Goal: Task Accomplishment & Management: Complete application form

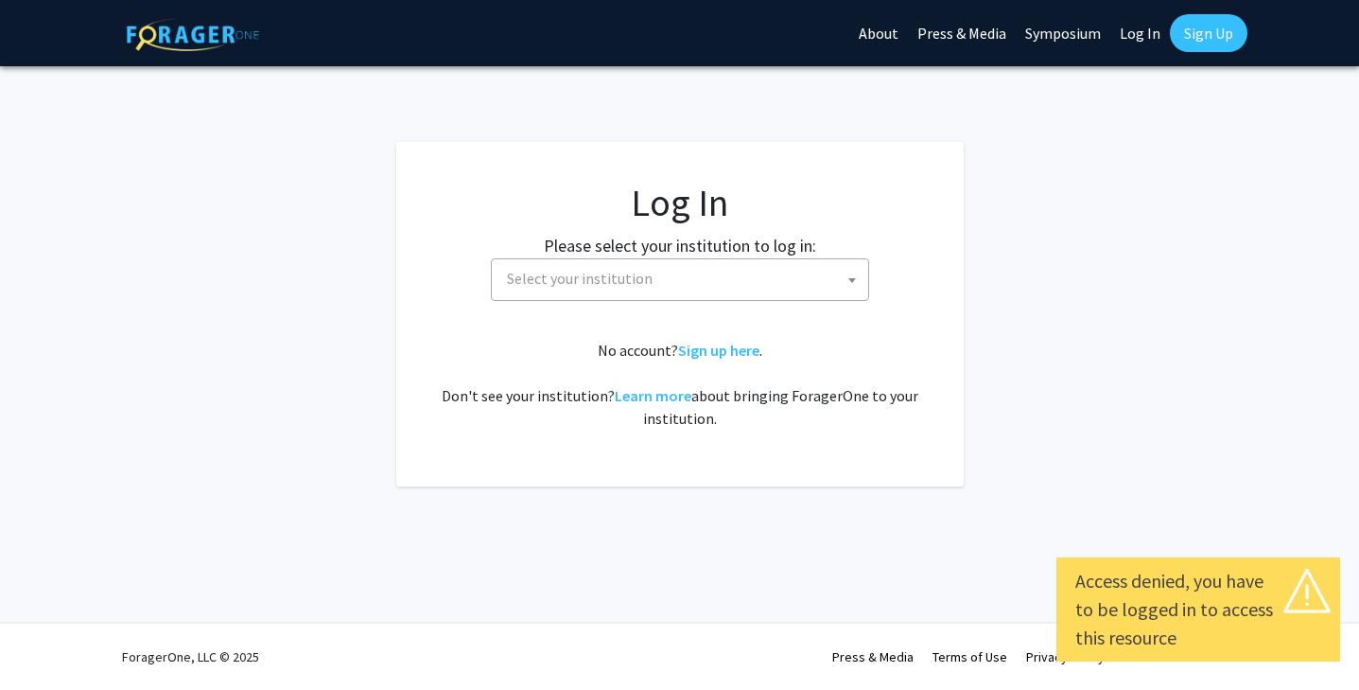
select select
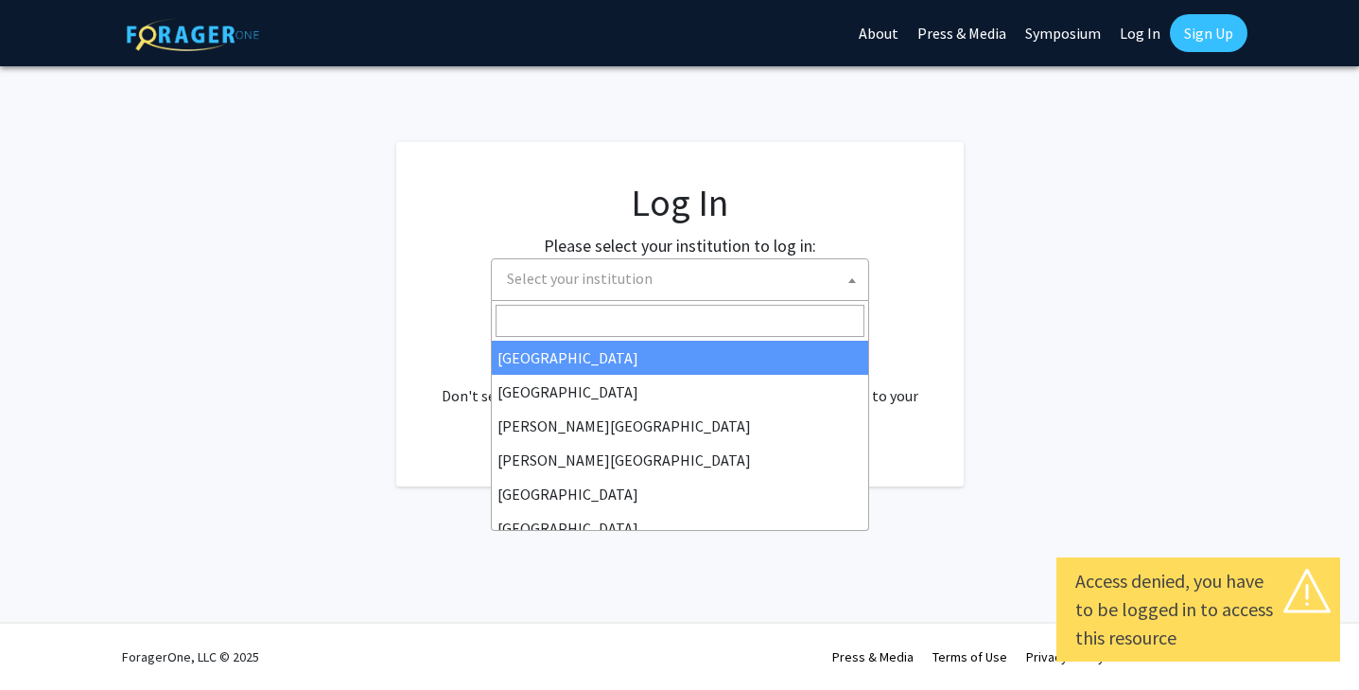
click at [584, 289] on span "Select your institution" at bounding box center [683, 278] width 369 height 39
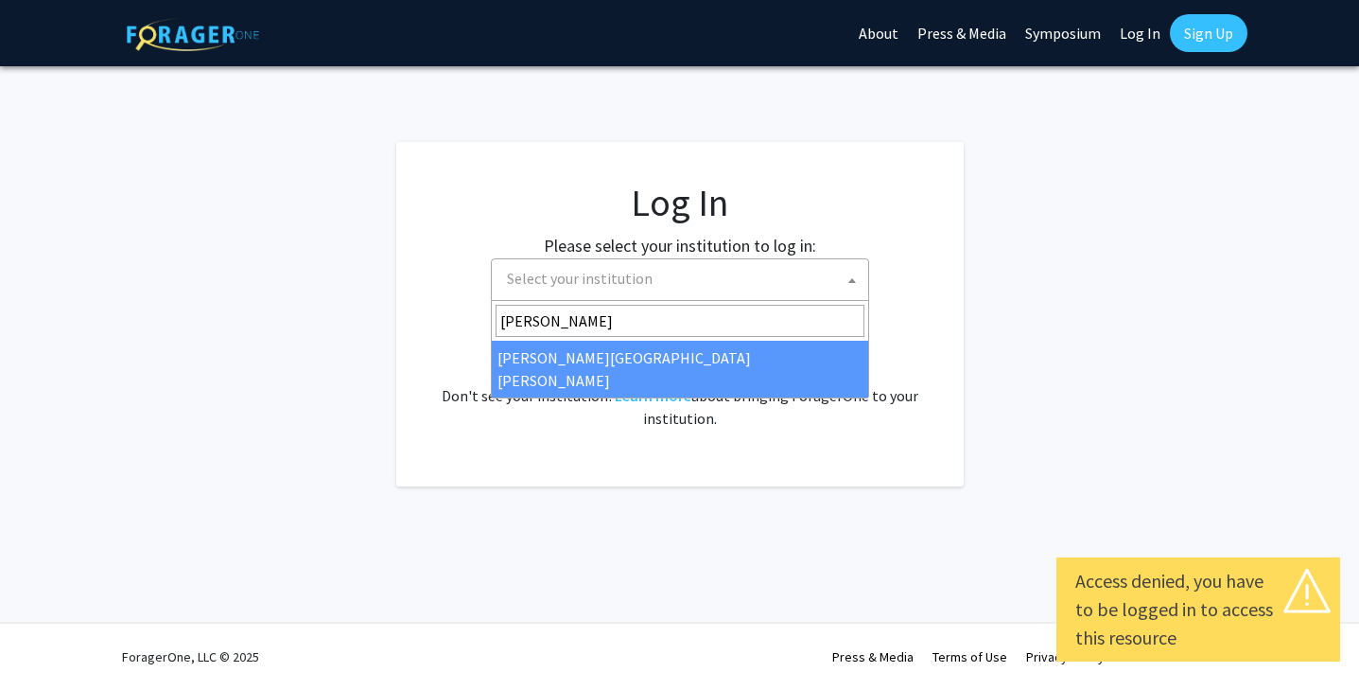
type input "[PERSON_NAME]"
select select "1"
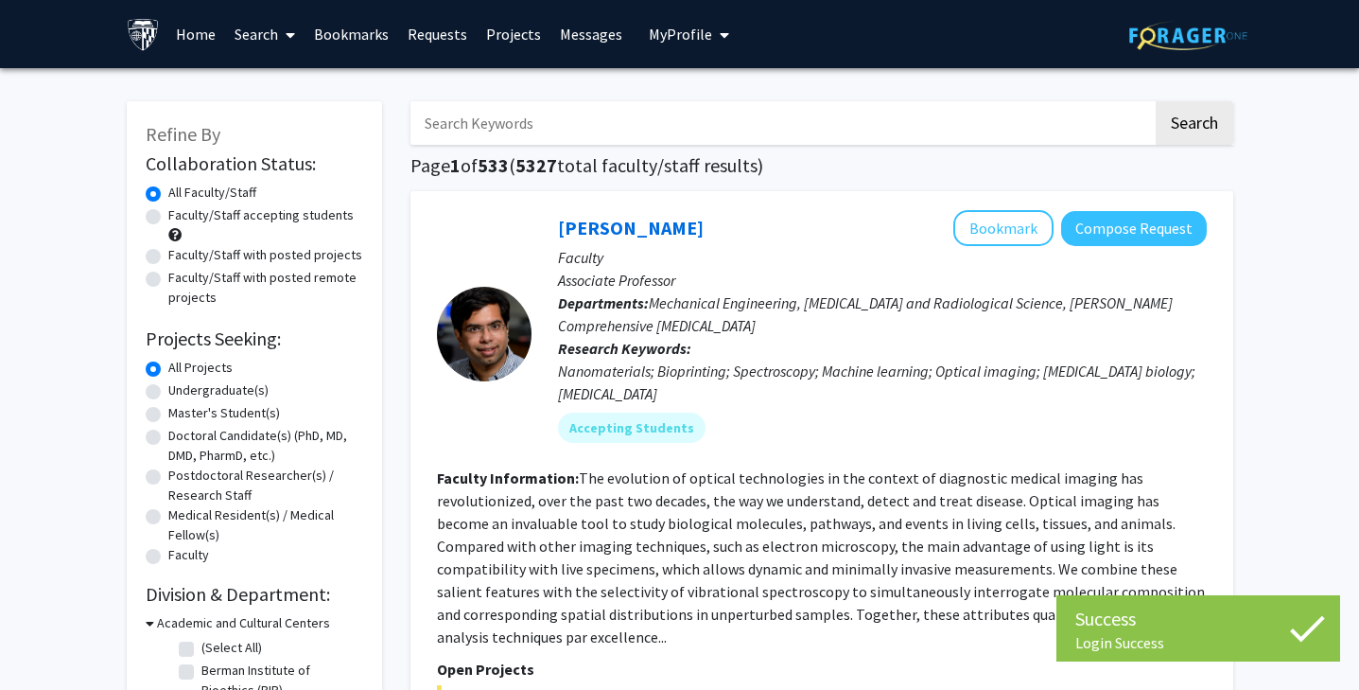
click at [558, 120] on input "Search Keywords" at bounding box center [782, 123] width 743 height 44
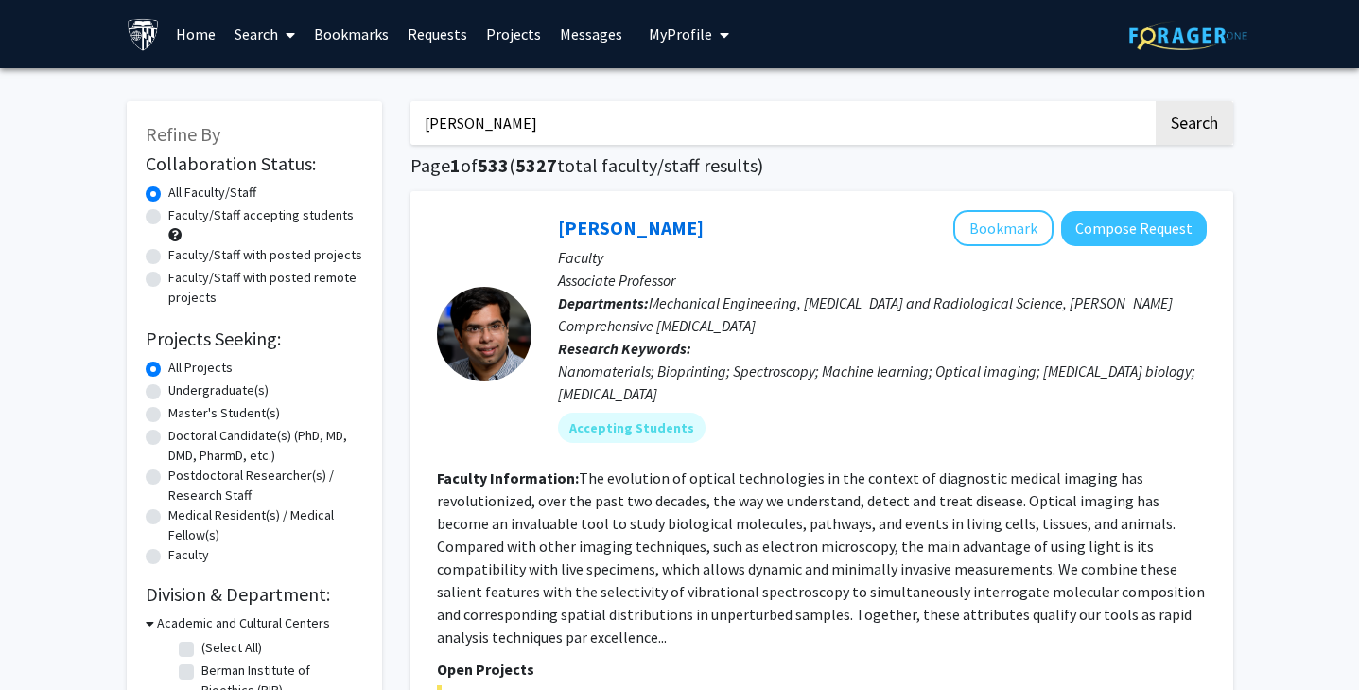
type input "vani padmakumar"
click at [1156, 101] on button "Search" at bounding box center [1195, 123] width 78 height 44
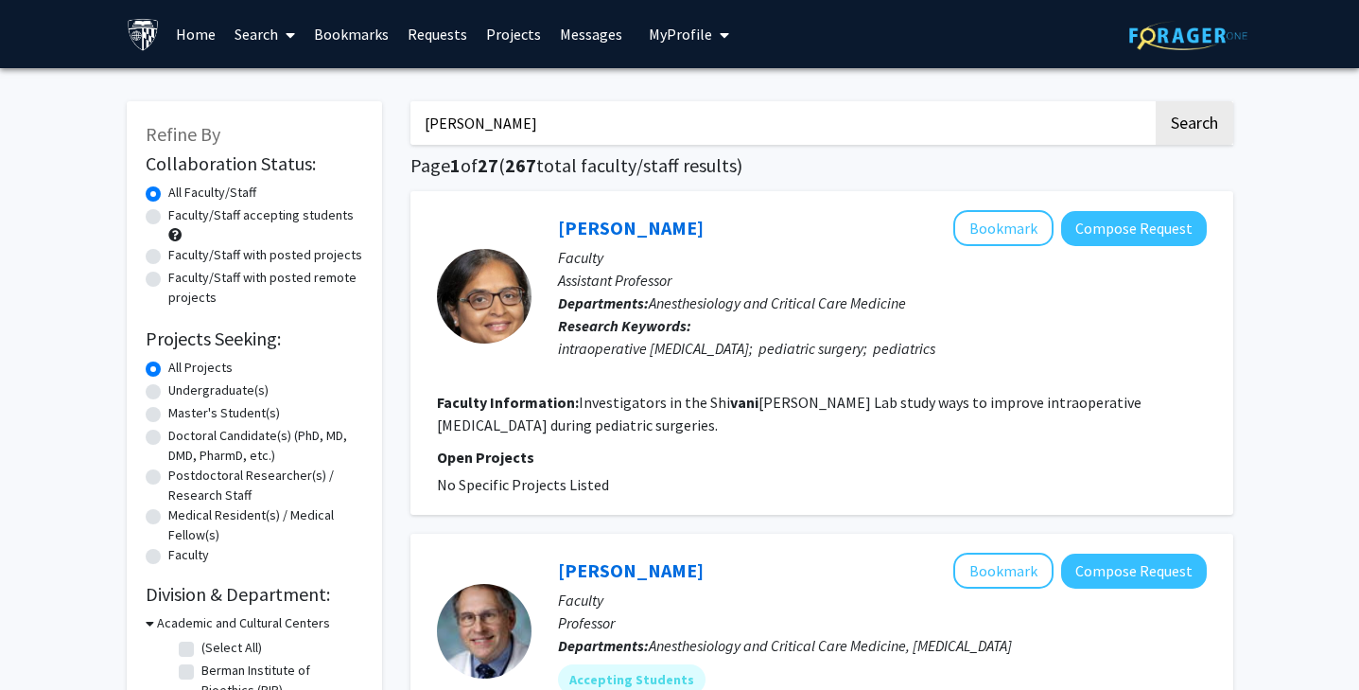
click at [256, 38] on link "Search" at bounding box center [264, 34] width 79 height 66
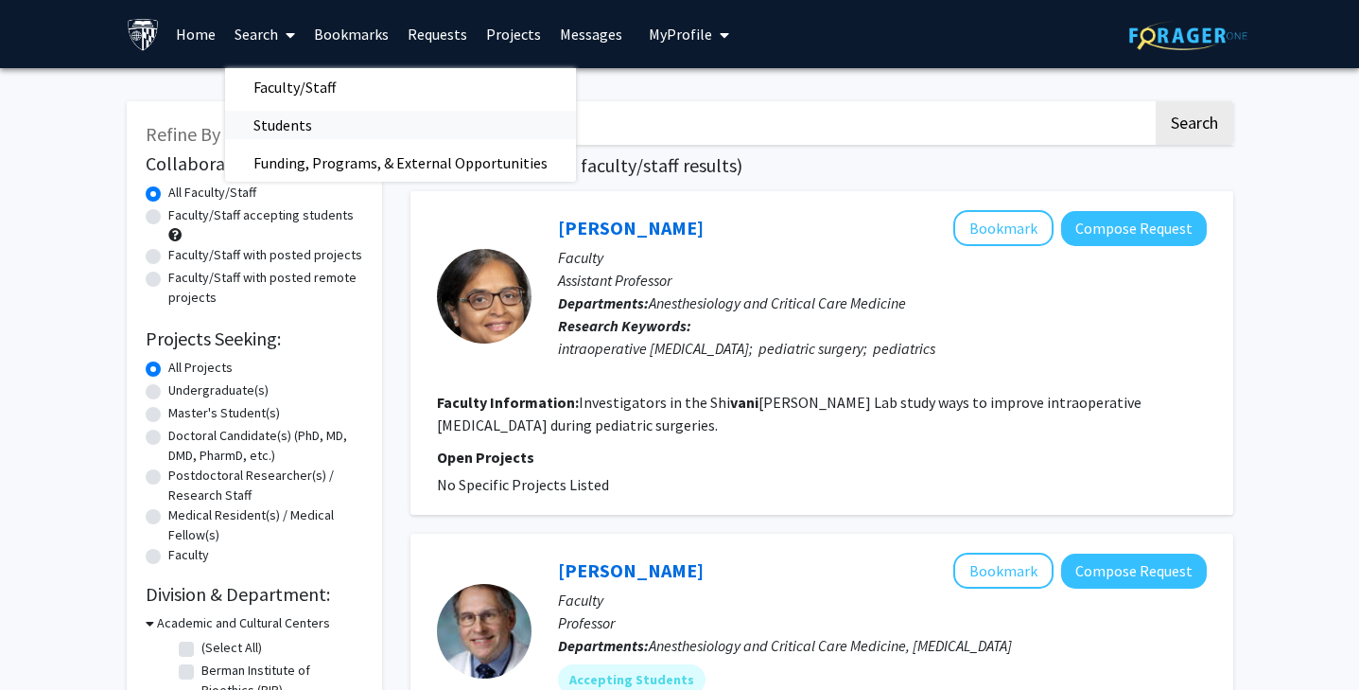
click at [306, 113] on span "Students" at bounding box center [282, 125] width 115 height 38
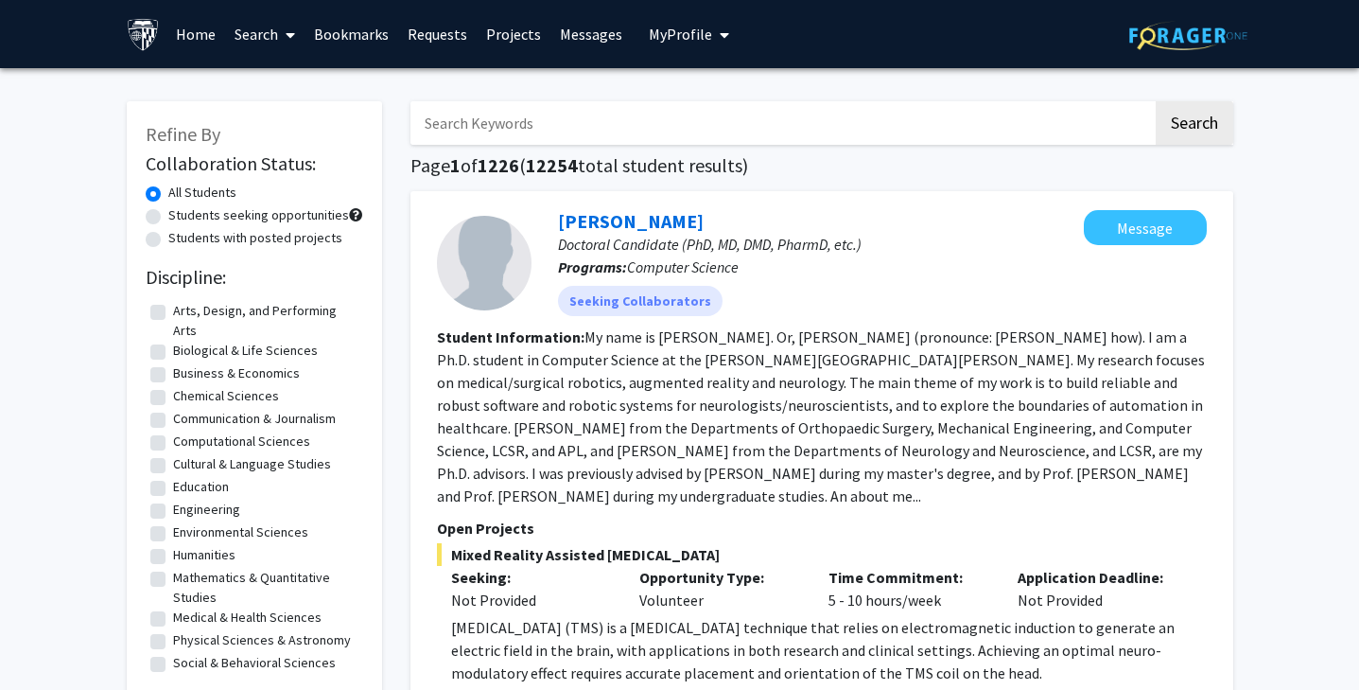
click at [561, 122] on input "Search Keywords" at bounding box center [782, 123] width 743 height 44
type input "vani padmakumar"
click at [1183, 123] on button "Search" at bounding box center [1195, 123] width 78 height 44
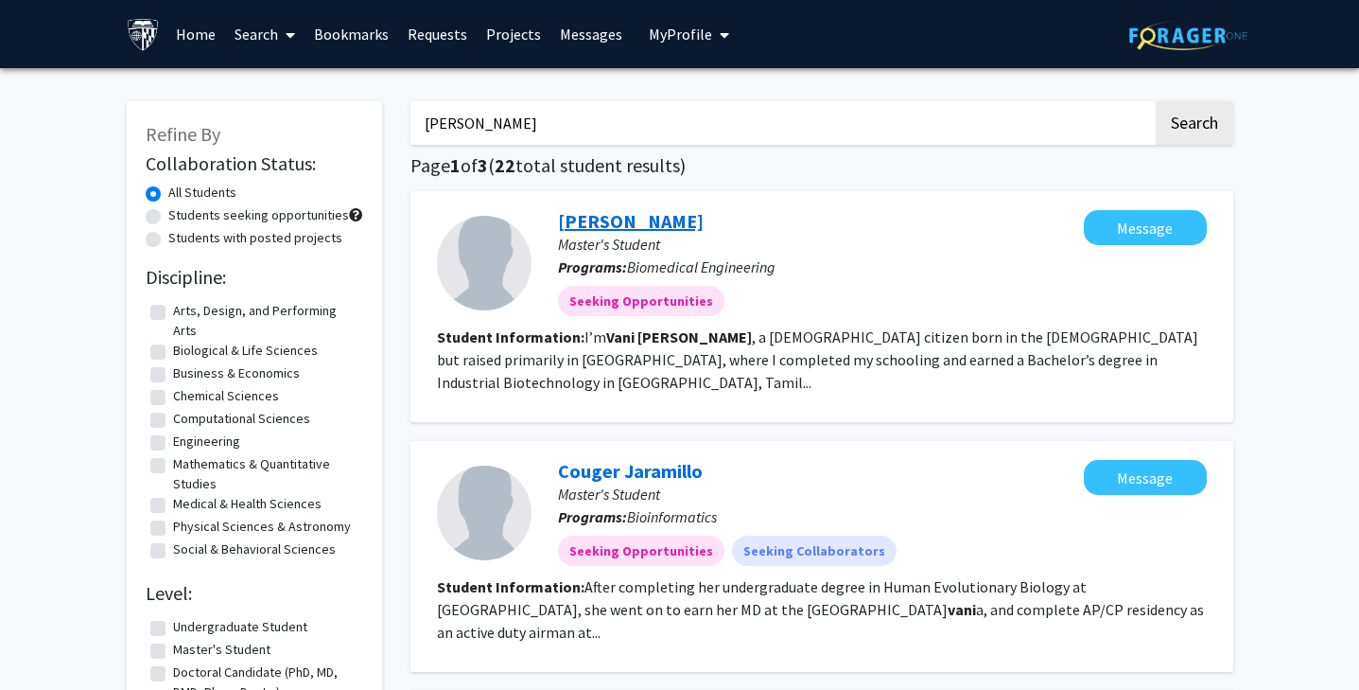
click at [654, 219] on link "Vani Padmakumar" at bounding box center [631, 221] width 146 height 24
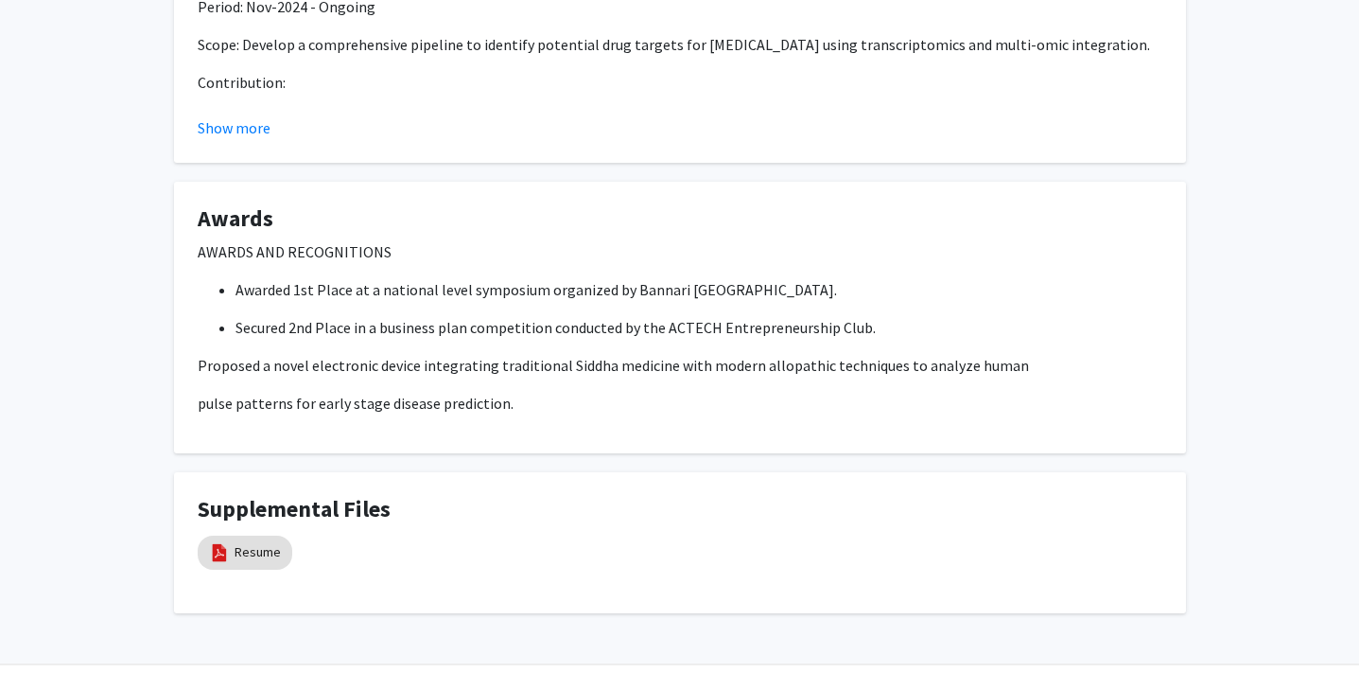
scroll to position [1141, 0]
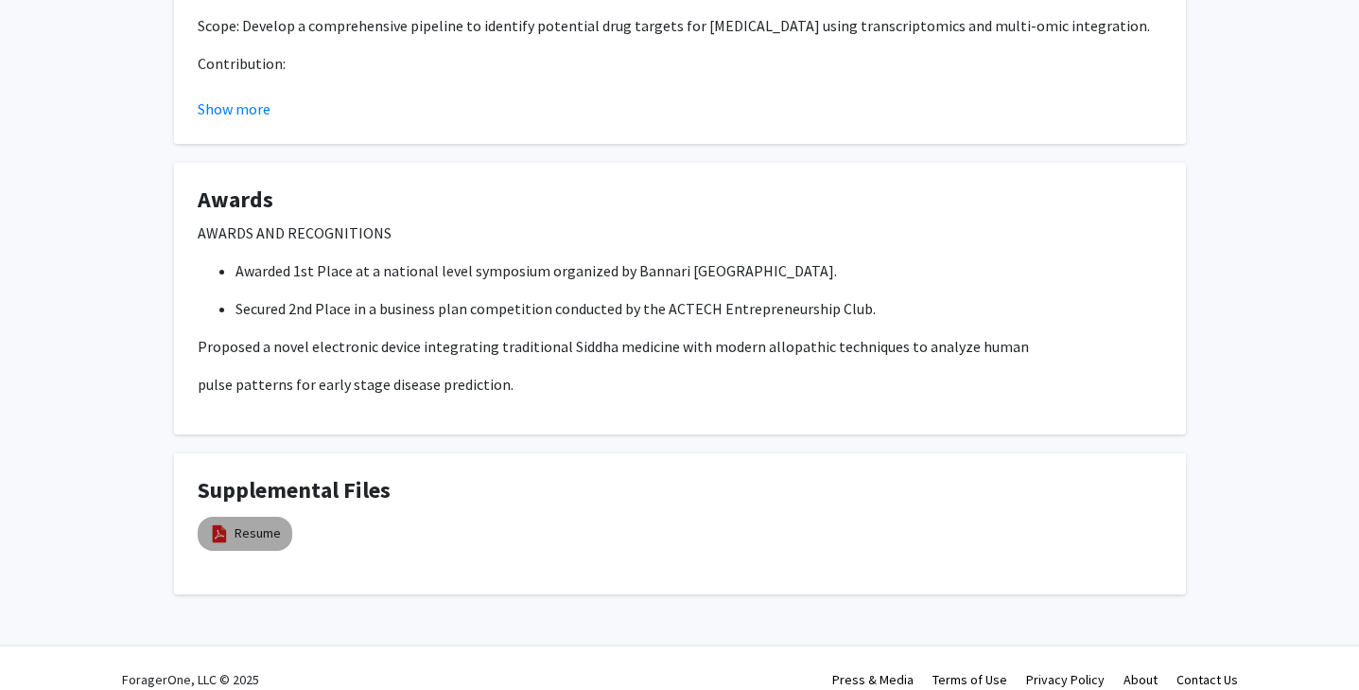
click at [233, 517] on mat-chip "Resume" at bounding box center [245, 534] width 95 height 34
click at [250, 523] on link "Resume" at bounding box center [258, 533] width 46 height 20
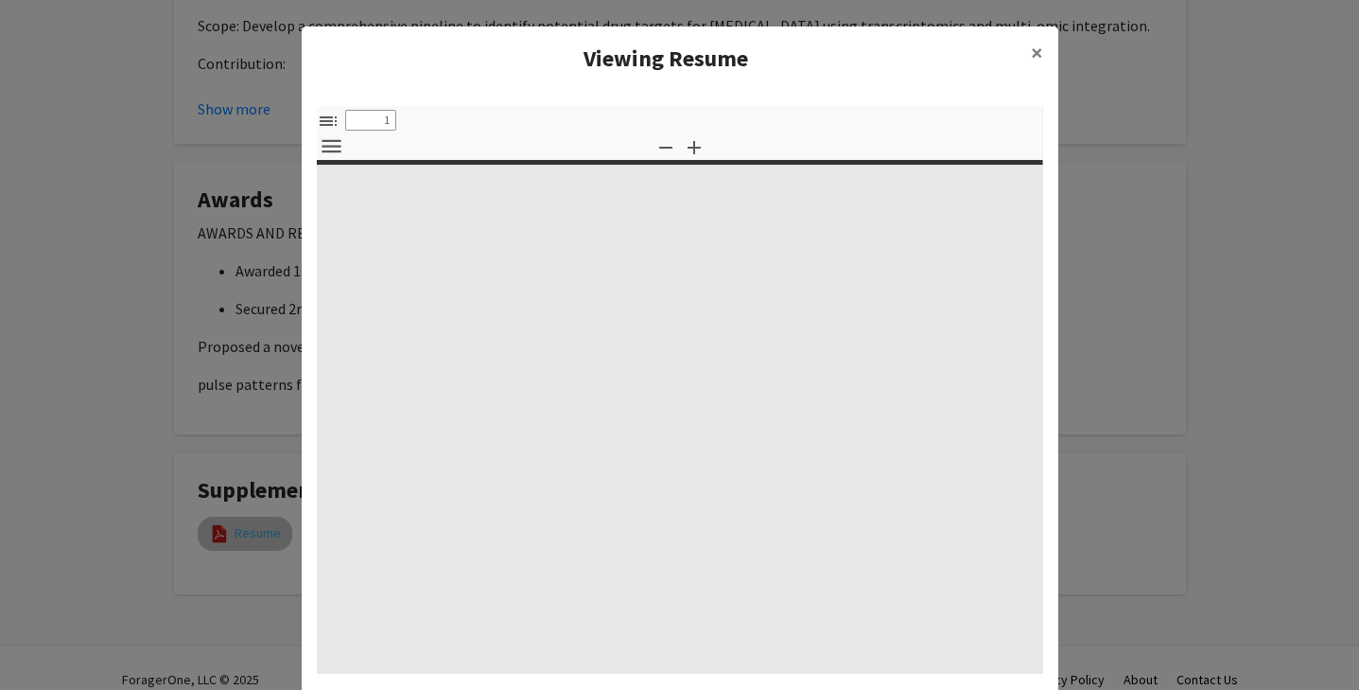
select select "custom"
type input "0"
select select "custom"
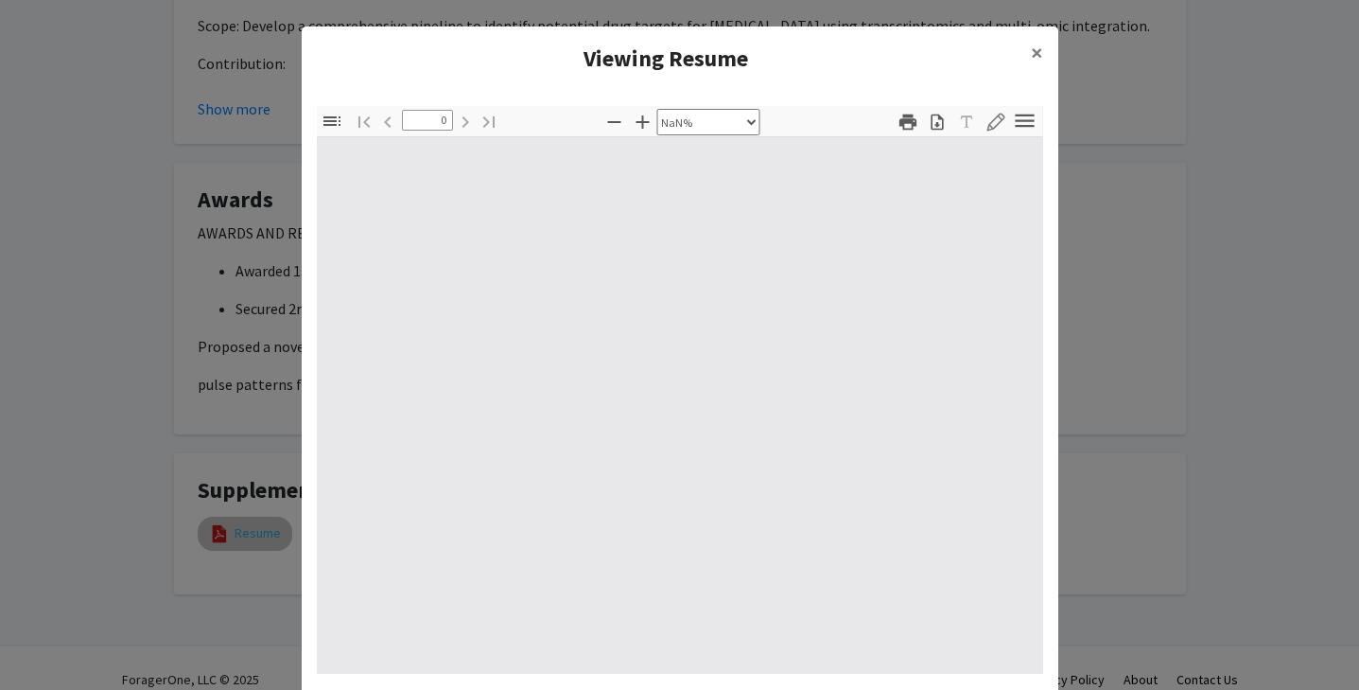
type input "1"
select select "auto"
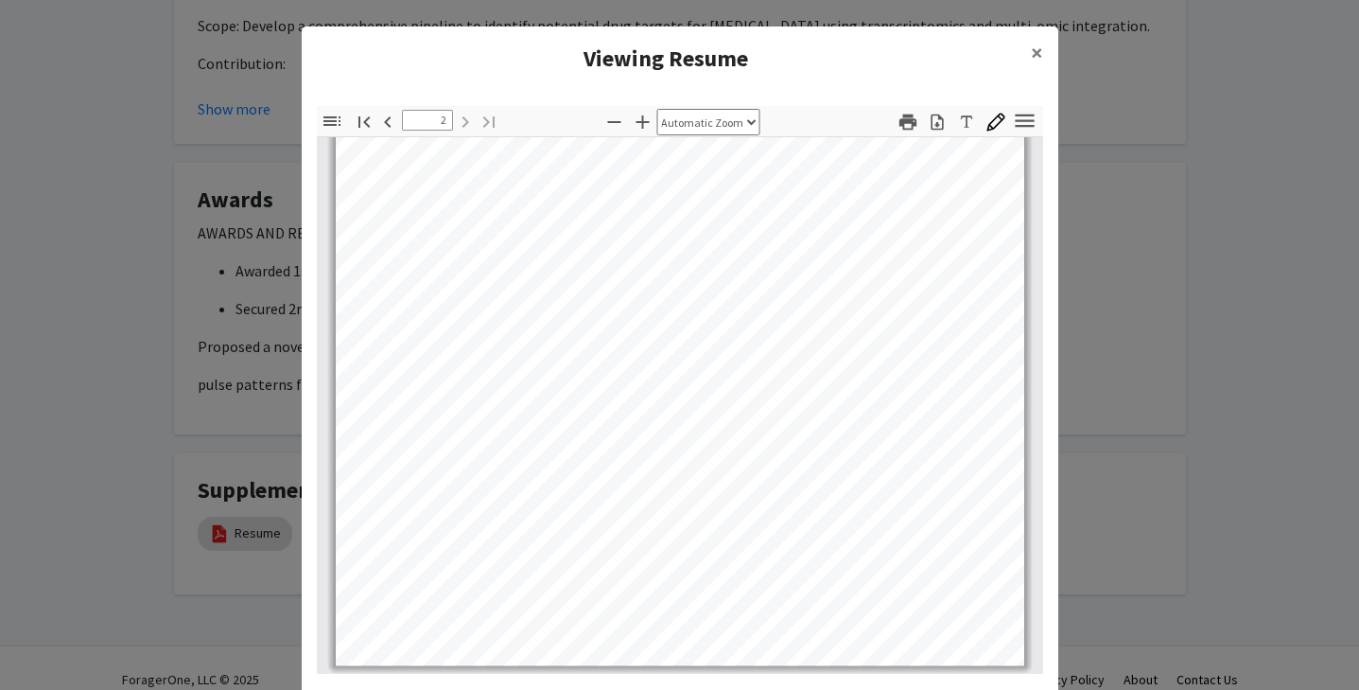
scroll to position [63, 0]
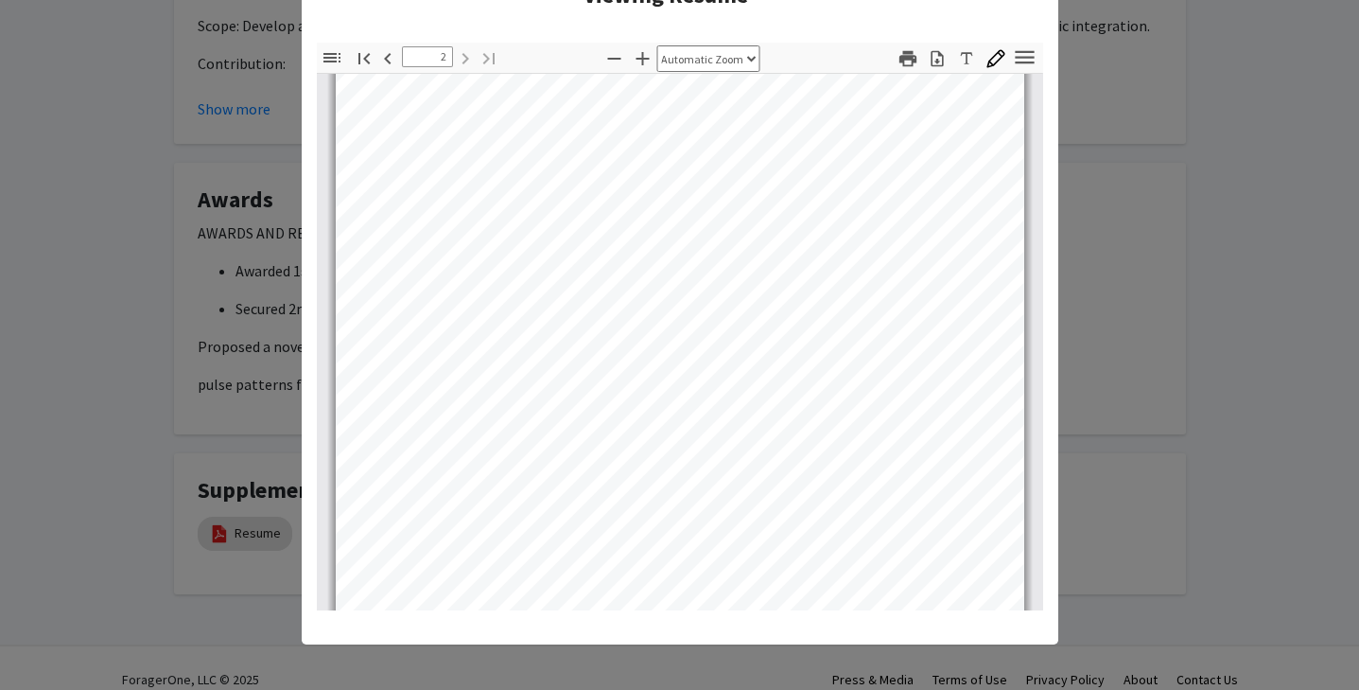
type input "1"
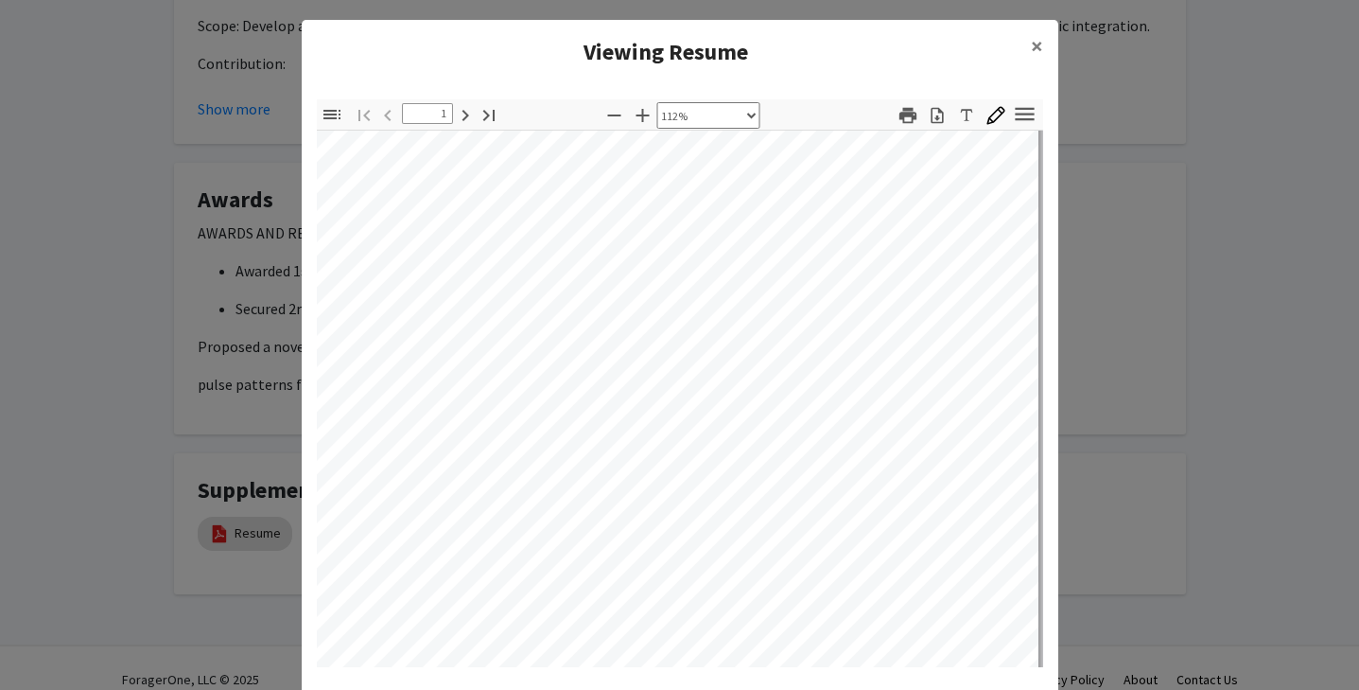
scroll to position [272, 69]
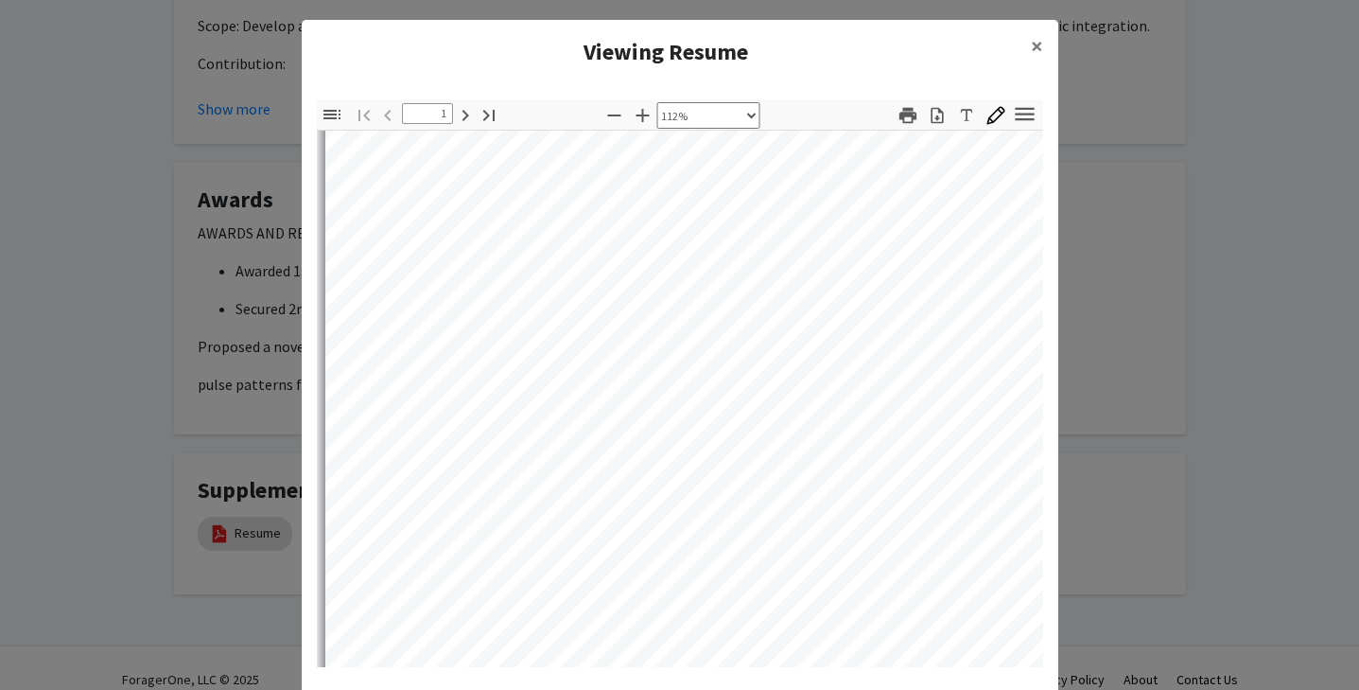
select select "custom"
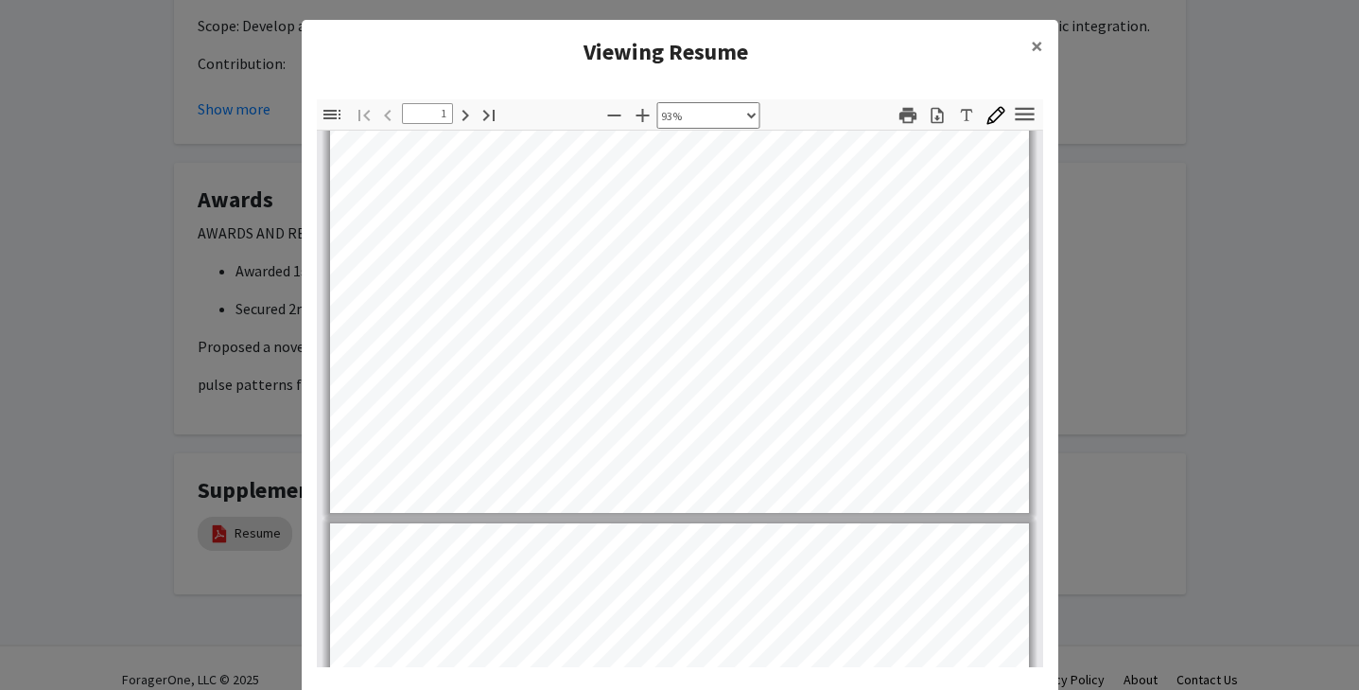
scroll to position [626, 0]
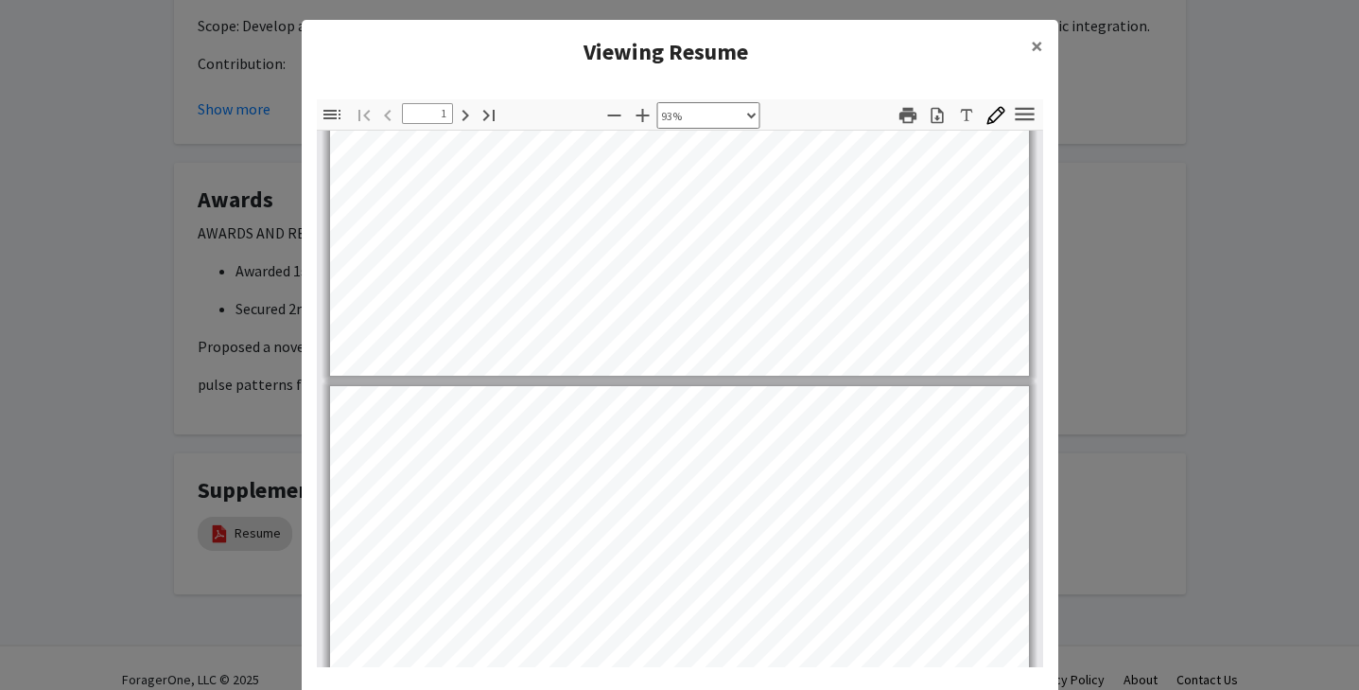
type input "2"
select select "custom"
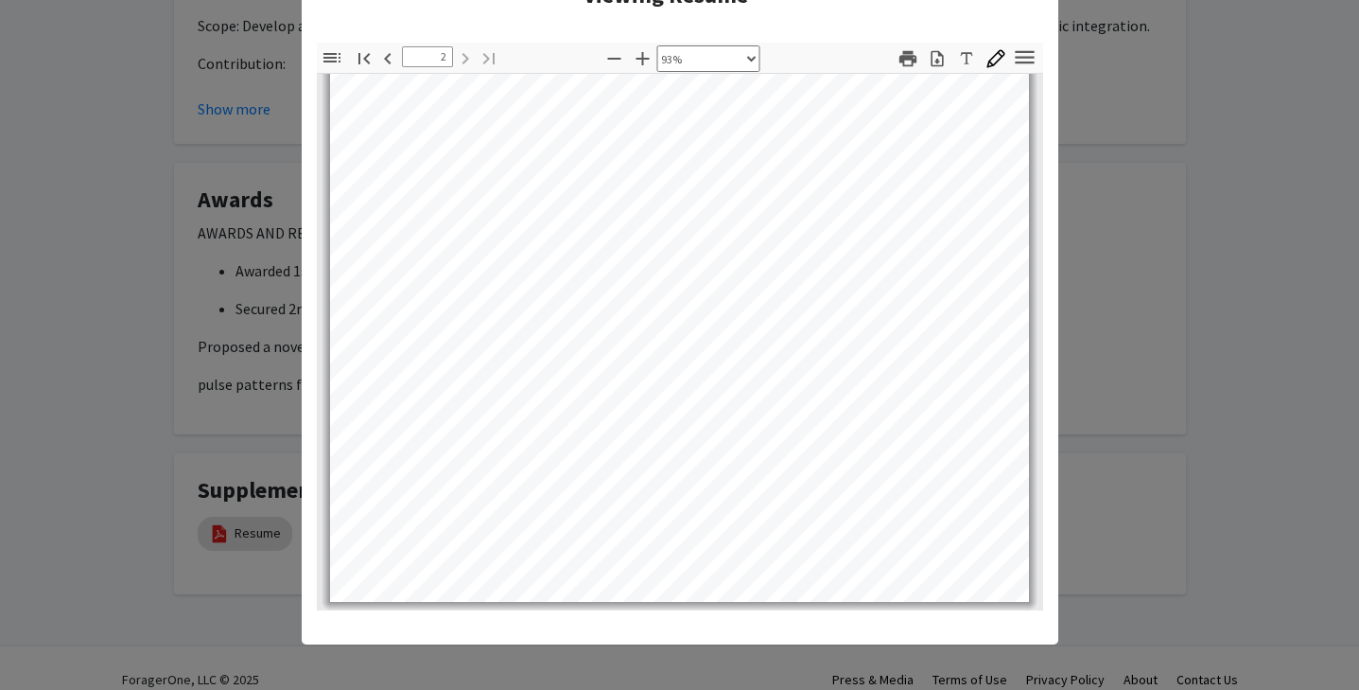
scroll to position [0, 0]
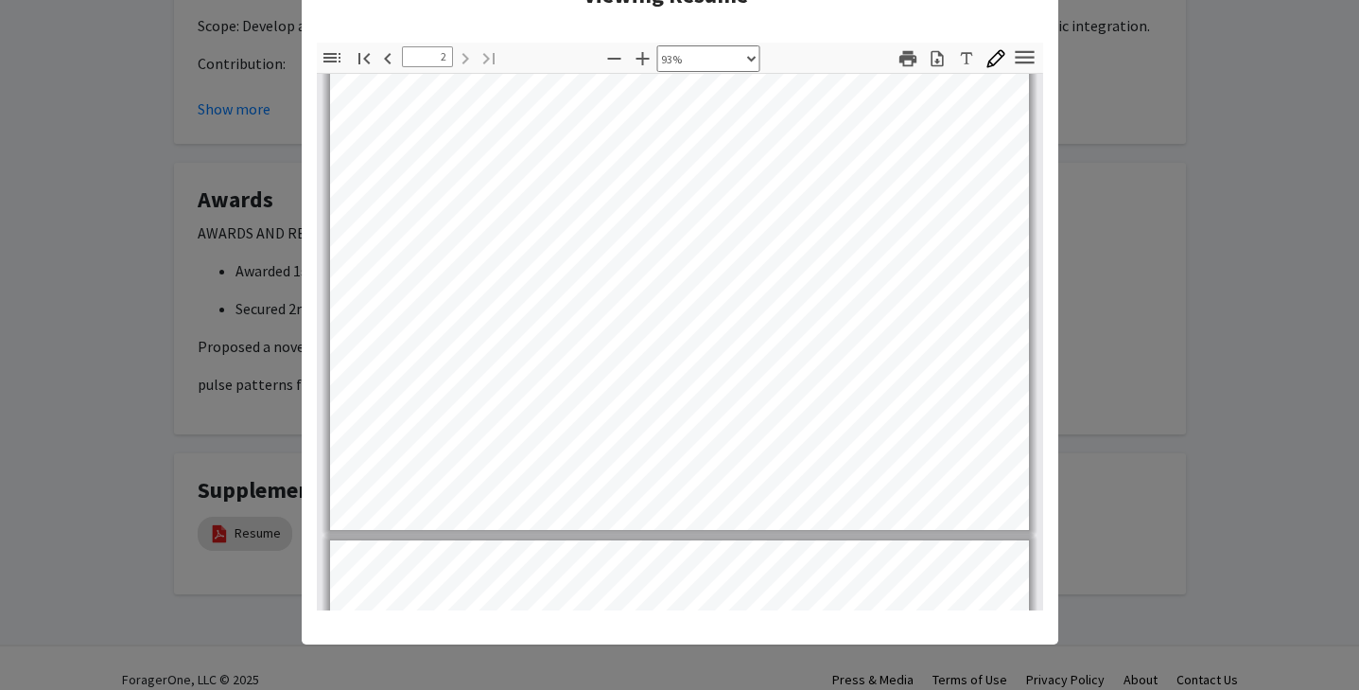
type input "1"
select select "custom"
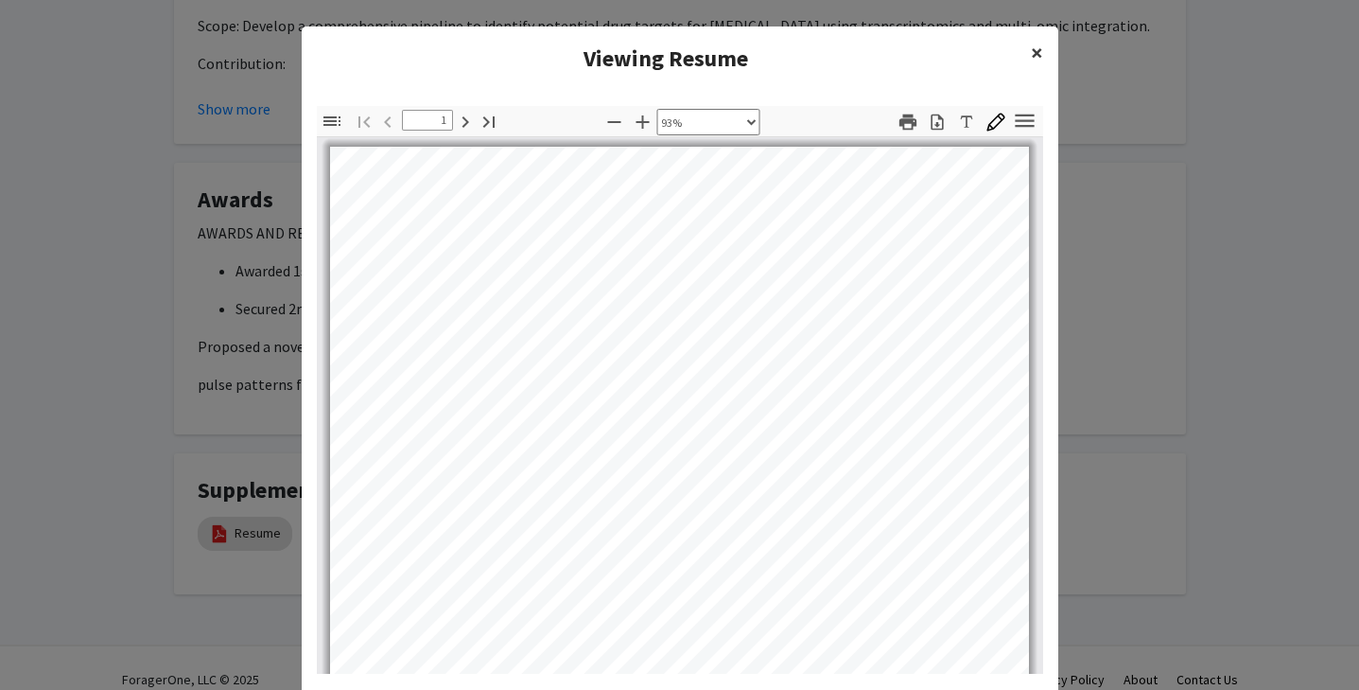
click at [1035, 50] on span "×" at bounding box center [1037, 52] width 12 height 29
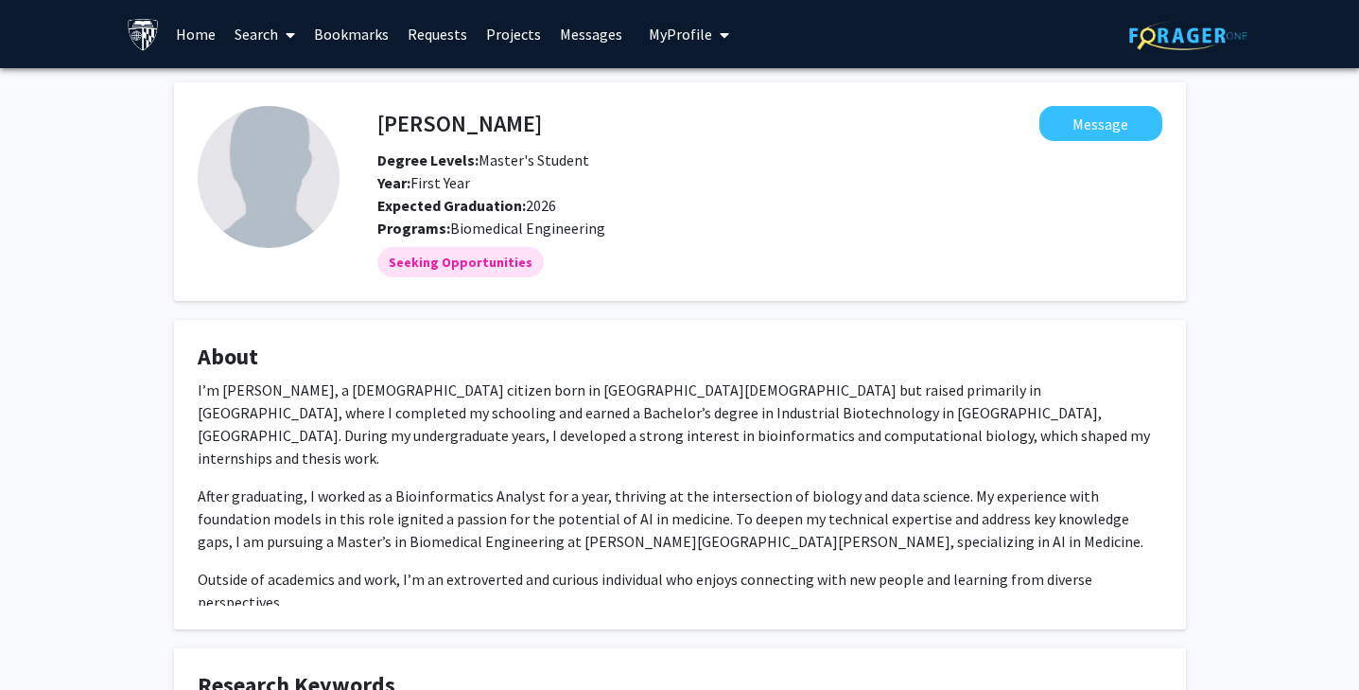
click at [673, 513] on p "After graduating, I worked as a Bioinformatics Analyst for a year, thriving at …" at bounding box center [680, 518] width 965 height 68
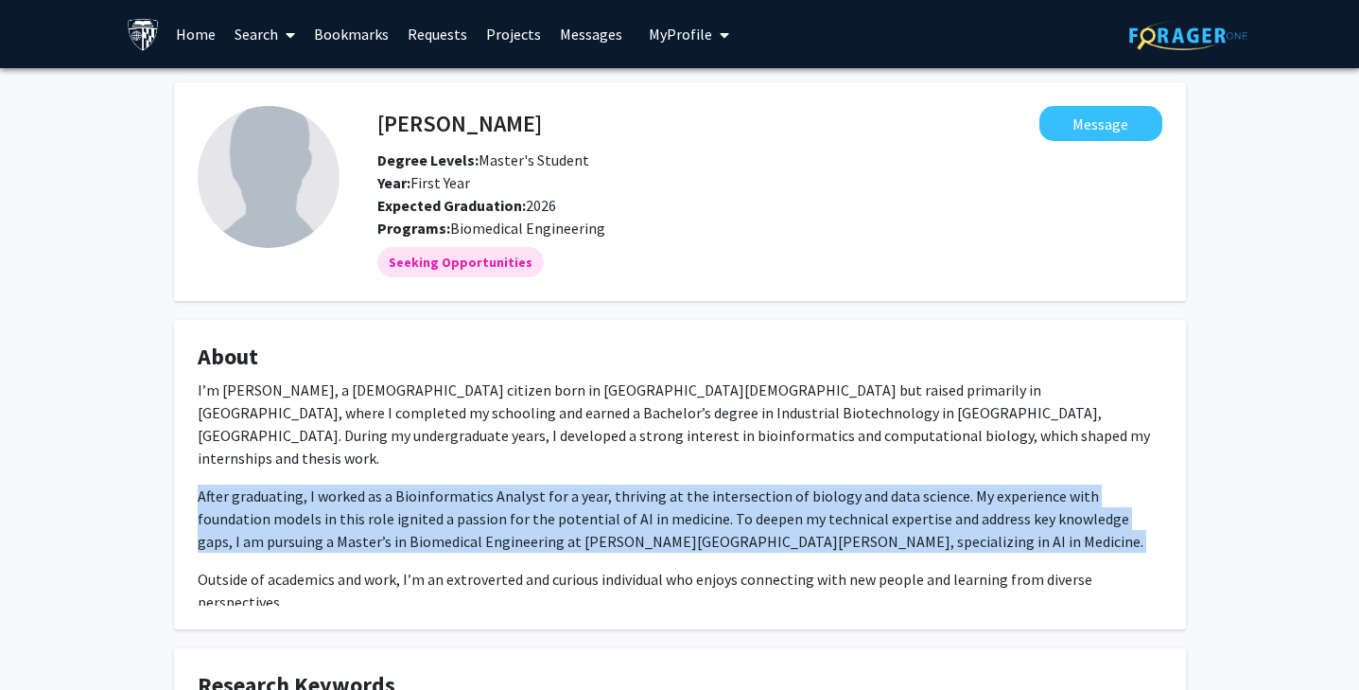
click at [673, 513] on p "After graduating, I worked as a Bioinformatics Analyst for a year, thriving at …" at bounding box center [680, 518] width 965 height 68
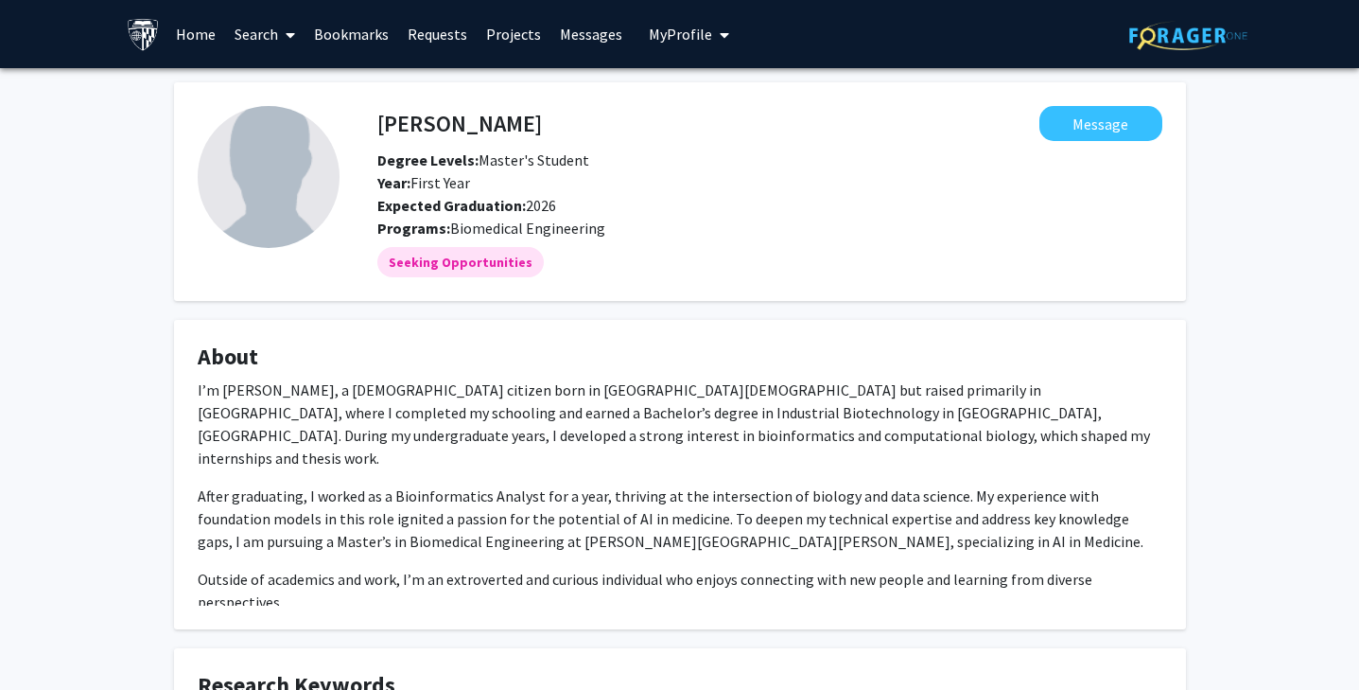
click at [668, 568] on p "Outside of academics and work, I’m an extroverted and curious individual who en…" at bounding box center [680, 590] width 965 height 45
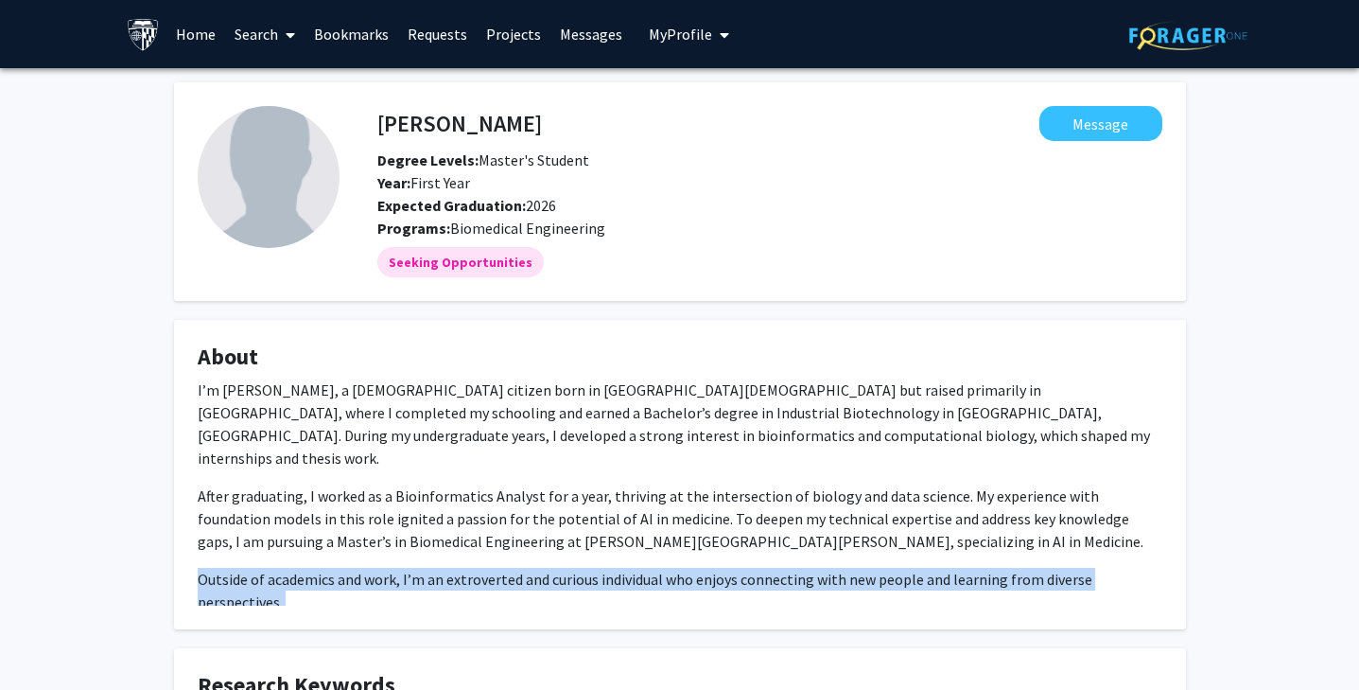
click at [668, 568] on p "Outside of academics and work, I’m an extroverted and curious individual who en…" at bounding box center [680, 590] width 965 height 45
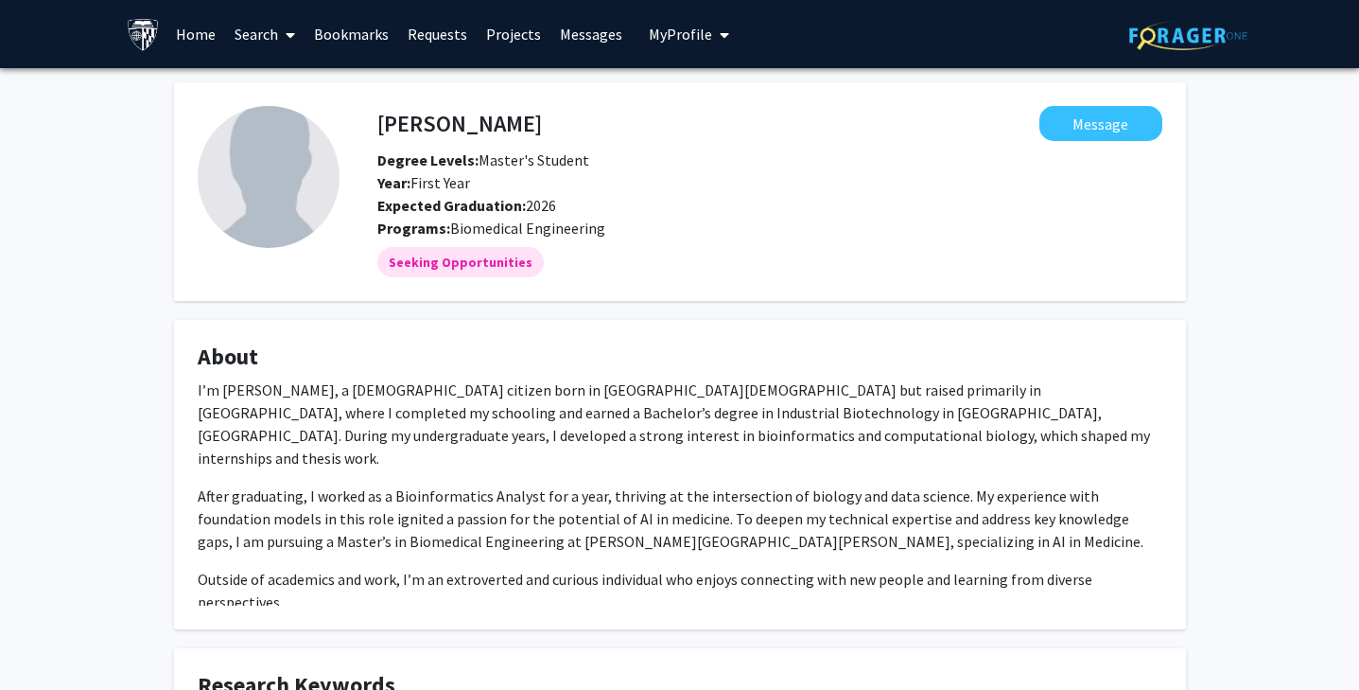
click at [665, 403] on p "I’m Vani Padmakumar, a U.S. citizen born in the United States but raised primar…" at bounding box center [680, 423] width 965 height 91
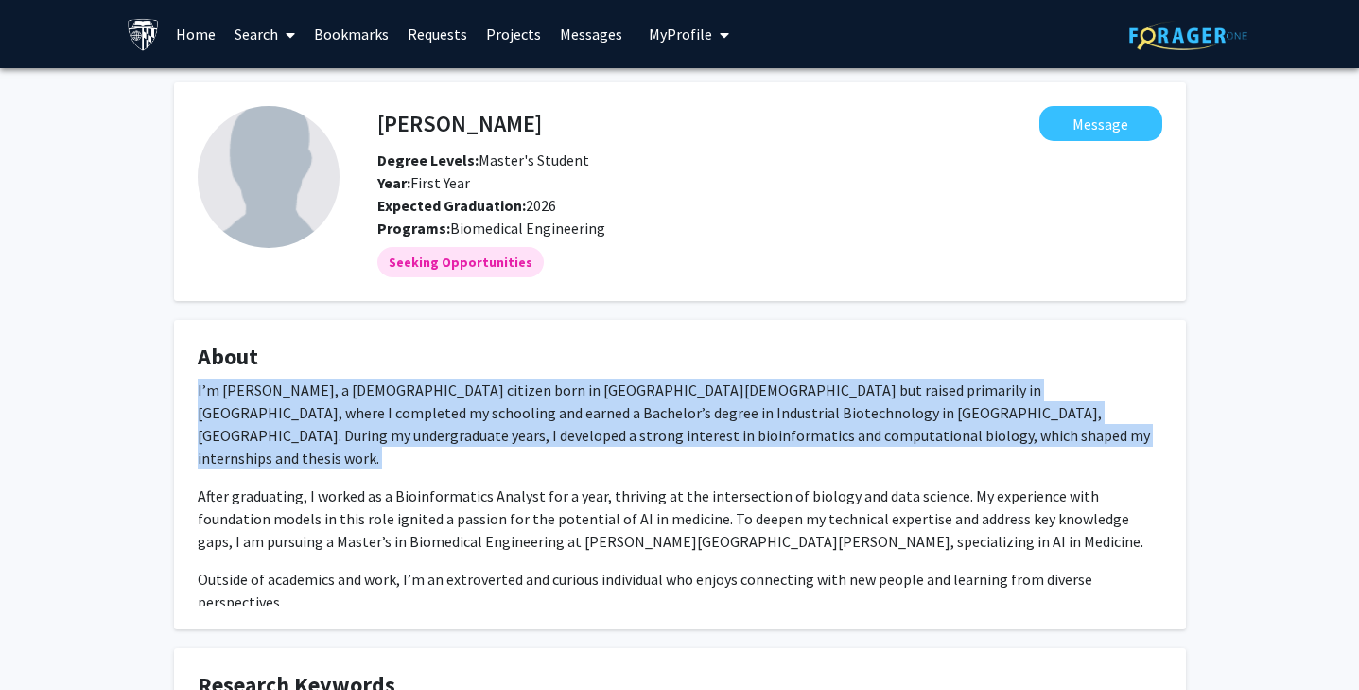
click at [665, 403] on p "I’m Vani Padmakumar, a U.S. citizen born in the United States but raised primar…" at bounding box center [680, 423] width 965 height 91
click at [666, 504] on p "After graduating, I worked as a Bioinformatics Analyst for a year, thriving at …" at bounding box center [680, 518] width 965 height 68
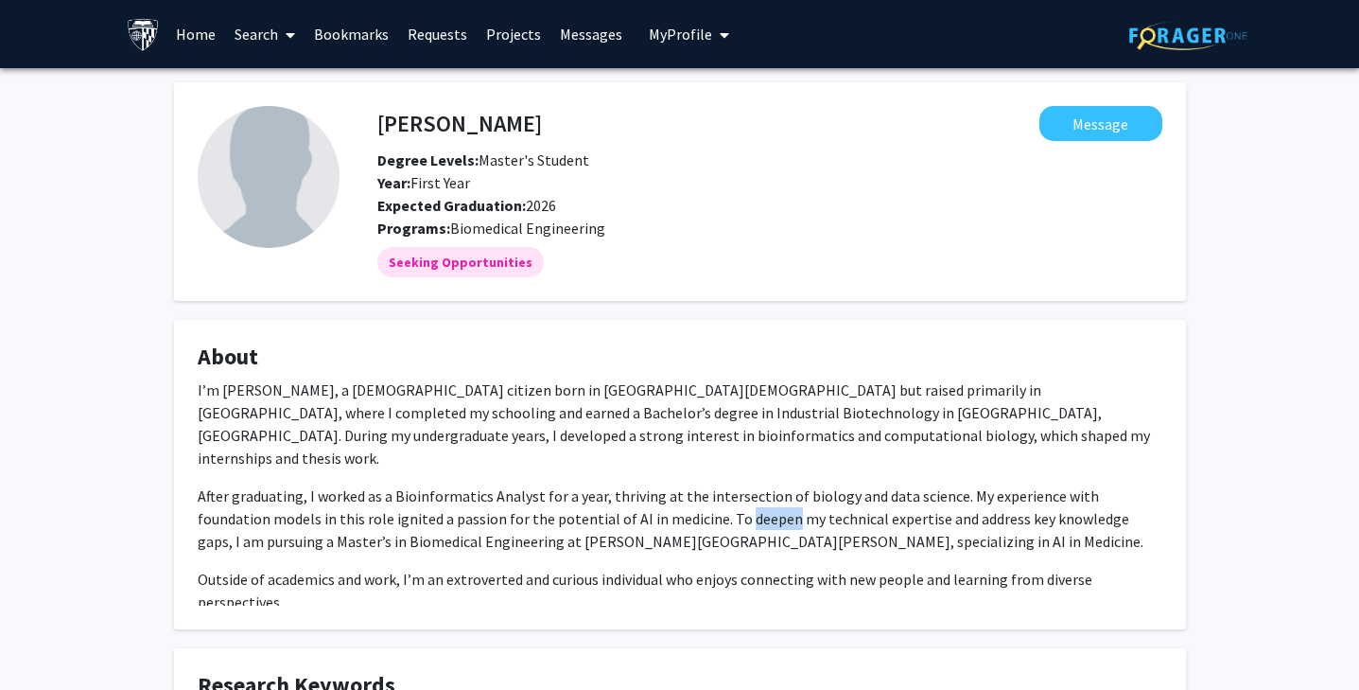
click at [666, 504] on p "After graduating, I worked as a Bioinformatics Analyst for a year, thriving at …" at bounding box center [680, 518] width 965 height 68
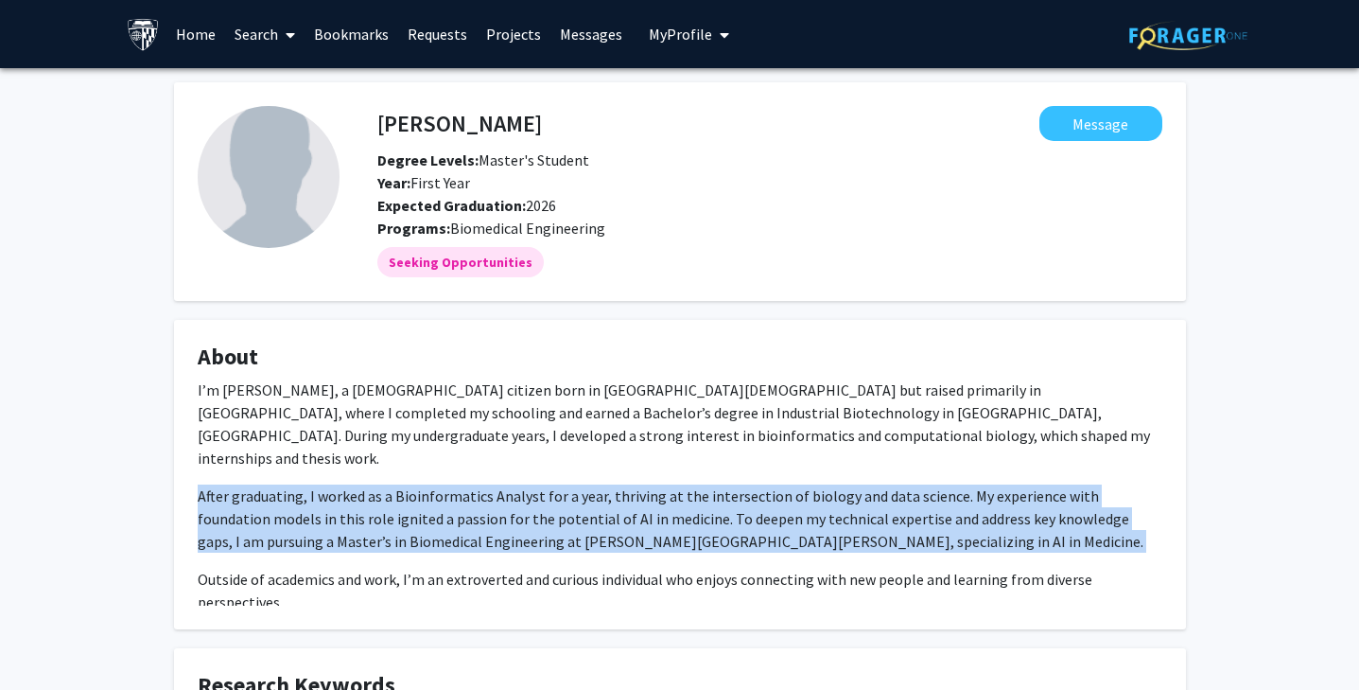
click at [666, 504] on p "After graduating, I worked as a Bioinformatics Analyst for a year, thriving at …" at bounding box center [680, 518] width 965 height 68
click at [673, 569] on p "Outside of academics and work, I’m an extroverted and curious individual who en…" at bounding box center [680, 590] width 965 height 45
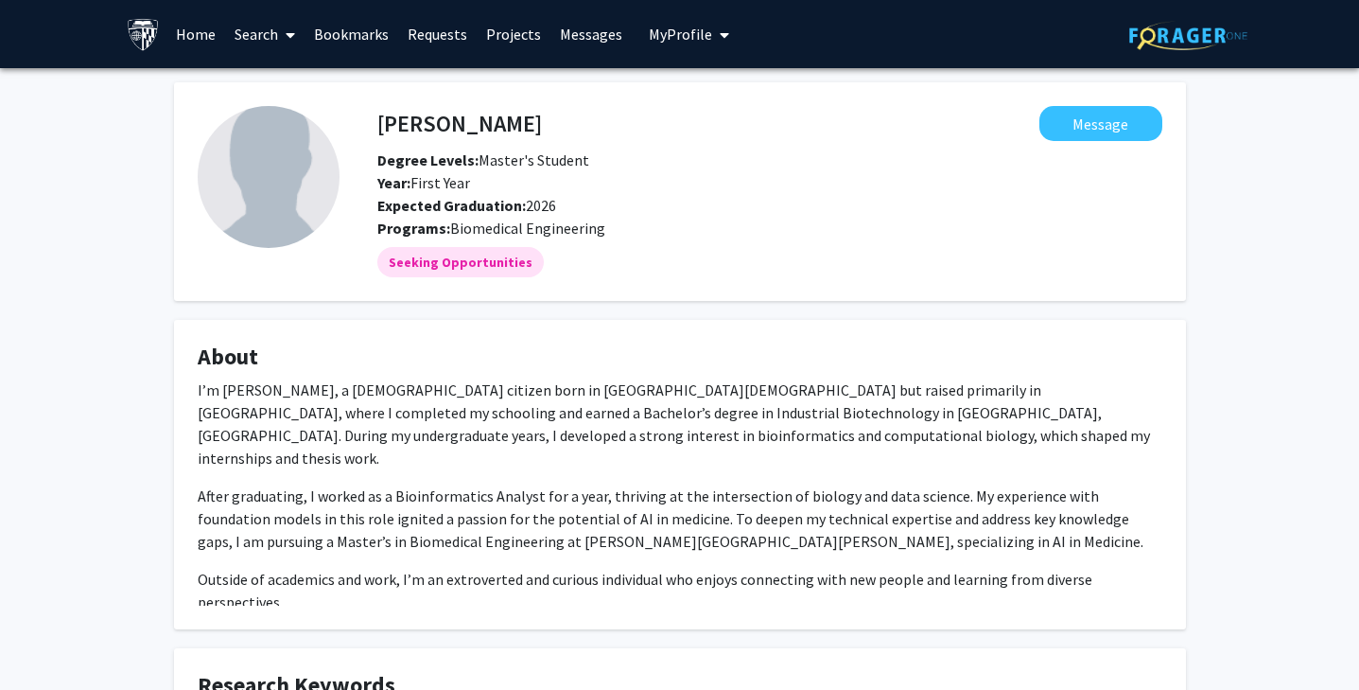
click at [673, 569] on p "Outside of academics and work, I’m an extroverted and curious individual who en…" at bounding box center [680, 590] width 965 height 45
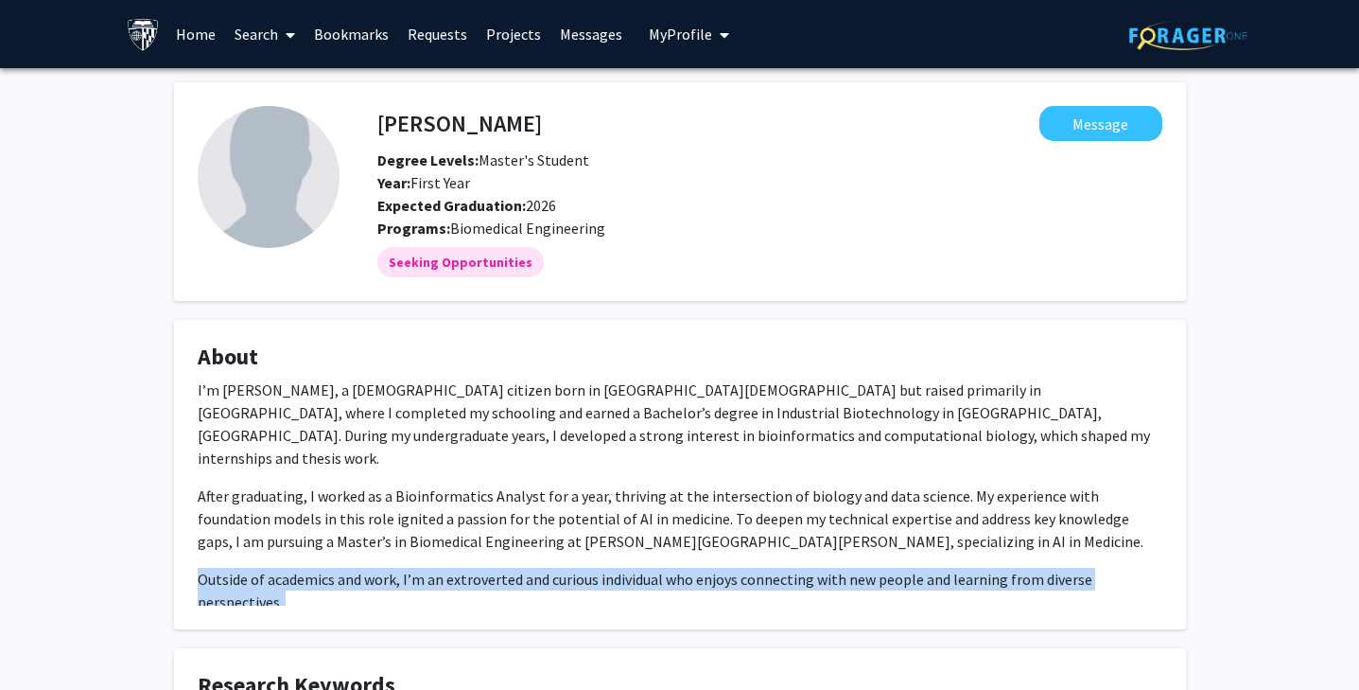
click at [673, 569] on p "Outside of academics and work, I’m an extroverted and curious individual who en…" at bounding box center [680, 590] width 965 height 45
click at [686, 398] on p "I’m Vani Padmakumar, a U.S. citizen born in the United States but raised primar…" at bounding box center [680, 423] width 965 height 91
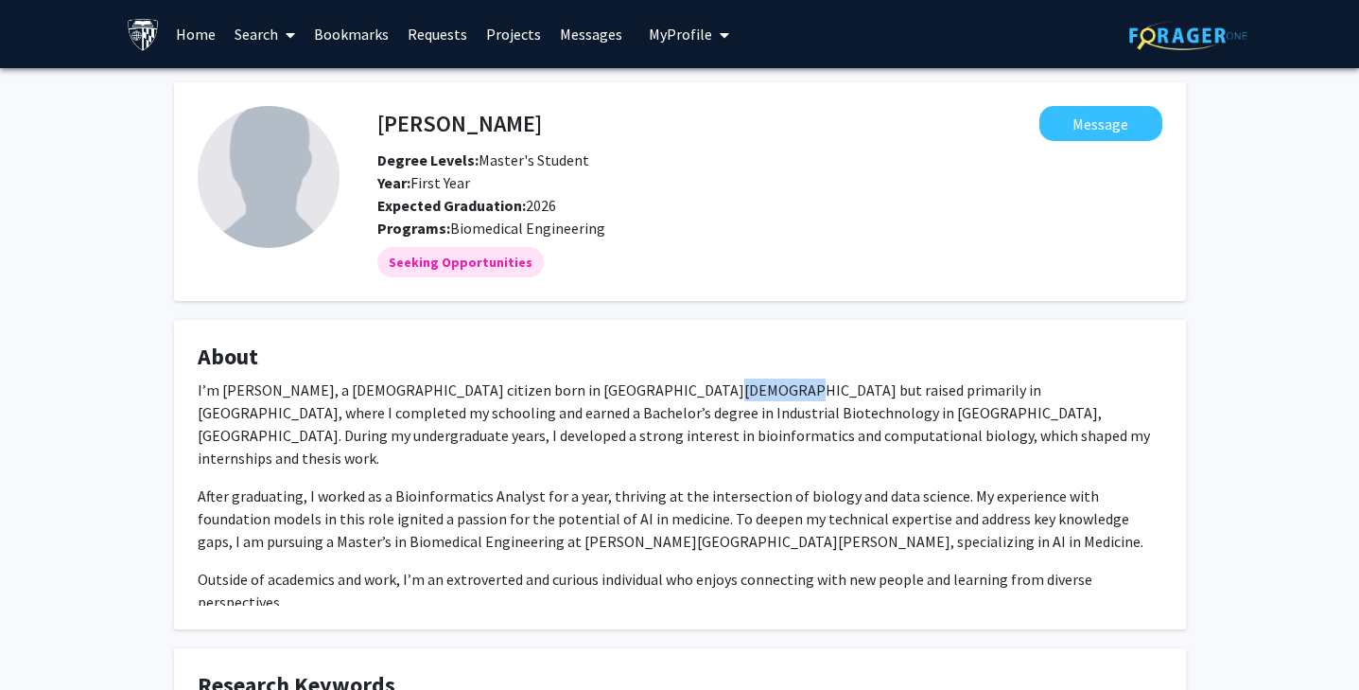
click at [686, 398] on p "I’m Vani Padmakumar, a U.S. citizen born in the United States but raised primar…" at bounding box center [680, 423] width 965 height 91
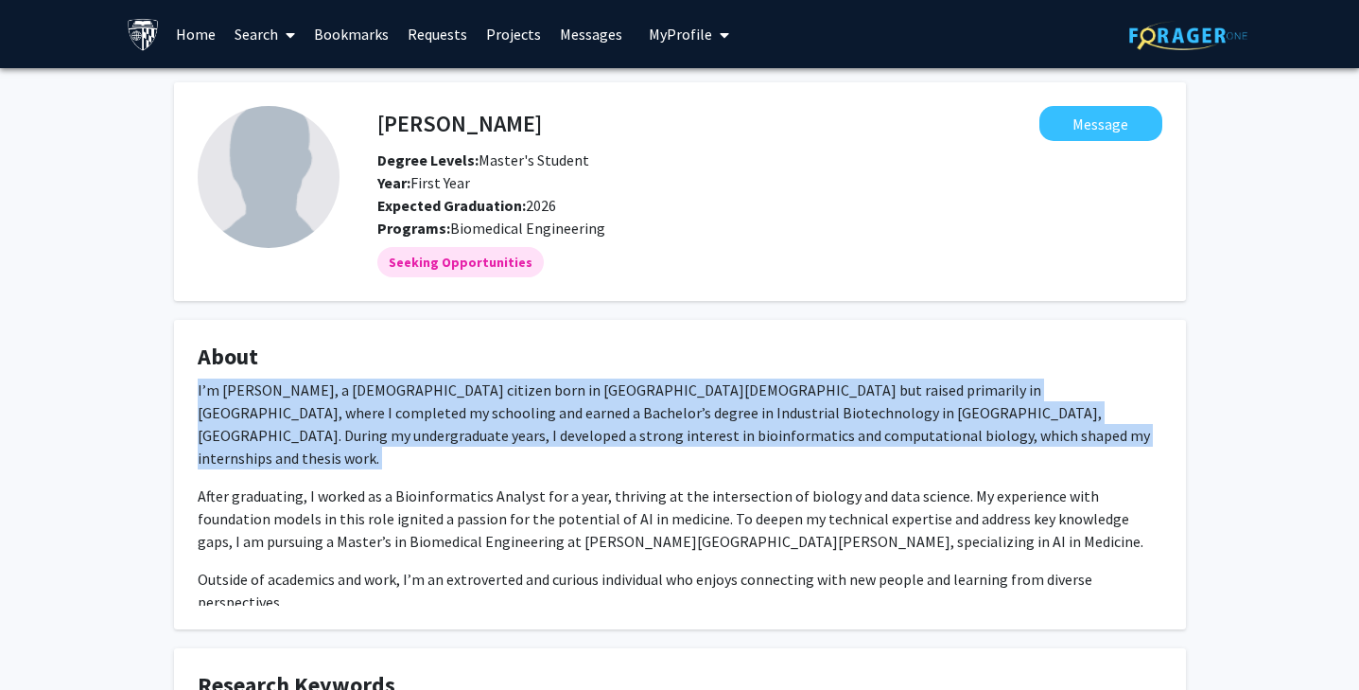
click at [686, 398] on p "I’m Vani Padmakumar, a U.S. citizen born in the United States but raised primar…" at bounding box center [680, 423] width 965 height 91
click at [687, 484] on p "After graduating, I worked as a Bioinformatics Analyst for a year, thriving at …" at bounding box center [680, 518] width 965 height 68
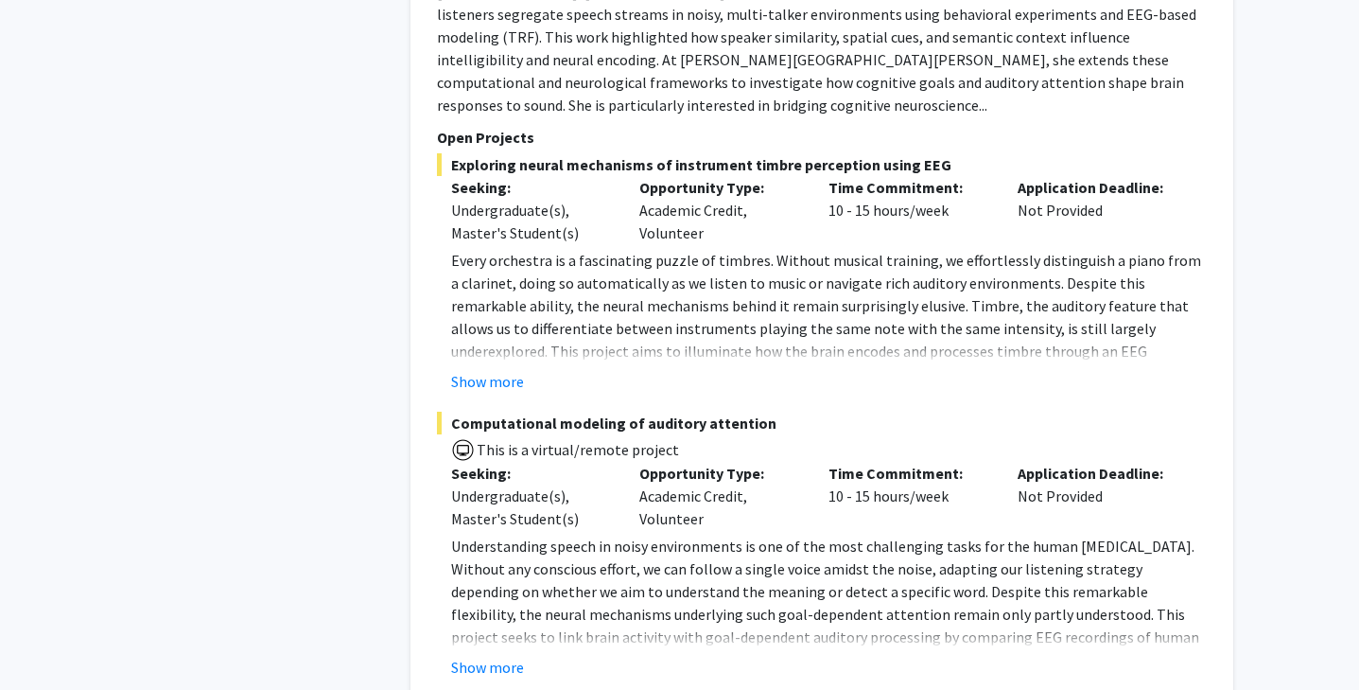
scroll to position [2660, 0]
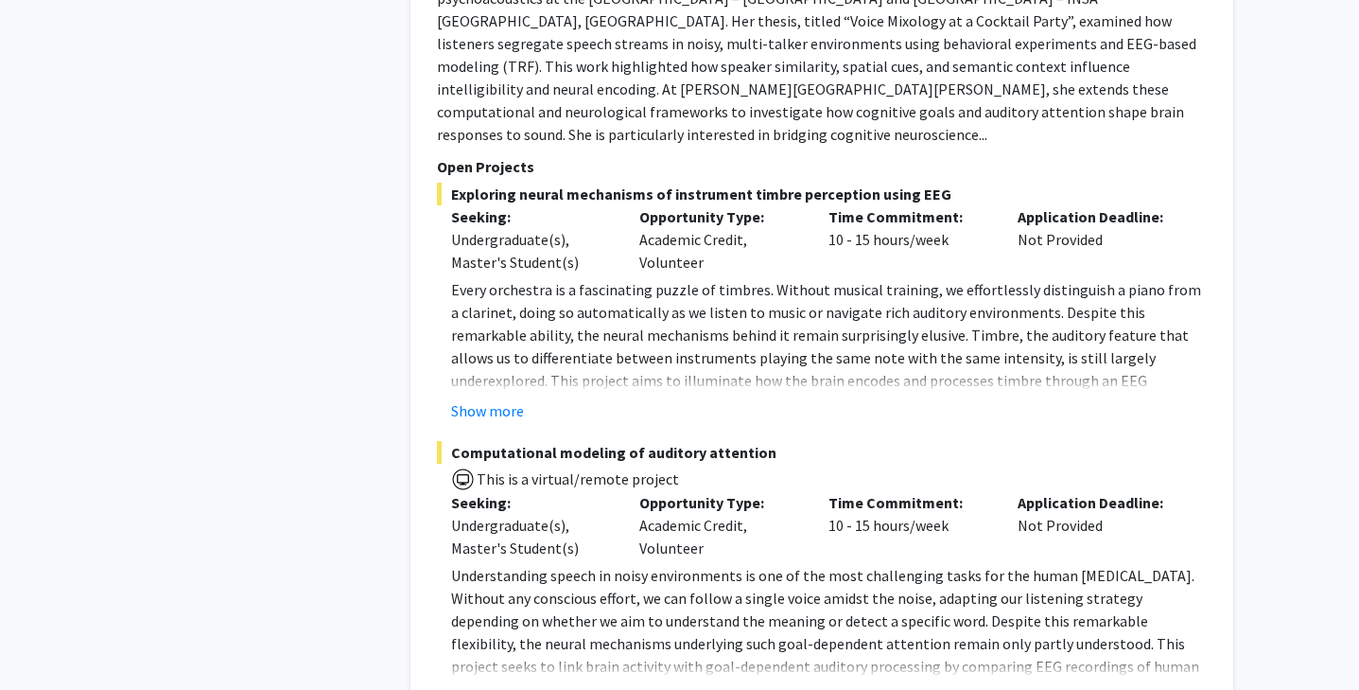
click at [477, 685] on button "Show more" at bounding box center [487, 696] width 73 height 23
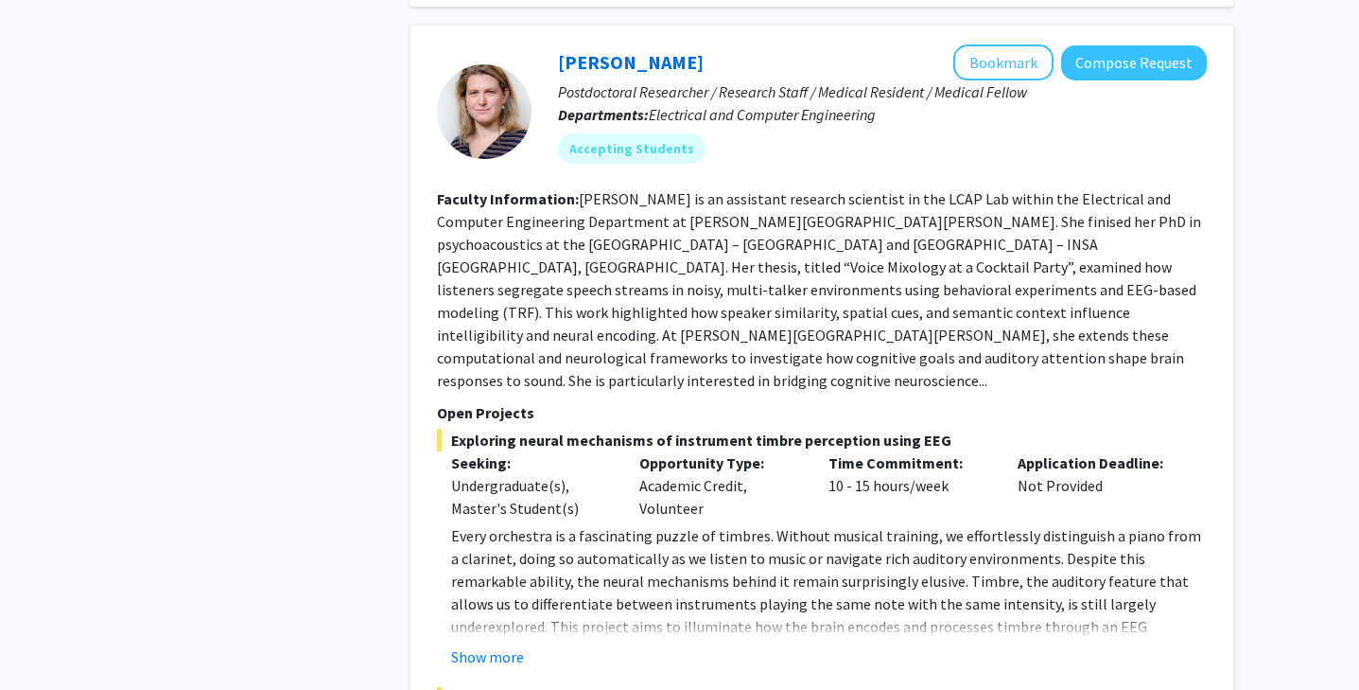
scroll to position [2415, 0]
click at [490, 644] on button "Show more" at bounding box center [487, 655] width 73 height 23
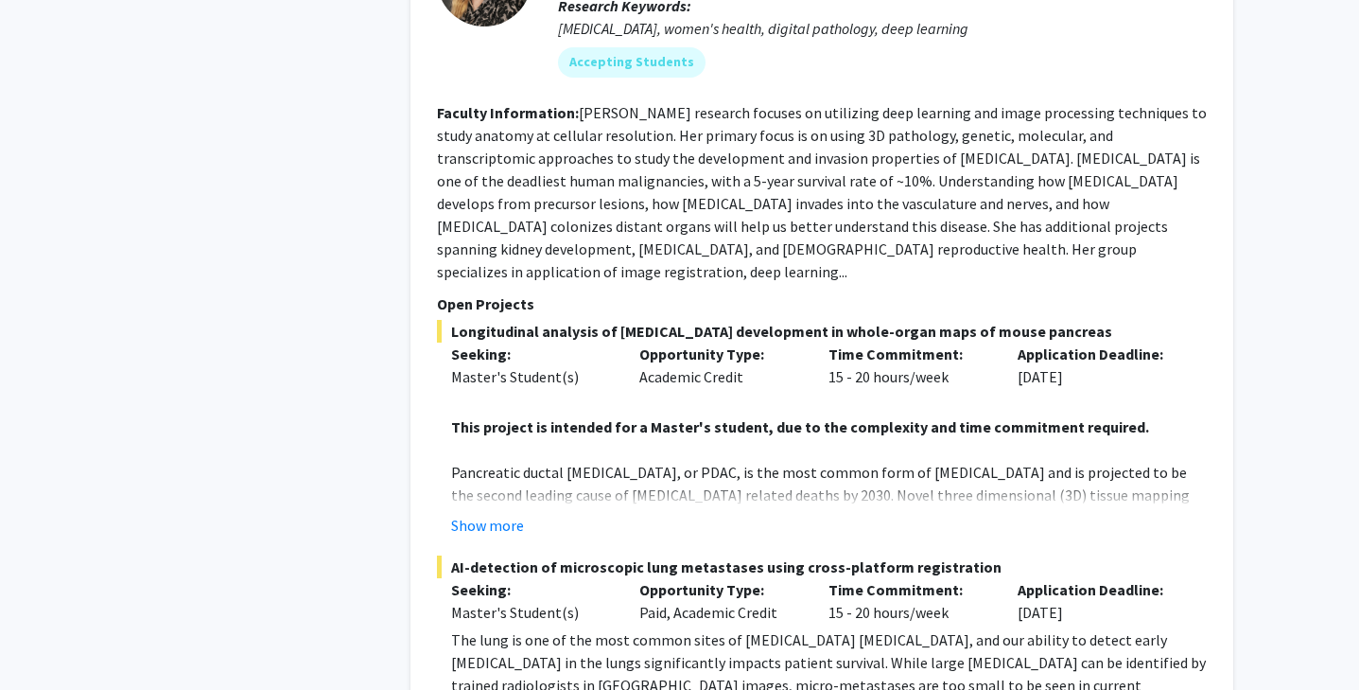
scroll to position [5586, 0]
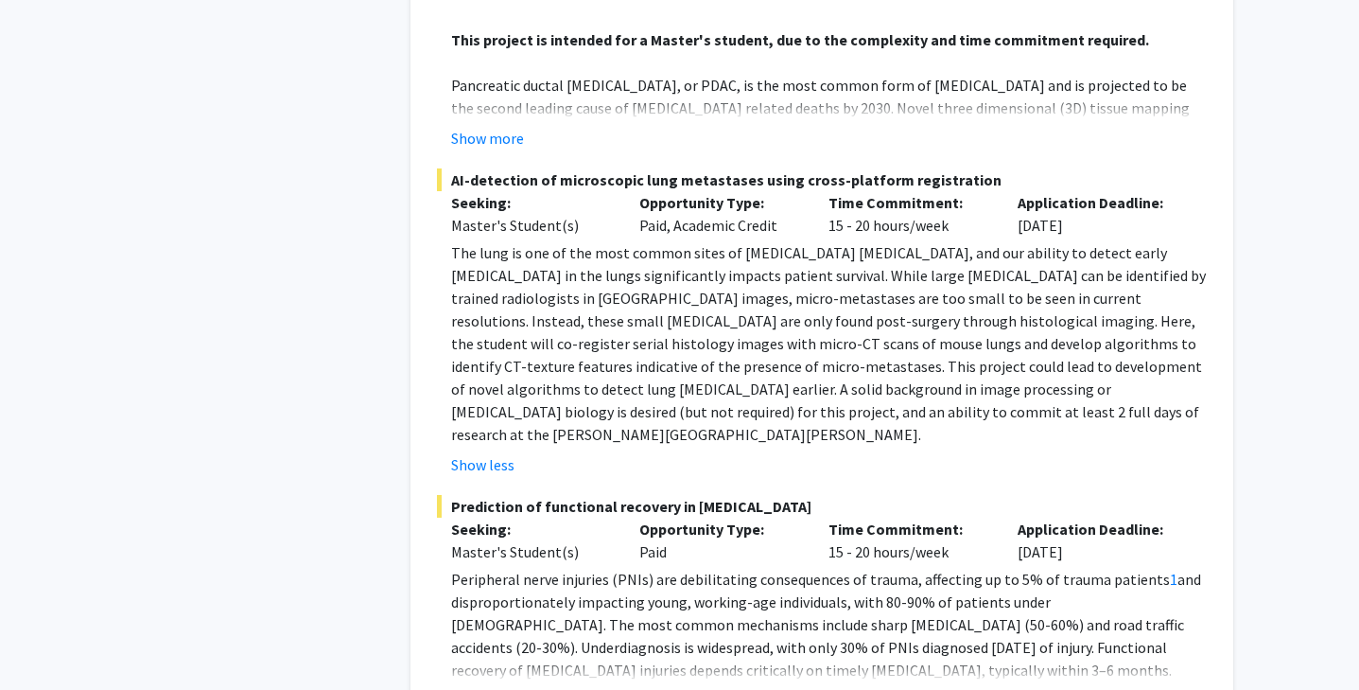
scroll to position [5967, 0]
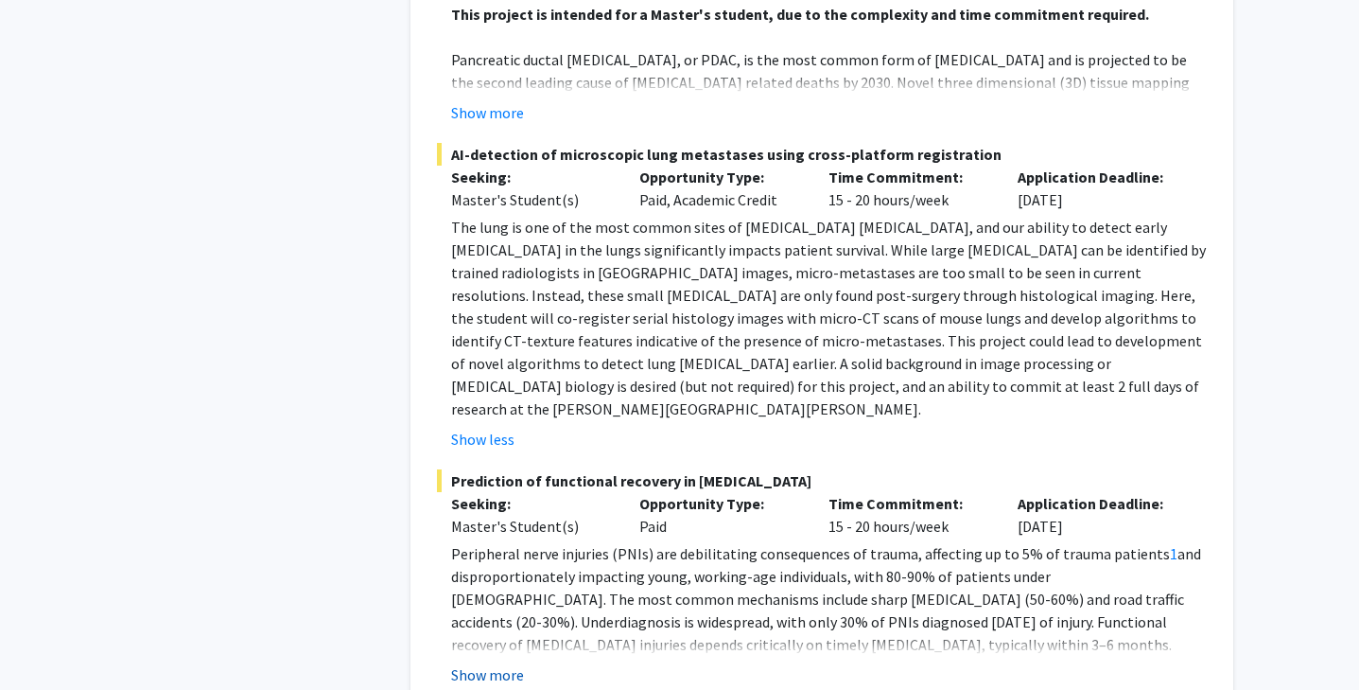
click at [511, 663] on button "Show more" at bounding box center [487, 674] width 73 height 23
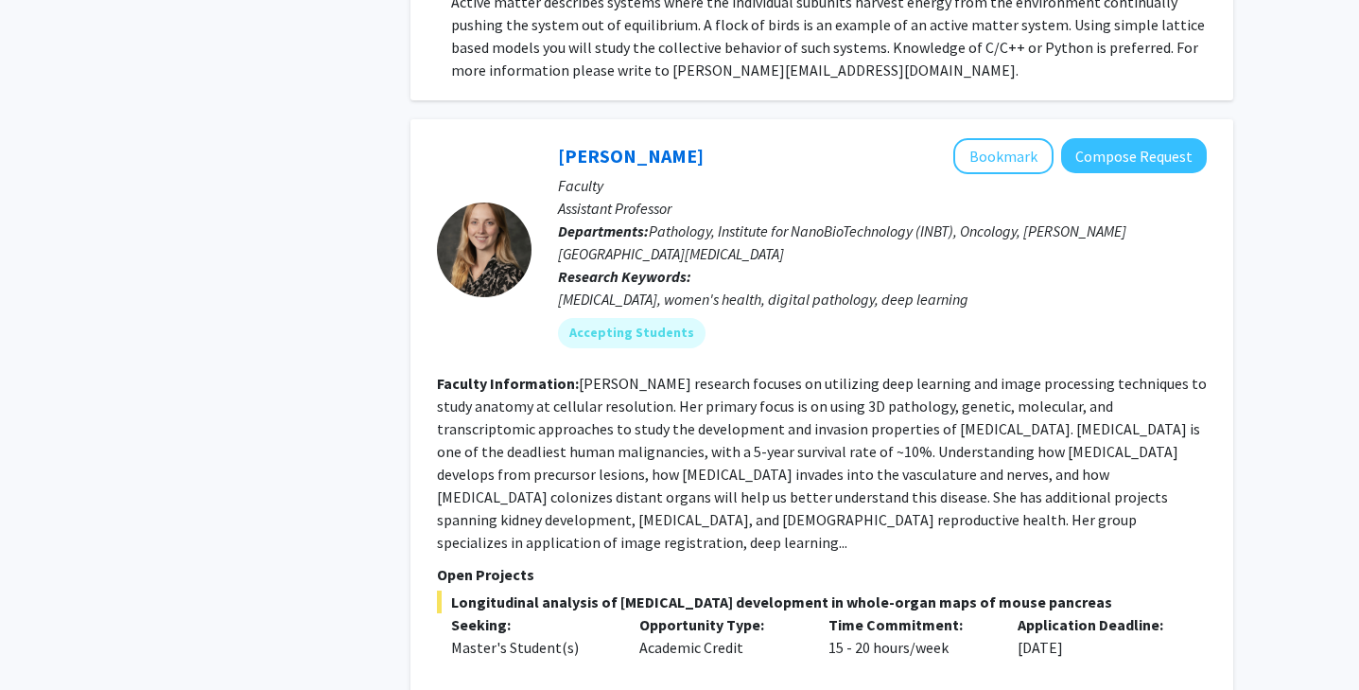
scroll to position [5153, 0]
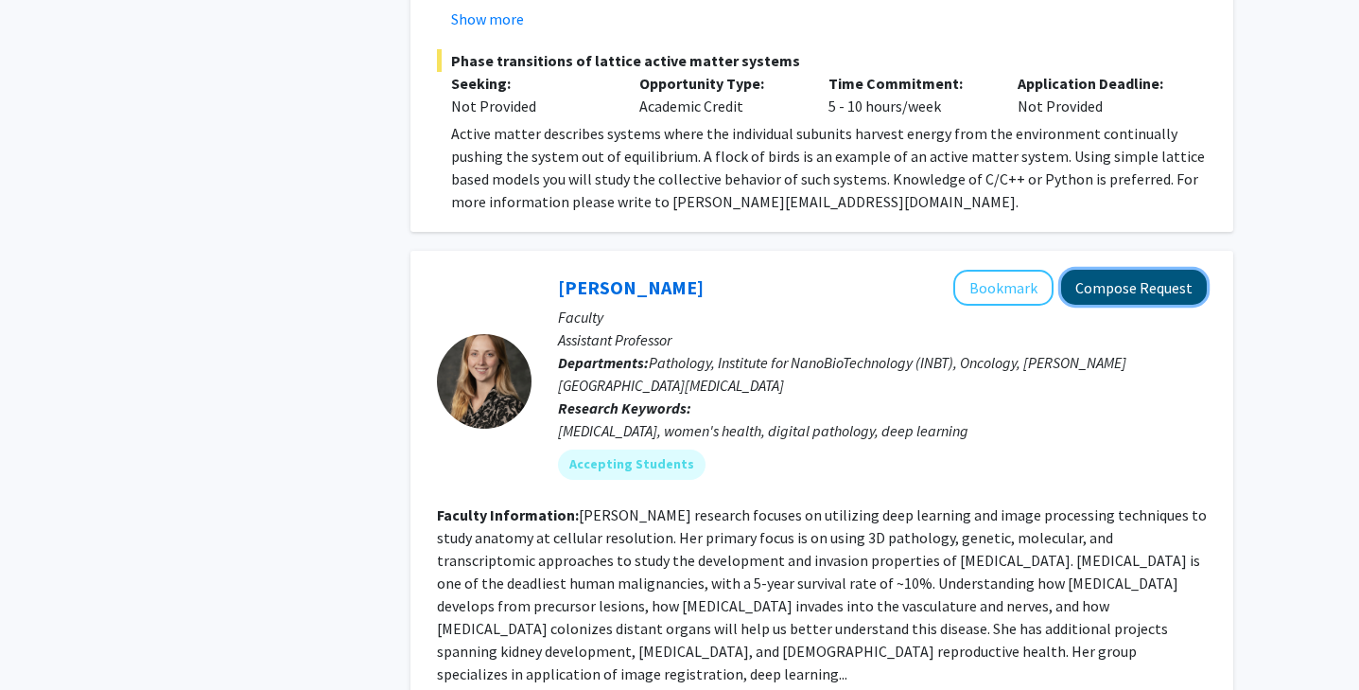
click at [1154, 270] on button "Compose Request" at bounding box center [1134, 287] width 146 height 35
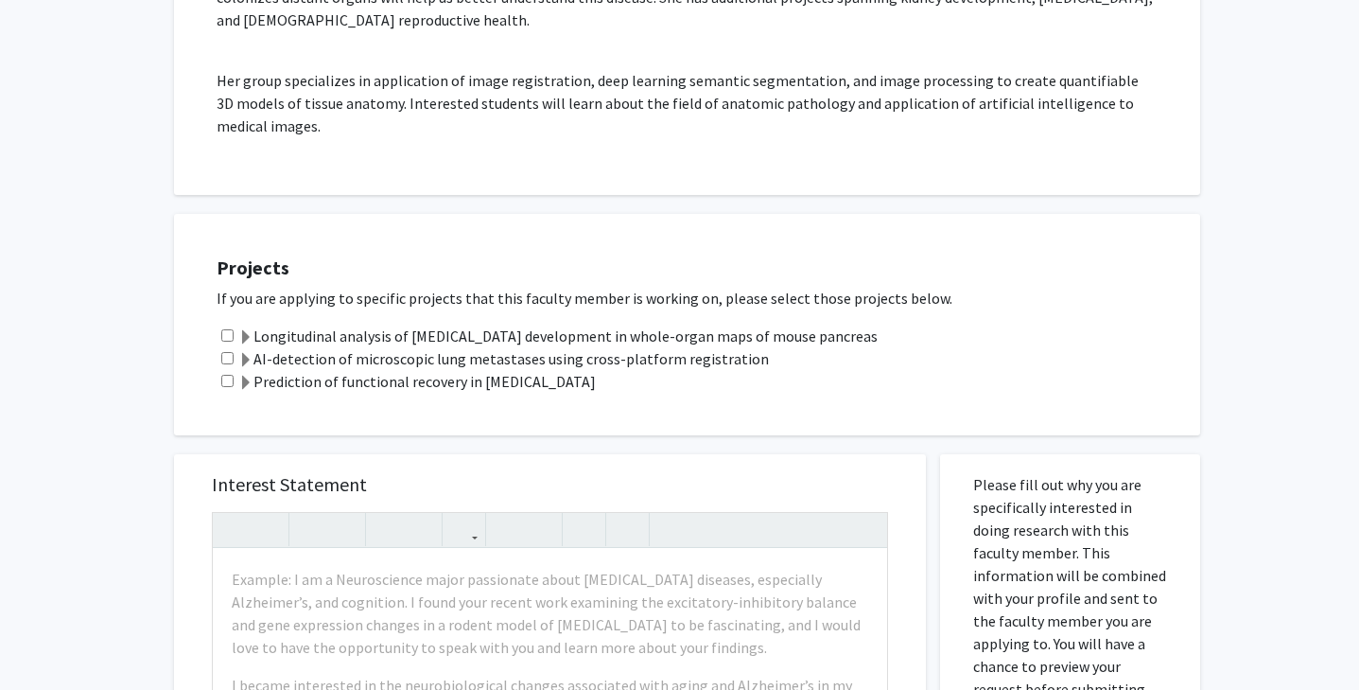
scroll to position [477, 0]
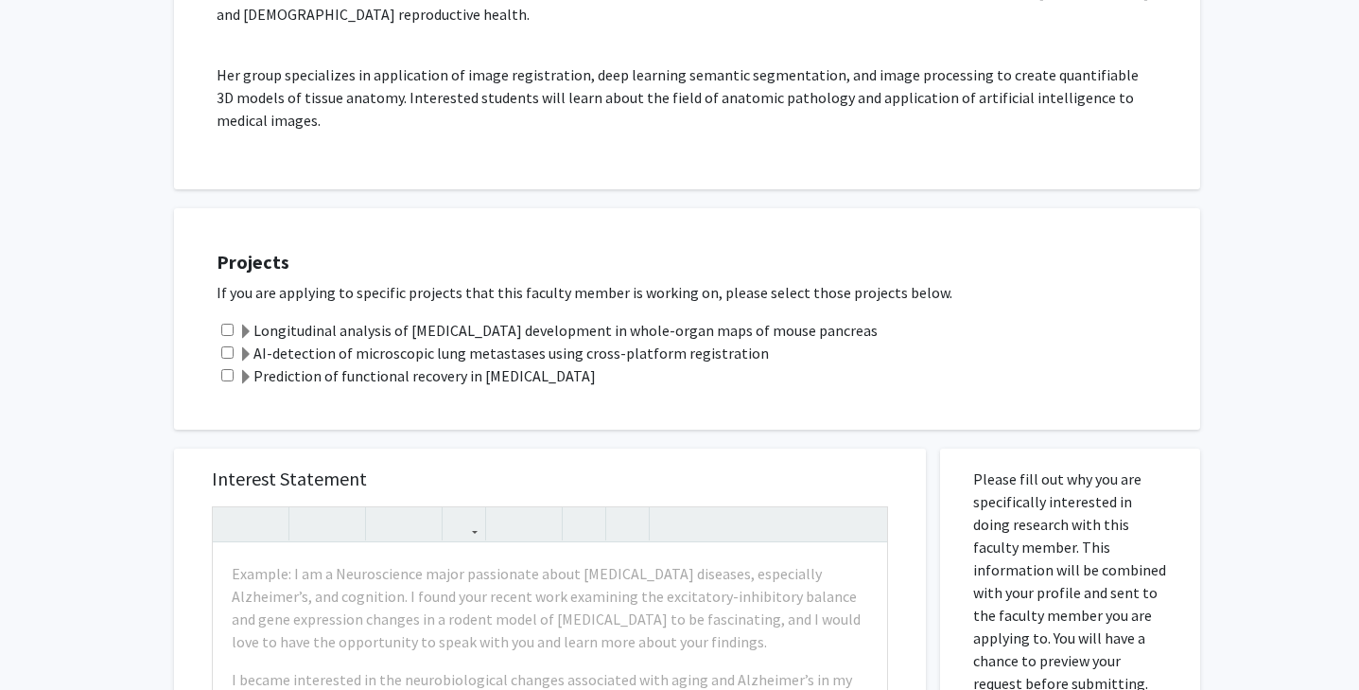
click at [318, 341] on label "AI-detection of microscopic lung metastases using cross-platform registration" at bounding box center [503, 352] width 531 height 23
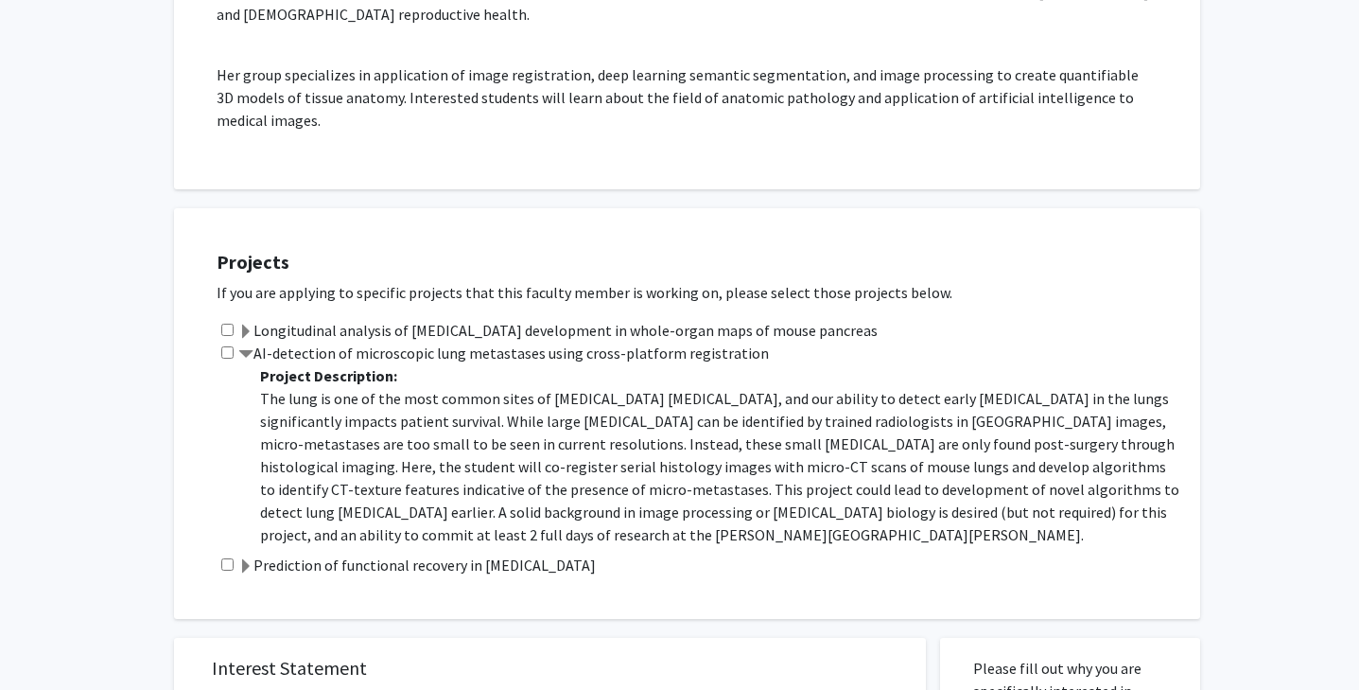
click at [223, 346] on input "checkbox" at bounding box center [227, 352] width 12 height 12
checkbox input "true"
click at [226, 558] on input "checkbox" at bounding box center [227, 564] width 12 height 12
checkbox input "true"
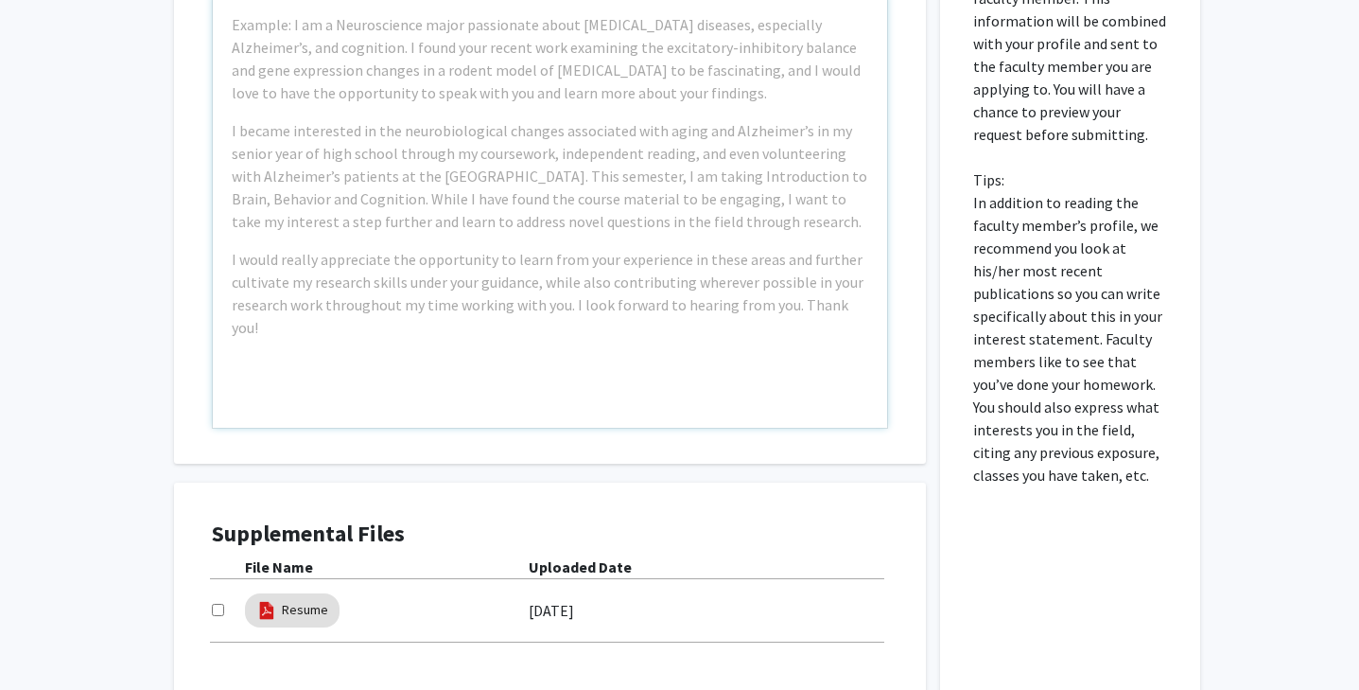
scroll to position [1107, 0]
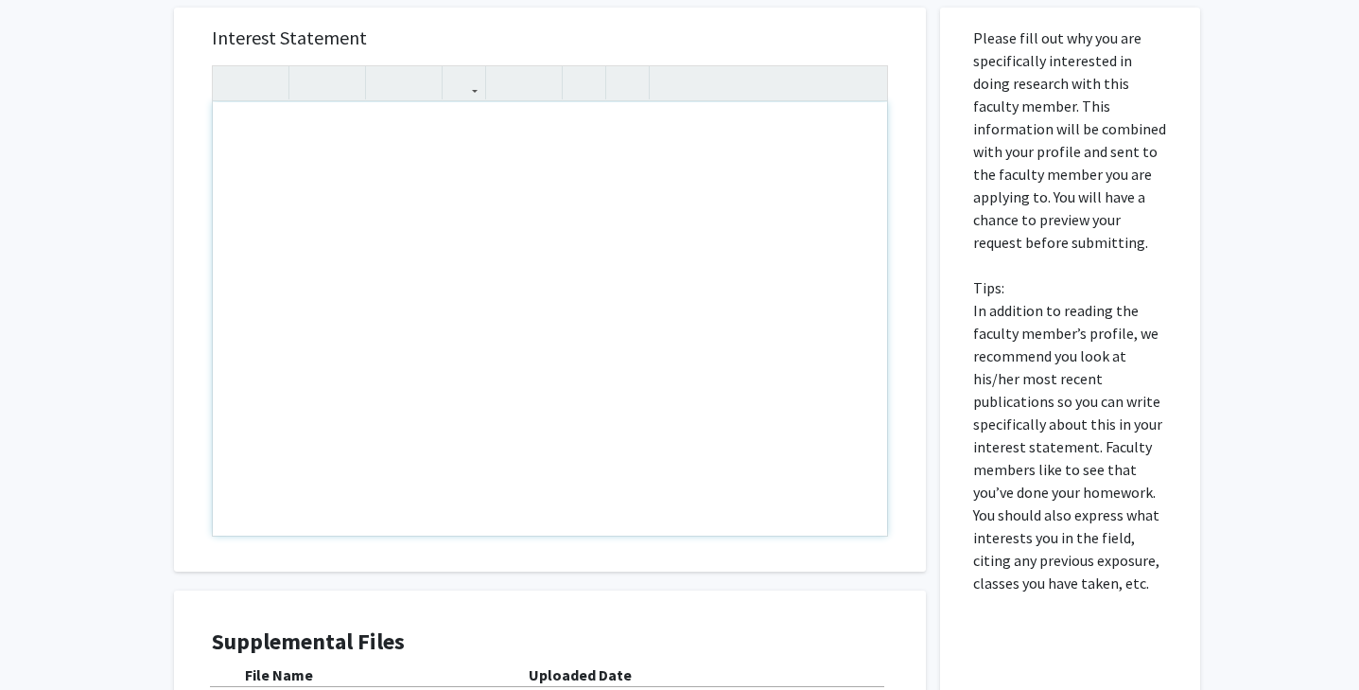
click at [634, 403] on div "Note to users with screen readers: Please press Alt+0 or Option+0 to deactivate…" at bounding box center [550, 318] width 674 height 433
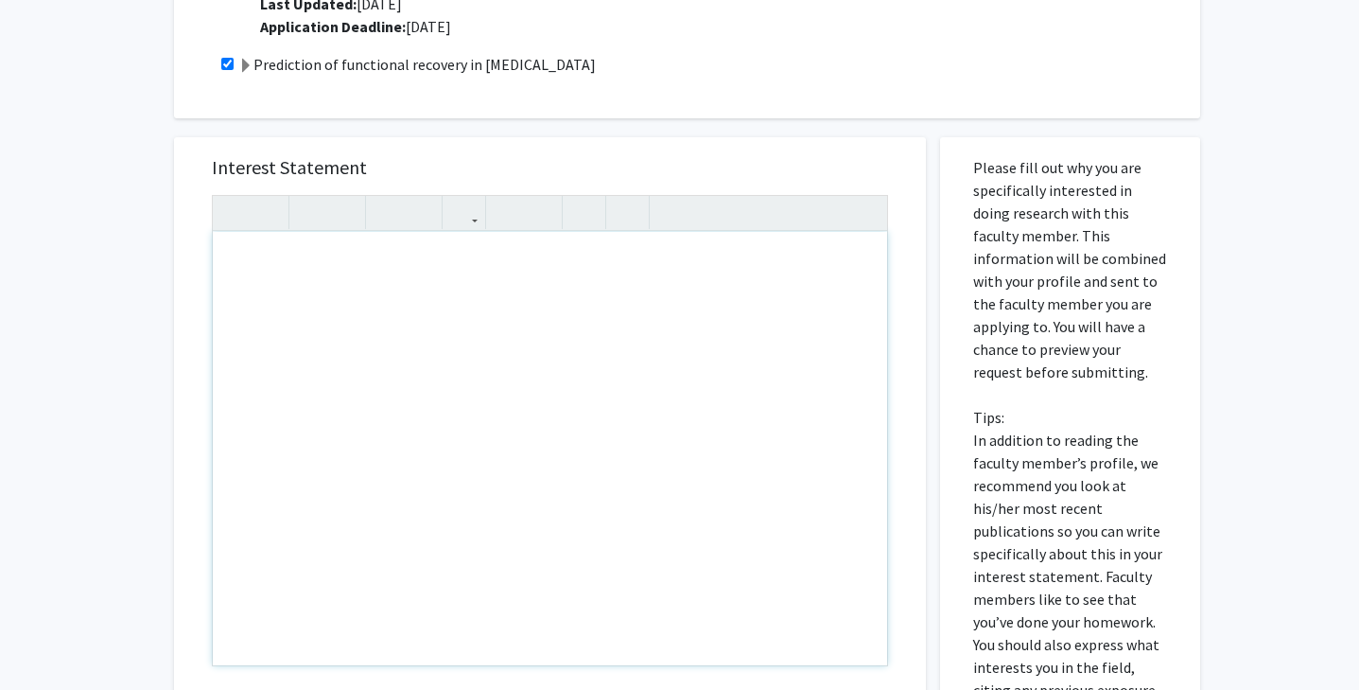
scroll to position [963, 0]
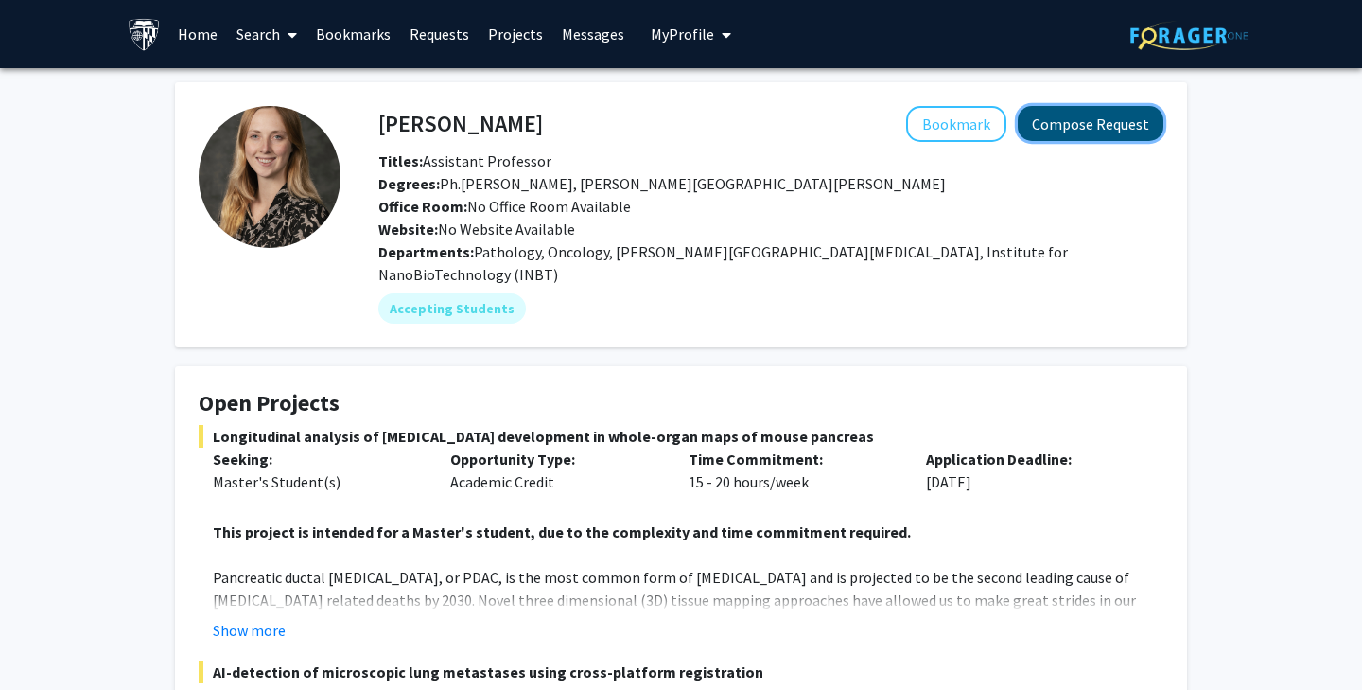
click at [1085, 123] on button "Compose Request" at bounding box center [1091, 123] width 146 height 35
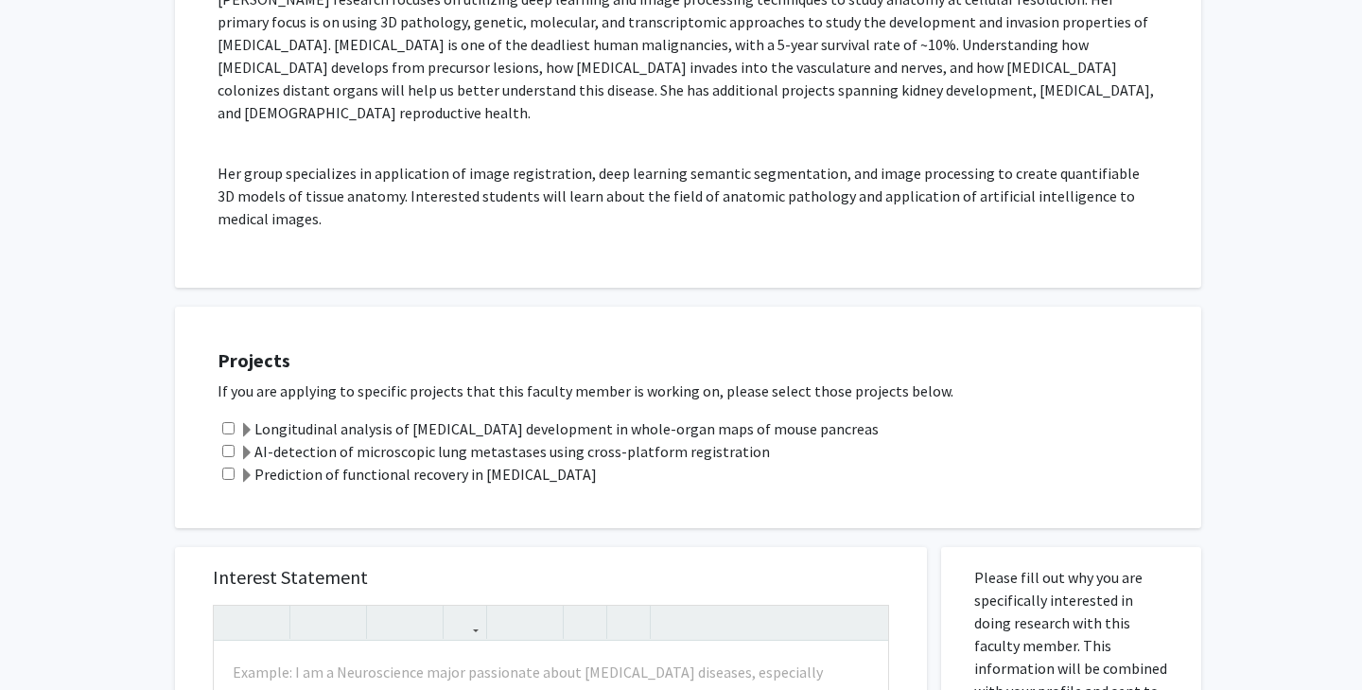
scroll to position [361, 0]
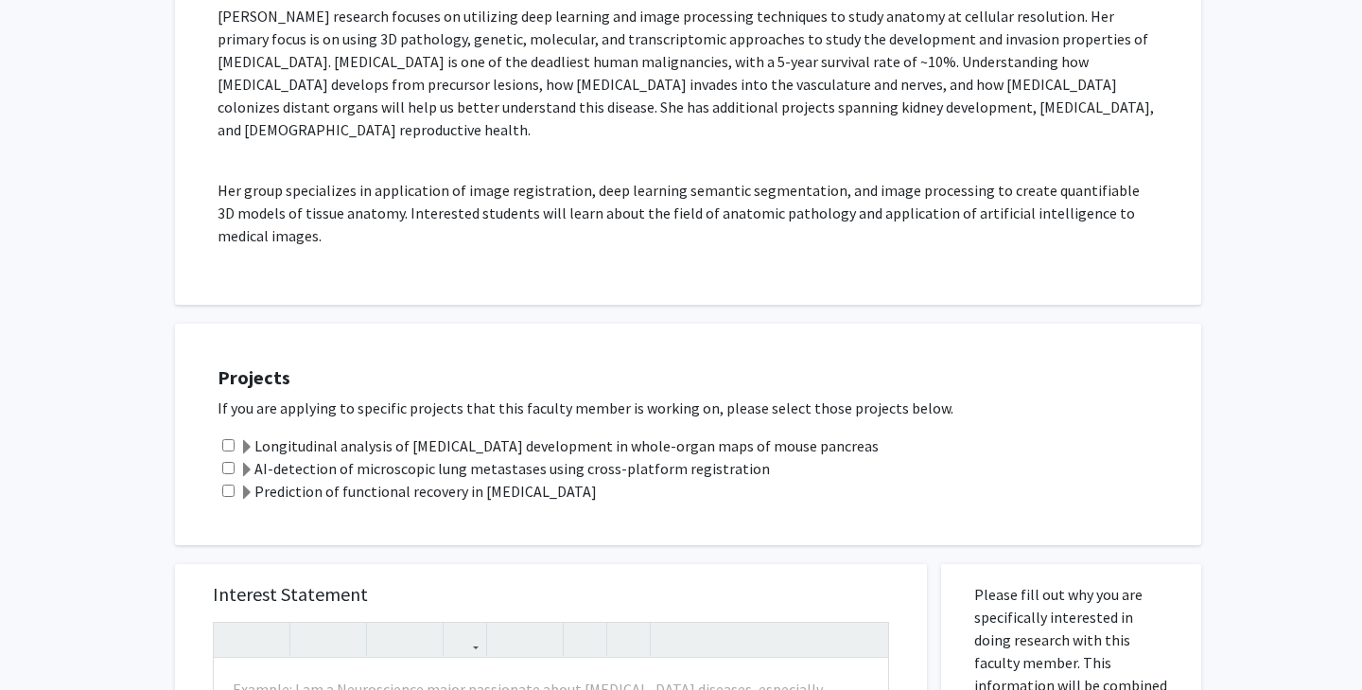
click at [444, 457] on label "AI-detection of microscopic lung metastases using cross-platform registration" at bounding box center [504, 468] width 531 height 23
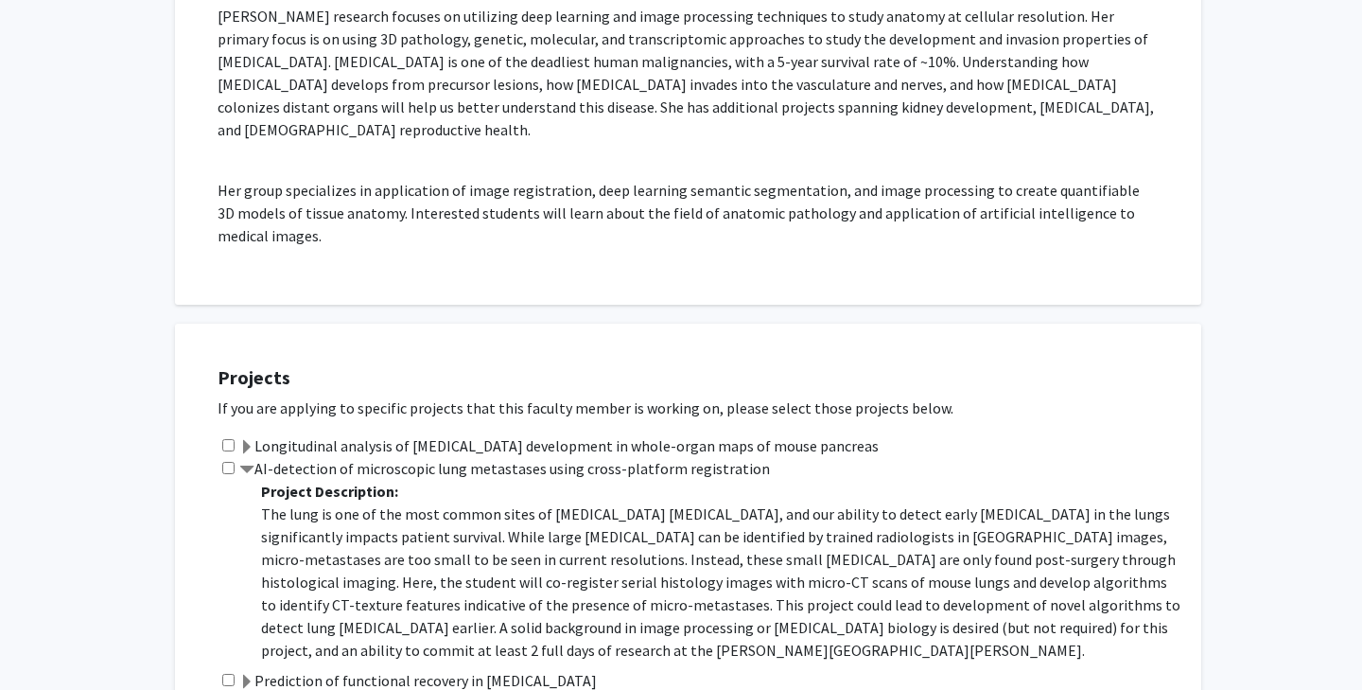
click at [221, 457] on div "AI-detection of microscopic lung metastases using cross-platform registration P…" at bounding box center [700, 563] width 965 height 212
click at [224, 462] on input "checkbox" at bounding box center [228, 468] width 12 height 12
checkbox input "true"
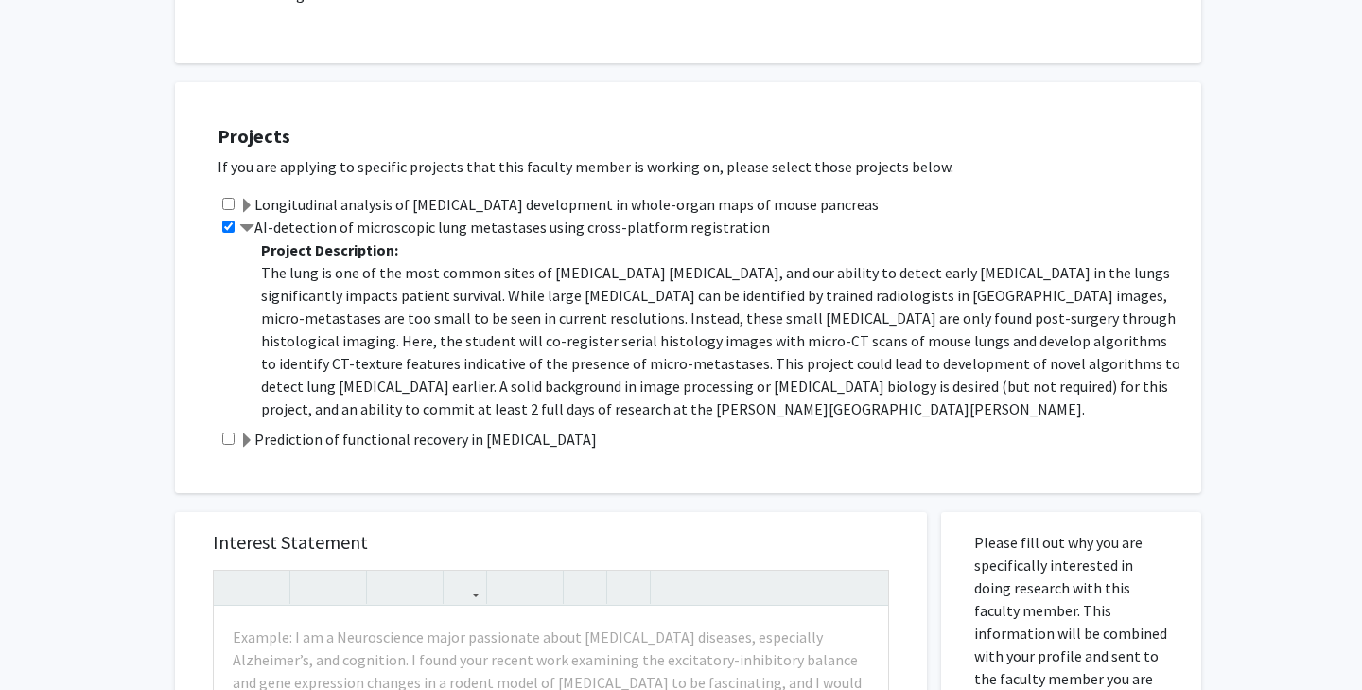
scroll to position [618, 0]
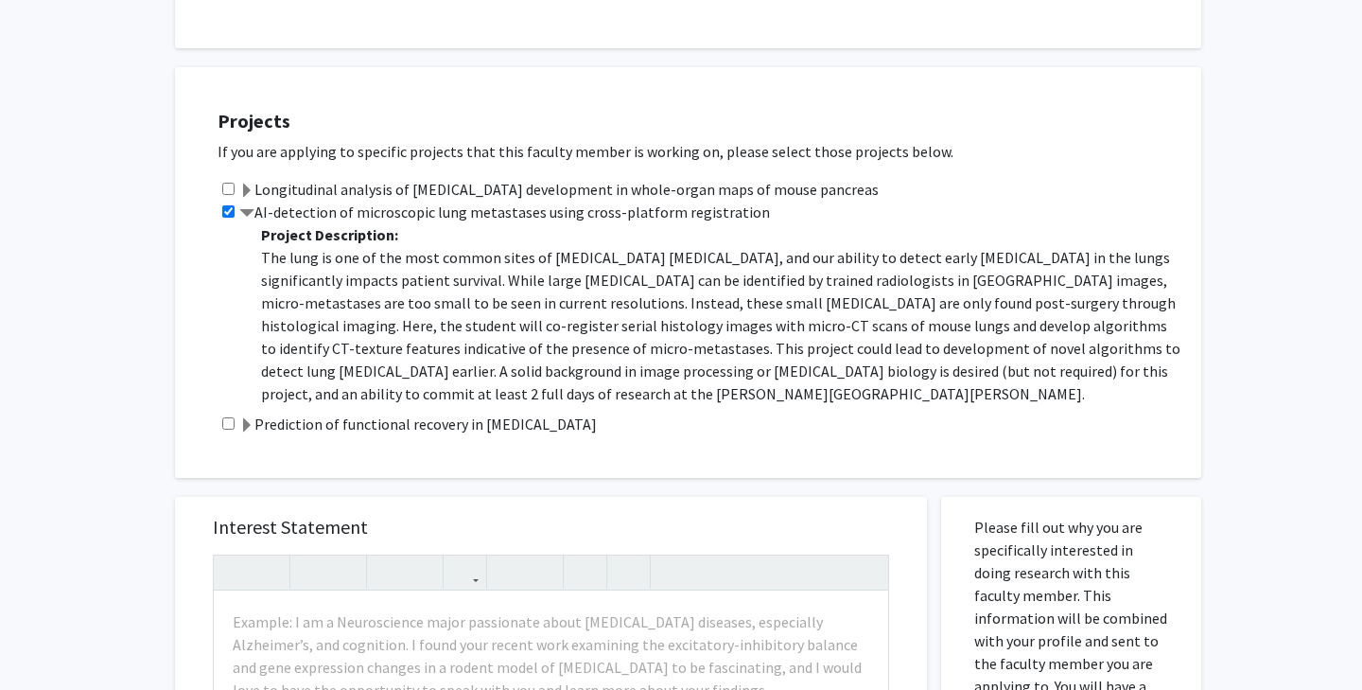
click at [230, 412] on div "Prediction of functional recovery in peripheral nerve injury" at bounding box center [700, 423] width 965 height 23
click at [229, 417] on input "checkbox" at bounding box center [228, 423] width 12 height 12
checkbox input "true"
click at [390, 412] on label "Prediction of functional recovery in peripheral nerve injury" at bounding box center [418, 423] width 358 height 23
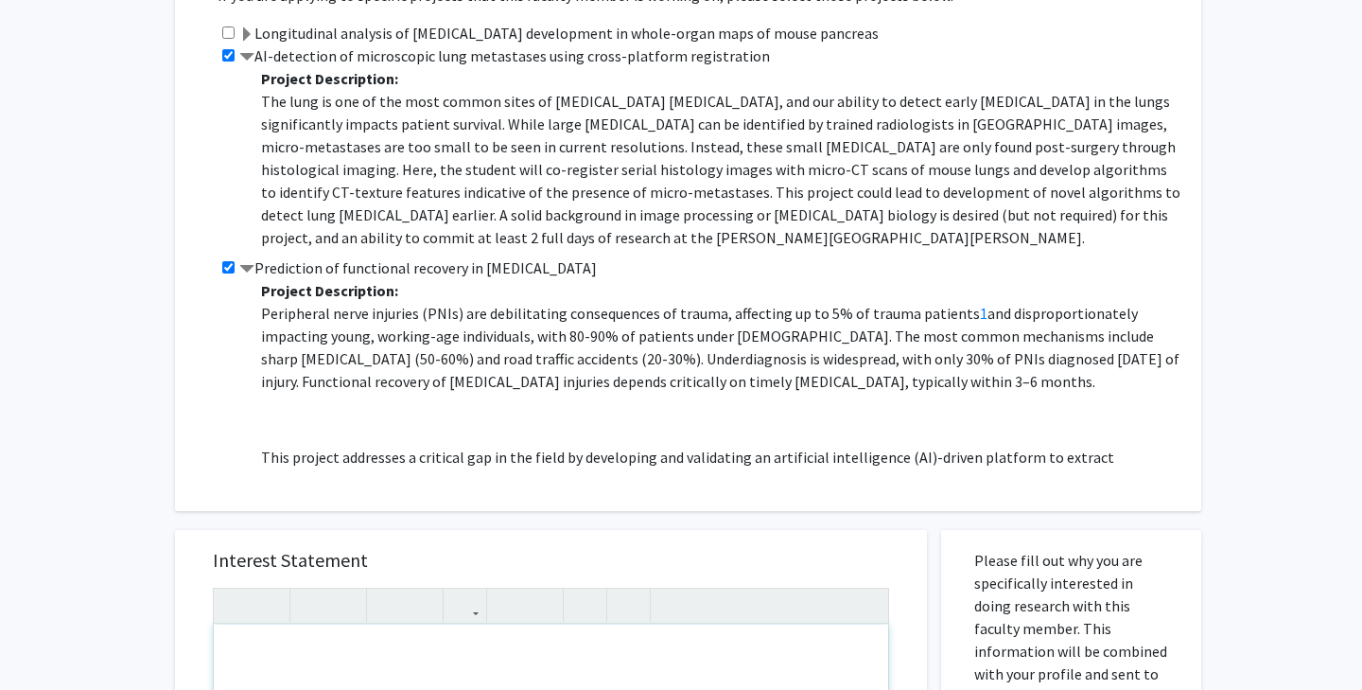
scroll to position [754, 0]
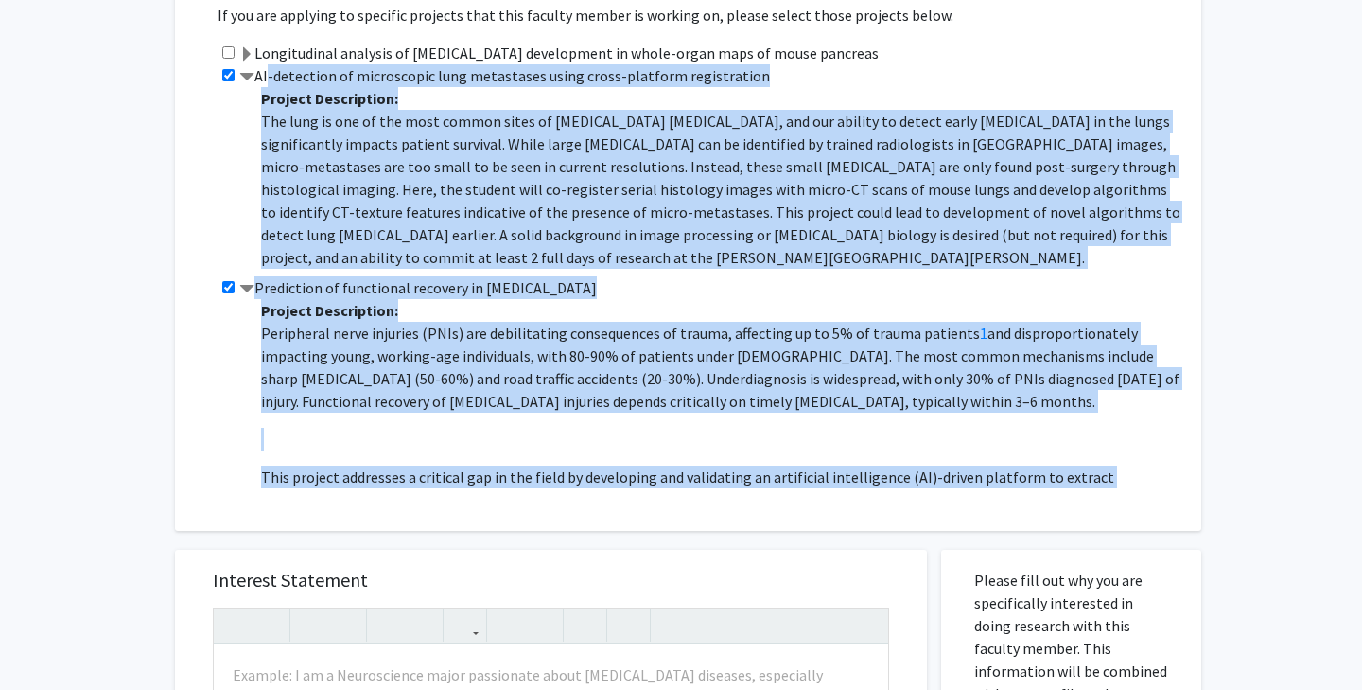
drag, startPoint x: 262, startPoint y: 54, endPoint x: 873, endPoint y: 471, distance: 739.9
click at [873, 471] on div "Projects If you are applying to specific projects that this faculty member is w…" at bounding box center [700, 231] width 1003 height 552
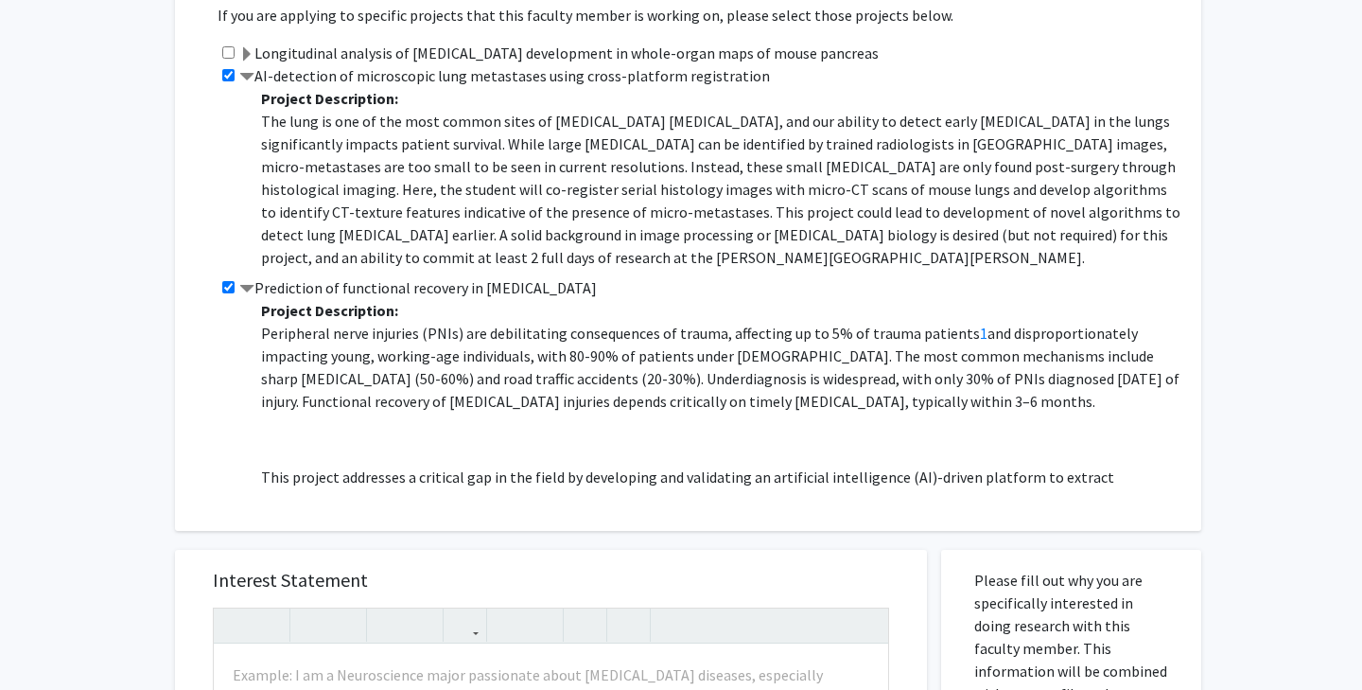
click at [707, 492] on div "Projects If you are applying to specific projects that this faculty member is w…" at bounding box center [688, 231] width 1026 height 600
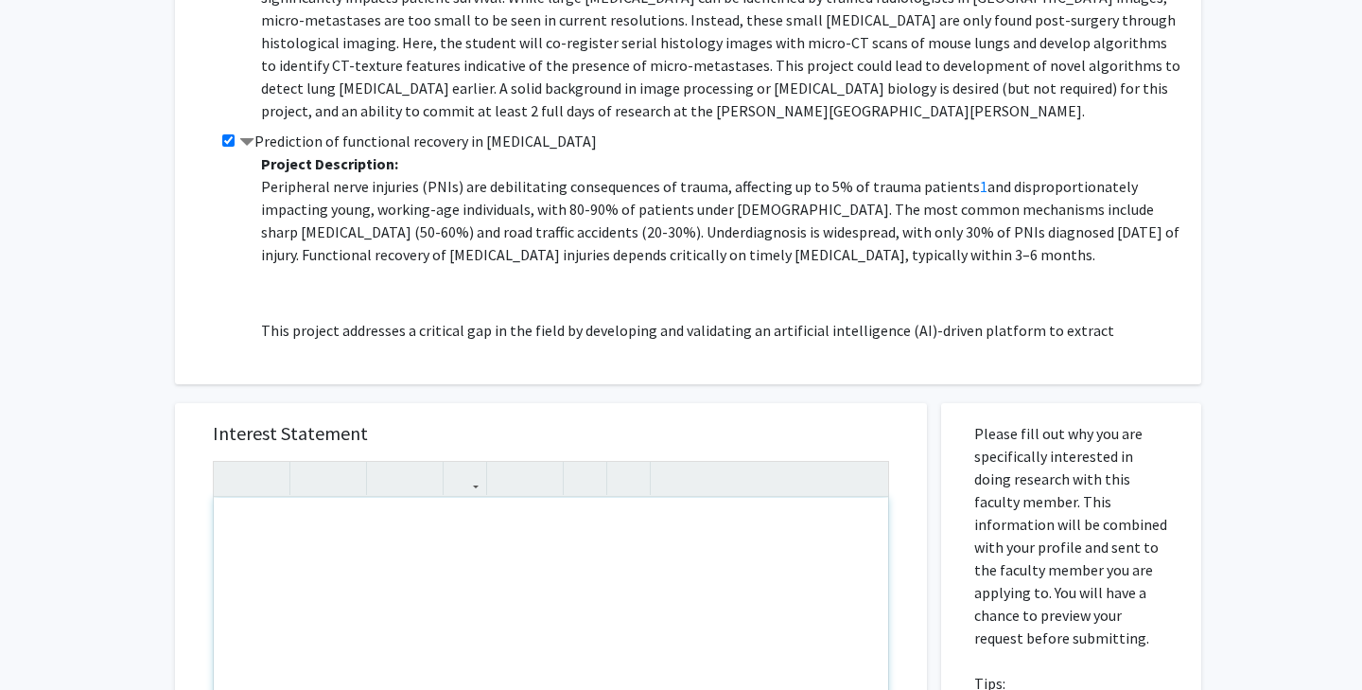
scroll to position [692, 0]
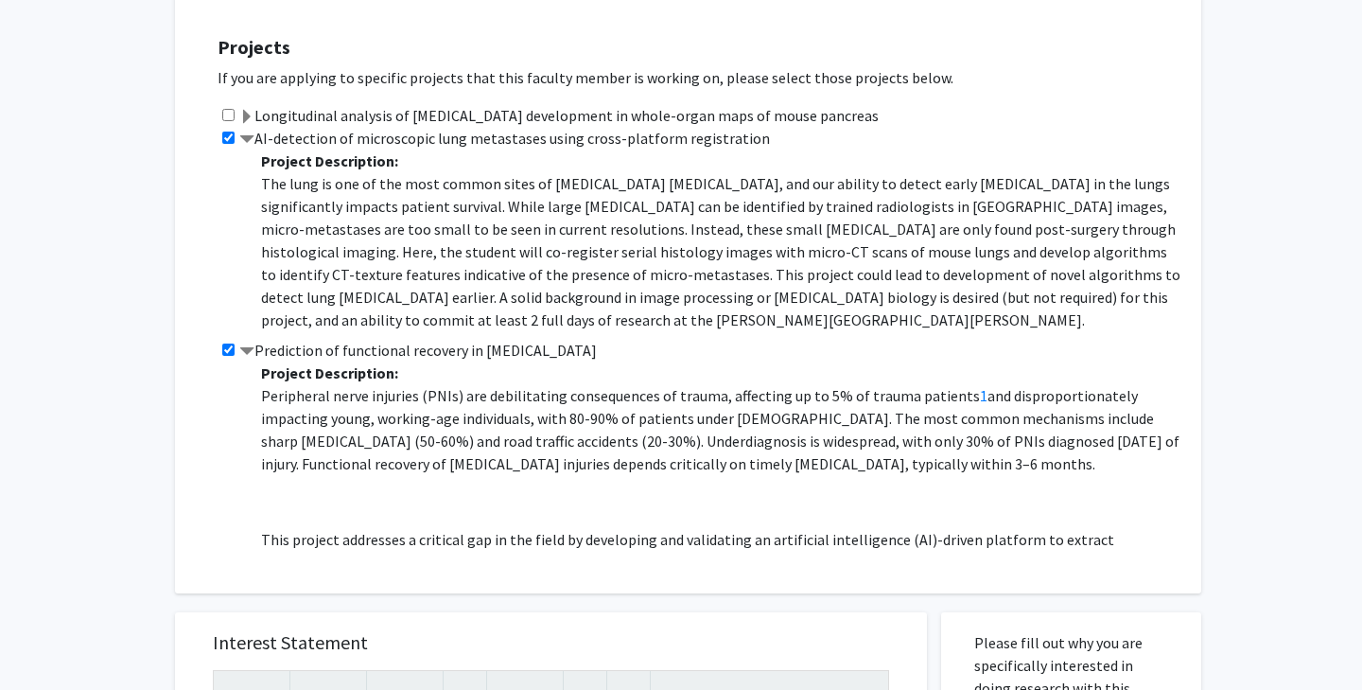
click at [654, 418] on span "and disproportionately impacting young, working-age individuals, with 80-90% of…" at bounding box center [720, 429] width 919 height 87
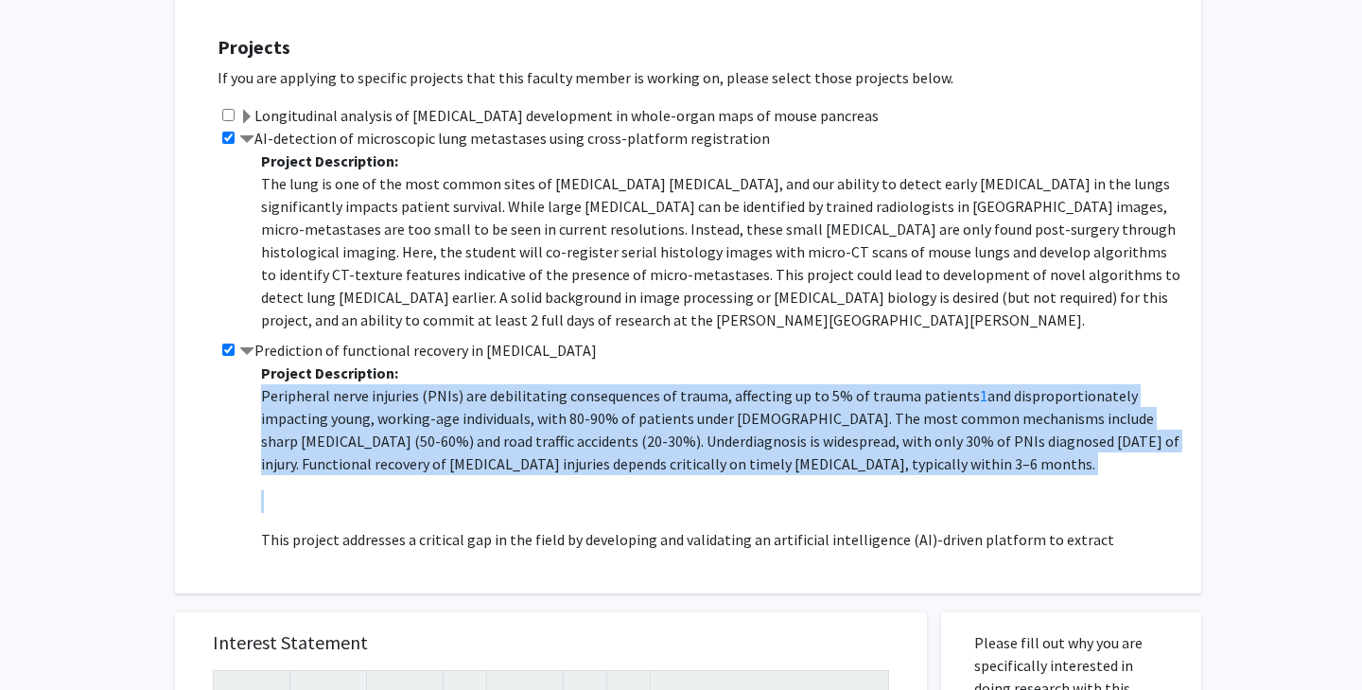
click at [654, 418] on span "and disproportionately impacting young, working-age individuals, with 80-90% of…" at bounding box center [720, 429] width 919 height 87
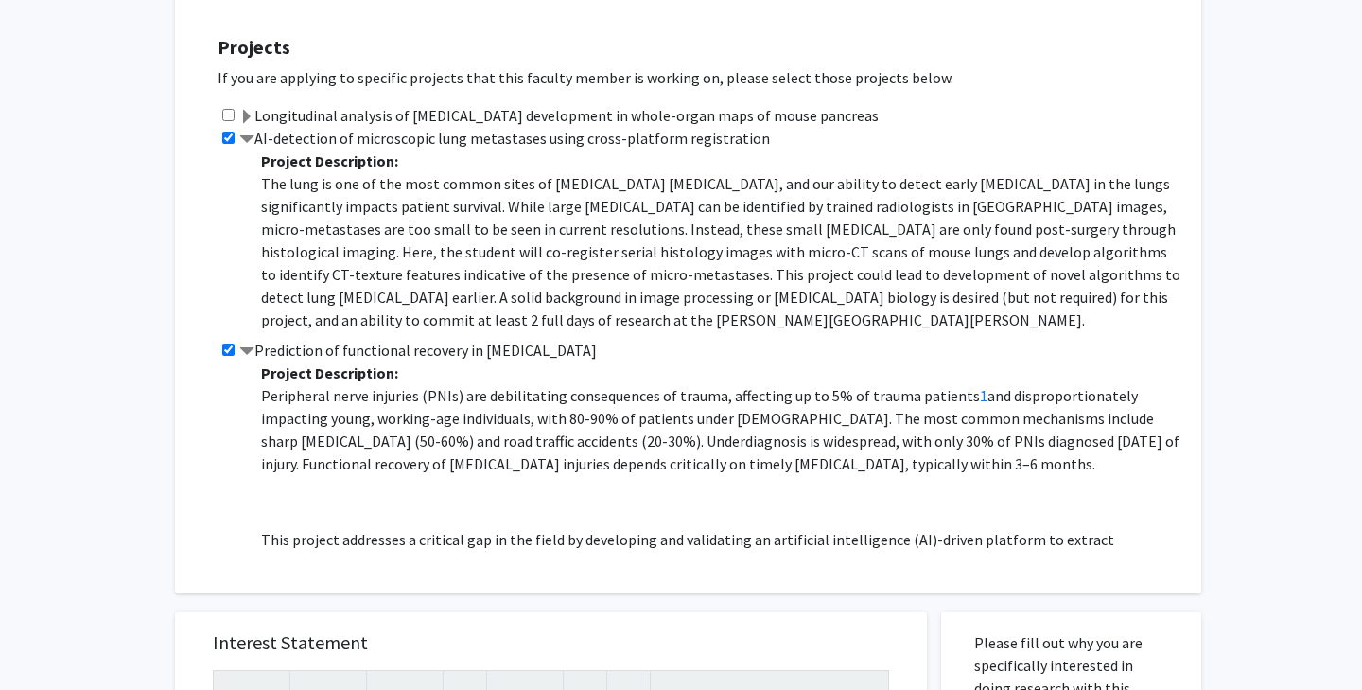
click at [693, 236] on p "The lung is one of the most common sites of cancer metastasis, and our ability …" at bounding box center [721, 251] width 921 height 159
click at [706, 176] on p "The lung is one of the most common sites of cancer metastasis, and our ability …" at bounding box center [721, 251] width 921 height 159
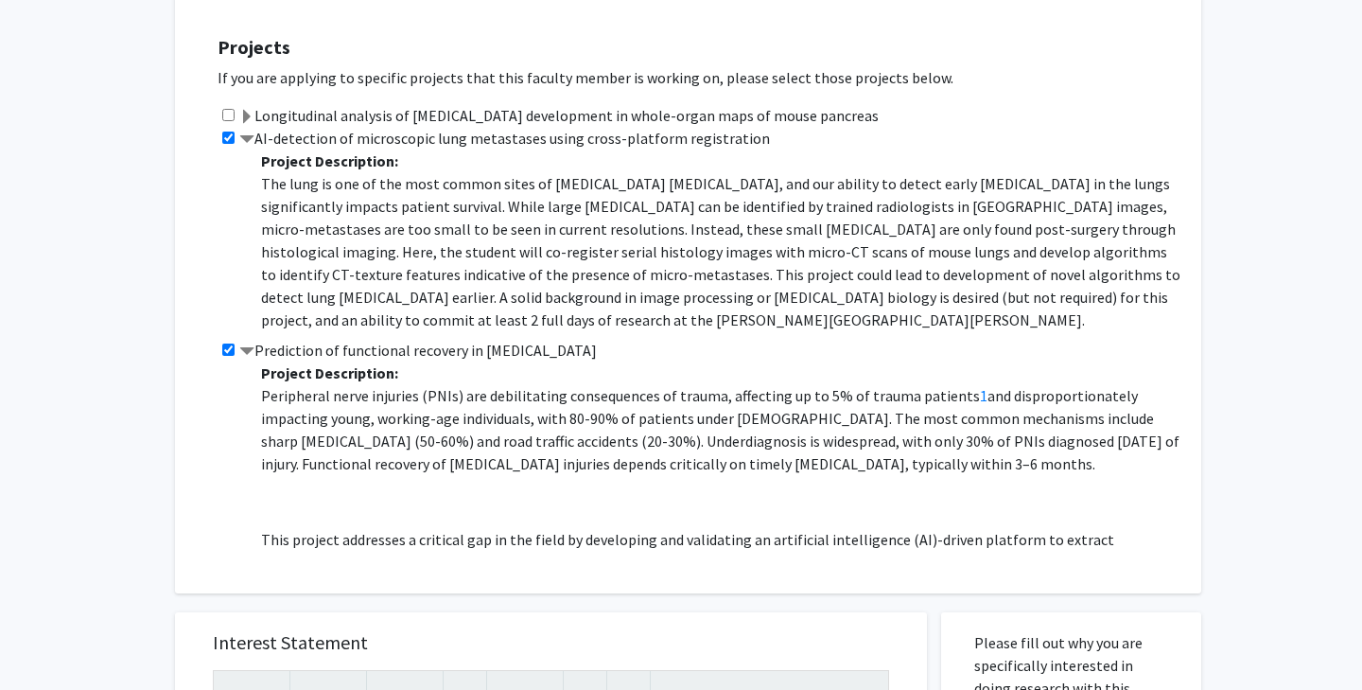
click at [706, 176] on p "The lung is one of the most common sites of cancer metastasis, and our ability …" at bounding box center [721, 251] width 921 height 159
click at [706, 272] on p "The lung is one of the most common sites of cancer metastasis, and our ability …" at bounding box center [721, 251] width 921 height 159
click at [712, 172] on p "The lung is one of the most common sites of cancer metastasis, and our ability …" at bounding box center [721, 251] width 921 height 159
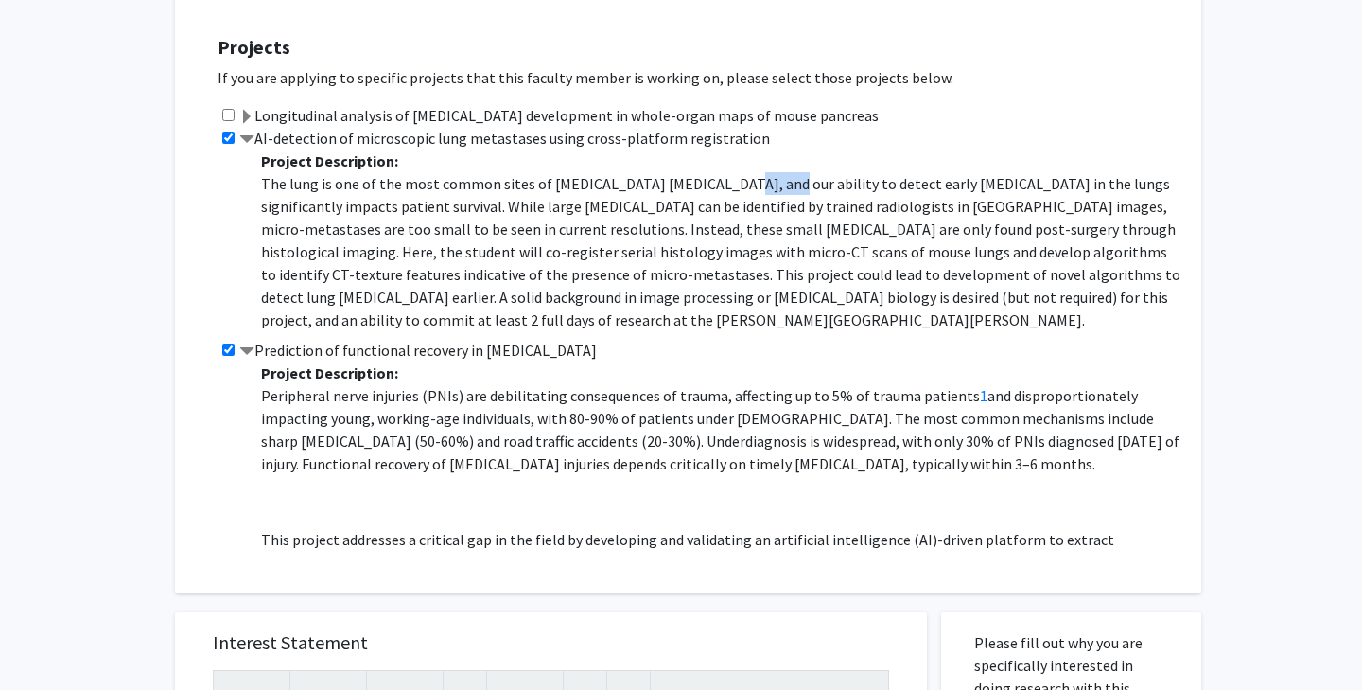
click at [712, 172] on p "The lung is one of the most common sites of cancer metastasis, and our ability …" at bounding box center [721, 251] width 921 height 159
click at [694, 172] on p "The lung is one of the most common sites of cancer metastasis, and our ability …" at bounding box center [721, 251] width 921 height 159
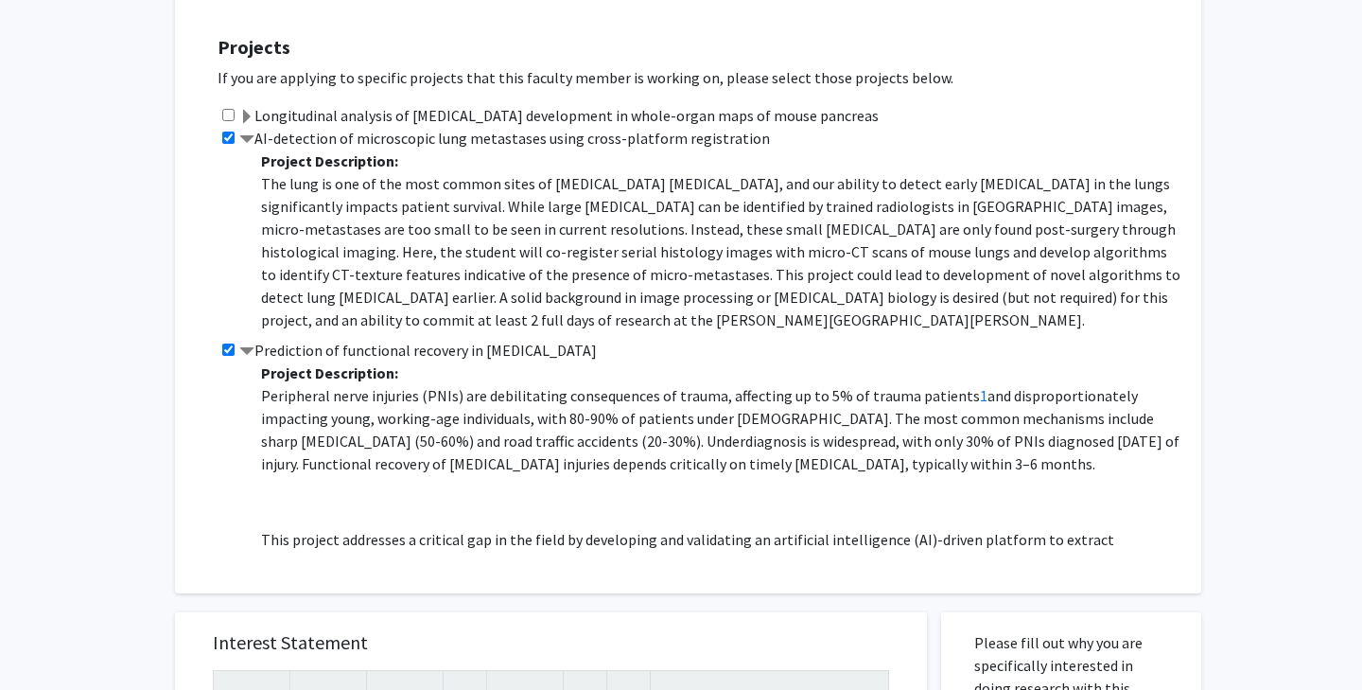
click at [748, 249] on p "The lung is one of the most common sites of cancer metastasis, and our ability …" at bounding box center [721, 251] width 921 height 159
click at [733, 203] on p "The lung is one of the most common sites of cancer metastasis, and our ability …" at bounding box center [721, 251] width 921 height 159
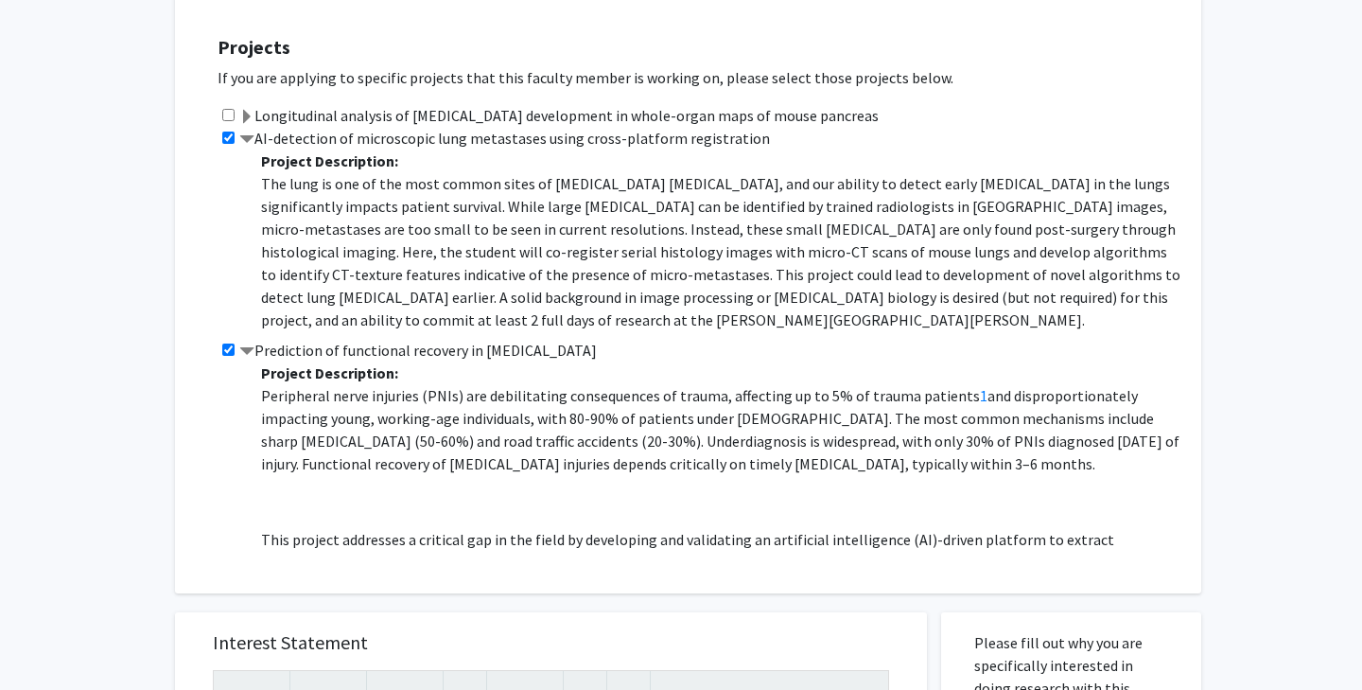
click at [733, 203] on p "The lung is one of the most common sites of cancer metastasis, and our ability …" at bounding box center [721, 251] width 921 height 159
click at [686, 215] on p "The lung is one of the most common sites of cancer metastasis, and our ability …" at bounding box center [721, 251] width 921 height 159
click at [708, 424] on span "and disproportionately impacting young, working-age individuals, with 80-90% of…" at bounding box center [720, 429] width 919 height 87
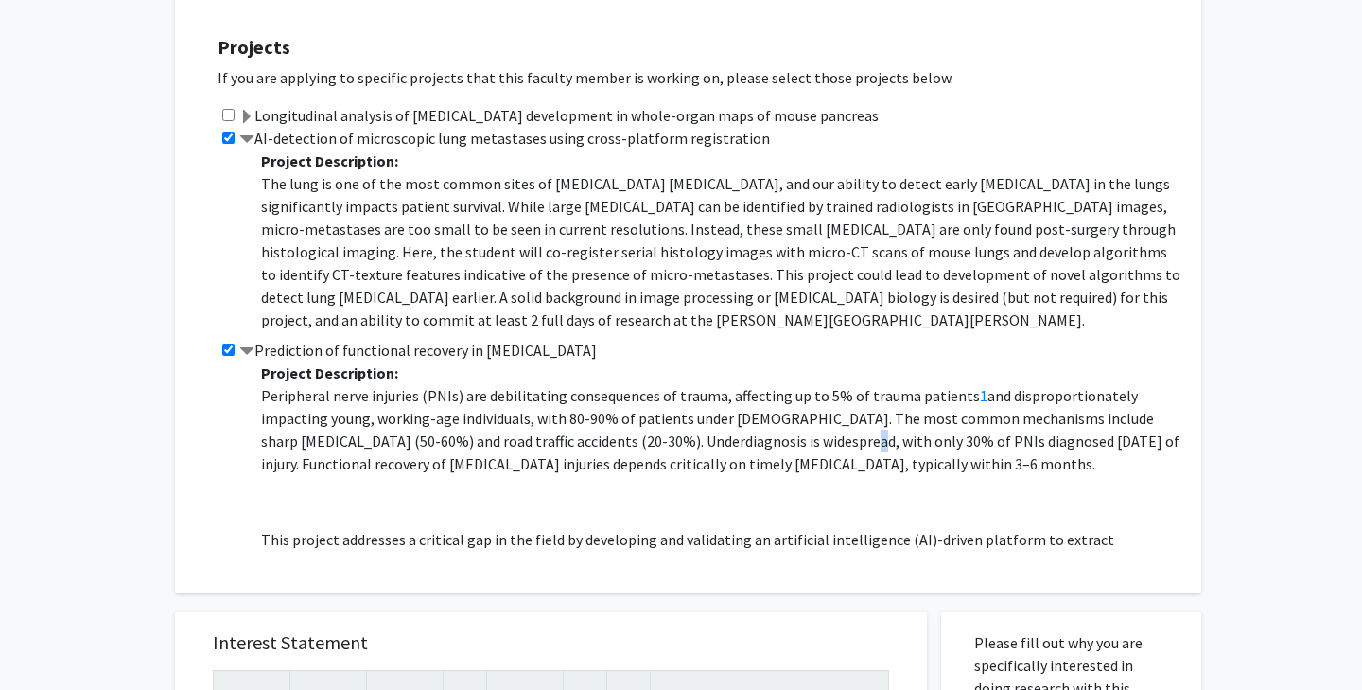
click at [708, 424] on span "and disproportionately impacting young, working-age individuals, with 80-90% of…" at bounding box center [720, 429] width 919 height 87
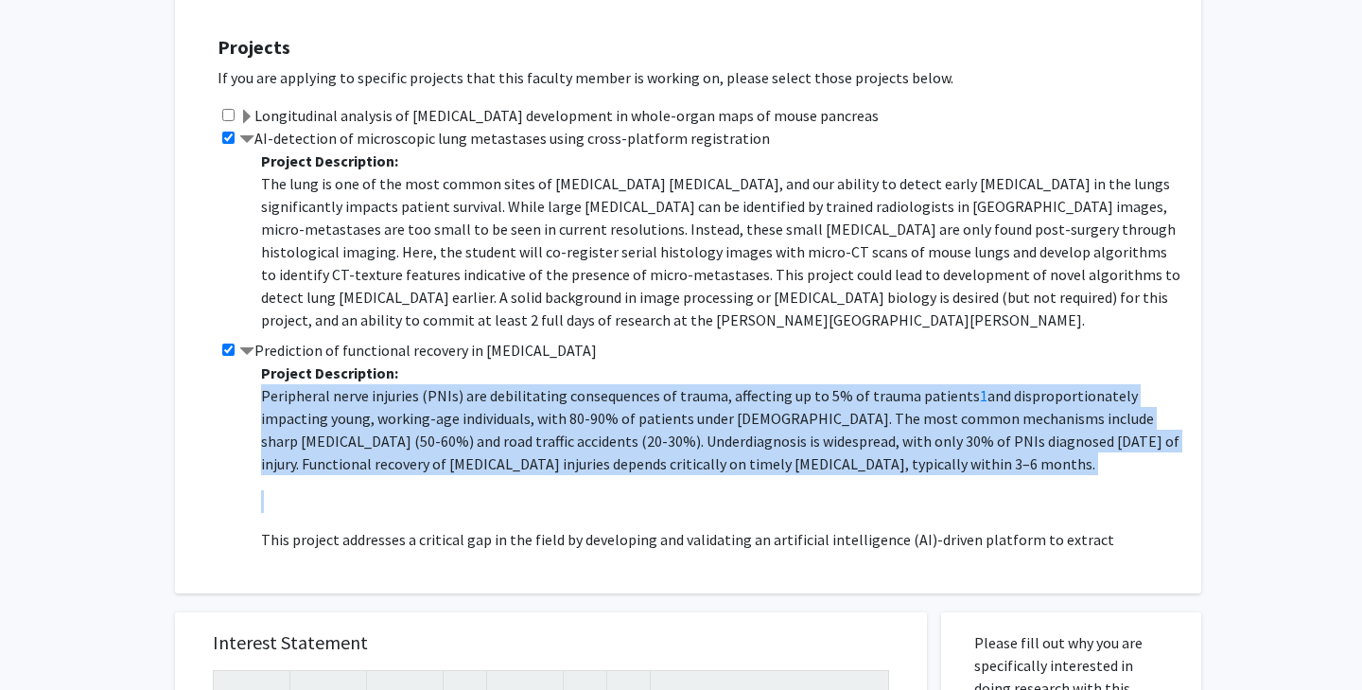
click at [708, 424] on span "and disproportionately impacting young, working-age individuals, with 80-90% of…" at bounding box center [720, 429] width 919 height 87
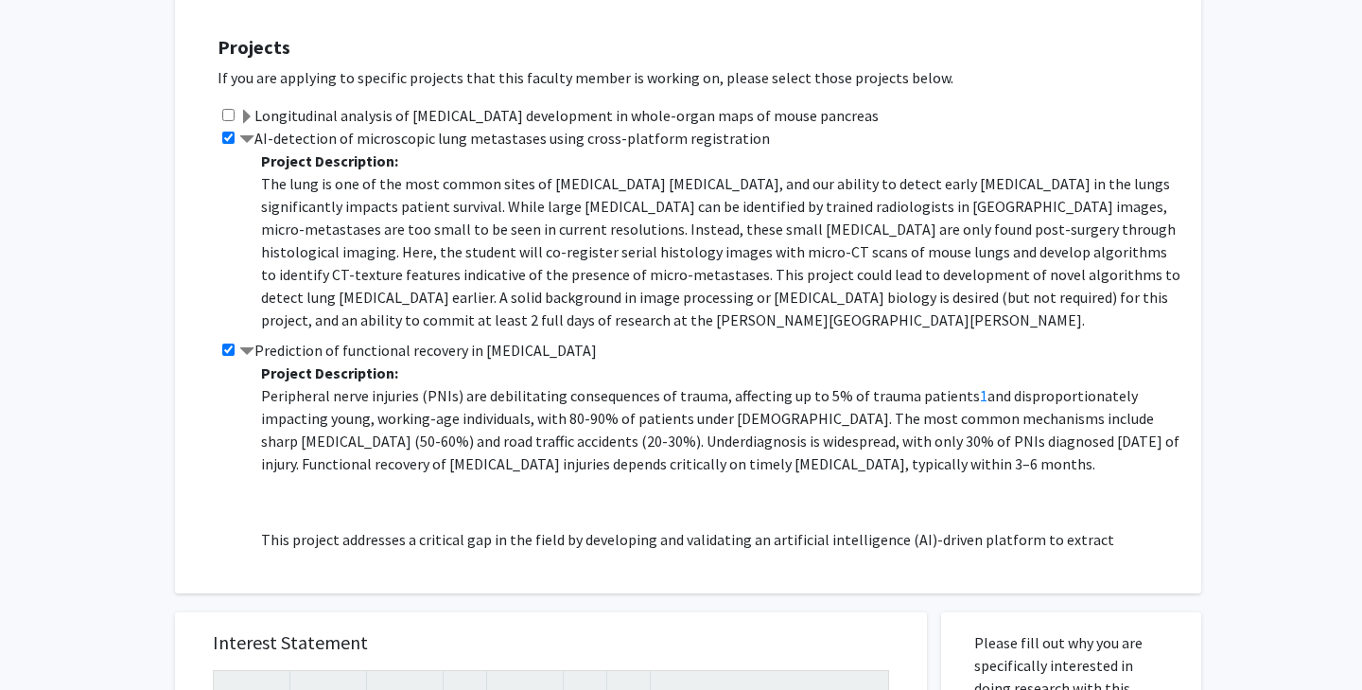
click at [811, 528] on p "This project addresses a critical gap in the field by developing and validating…" at bounding box center [721, 573] width 921 height 91
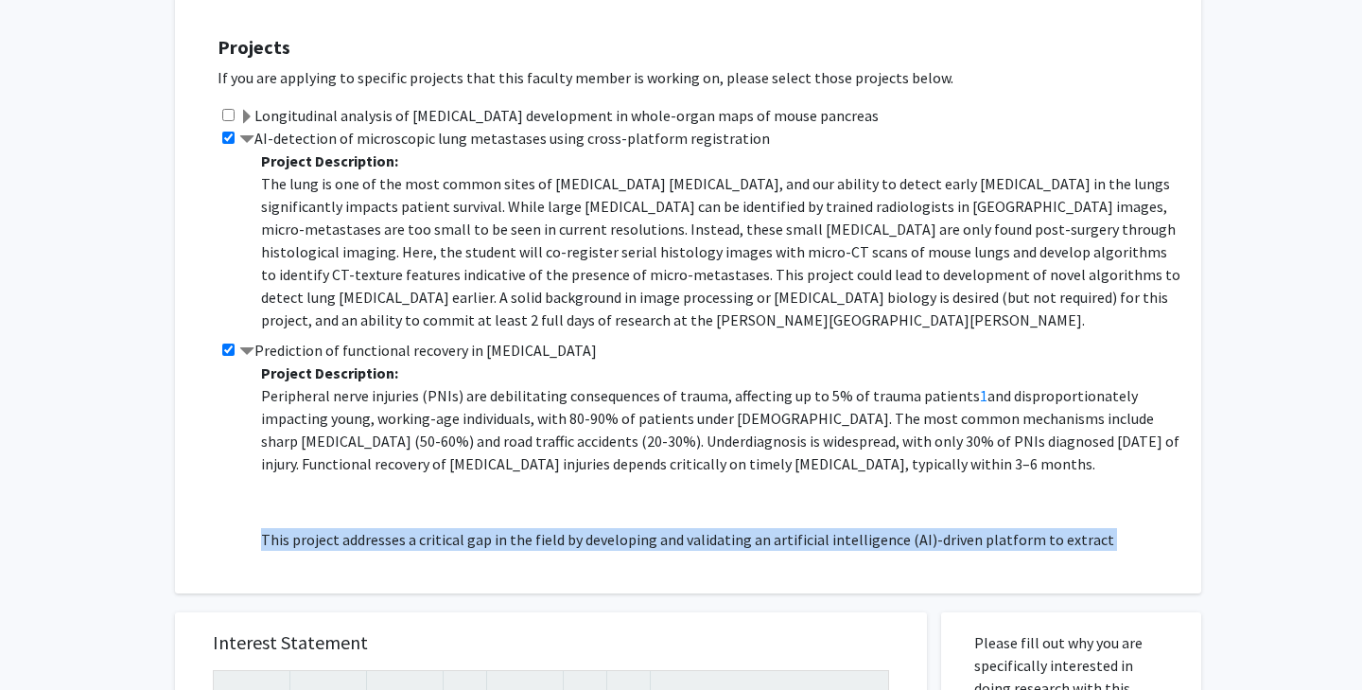
click at [811, 528] on p "This project addresses a critical gap in the field by developing and validating…" at bounding box center [721, 573] width 921 height 91
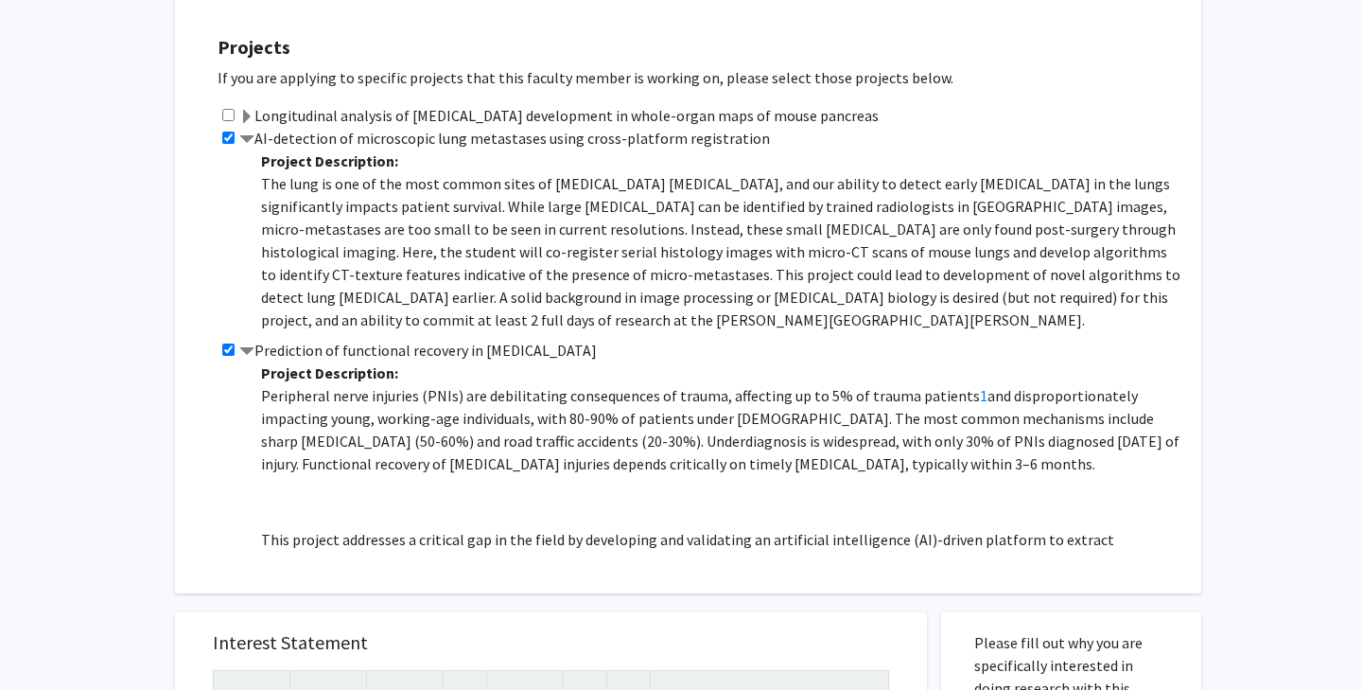
click at [760, 431] on span "and disproportionately impacting young, working-age individuals, with 80-90% of…" at bounding box center [720, 429] width 919 height 87
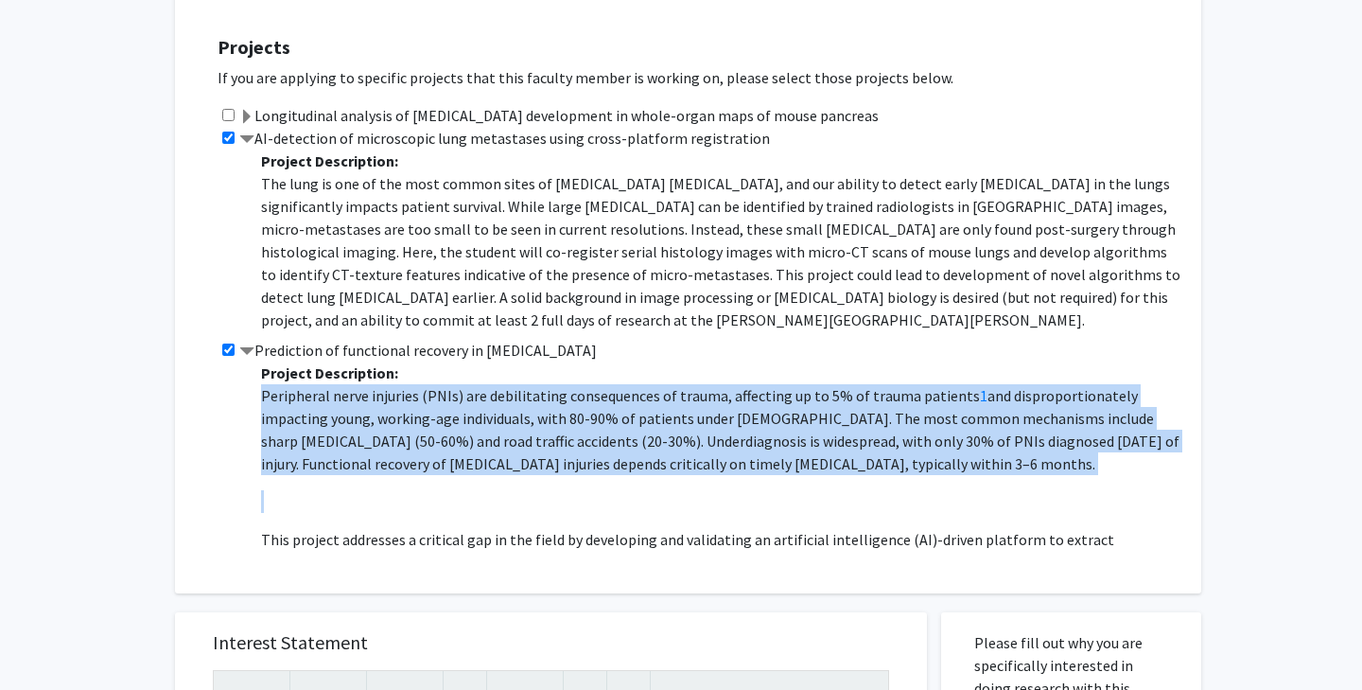
click at [760, 431] on span "and disproportionately impacting young, working-age individuals, with 80-90% of…" at bounding box center [720, 429] width 919 height 87
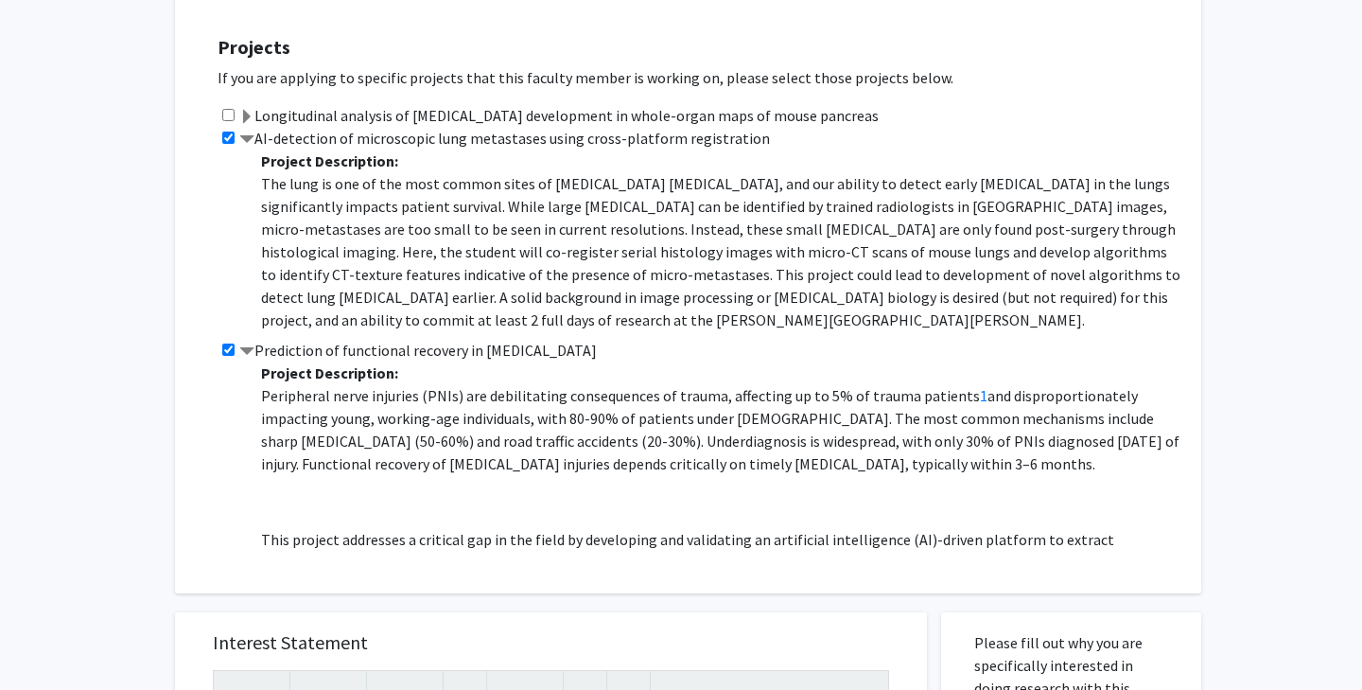
click at [697, 269] on p "The lung is one of the most common sites of cancer metastasis, and our ability …" at bounding box center [721, 251] width 921 height 159
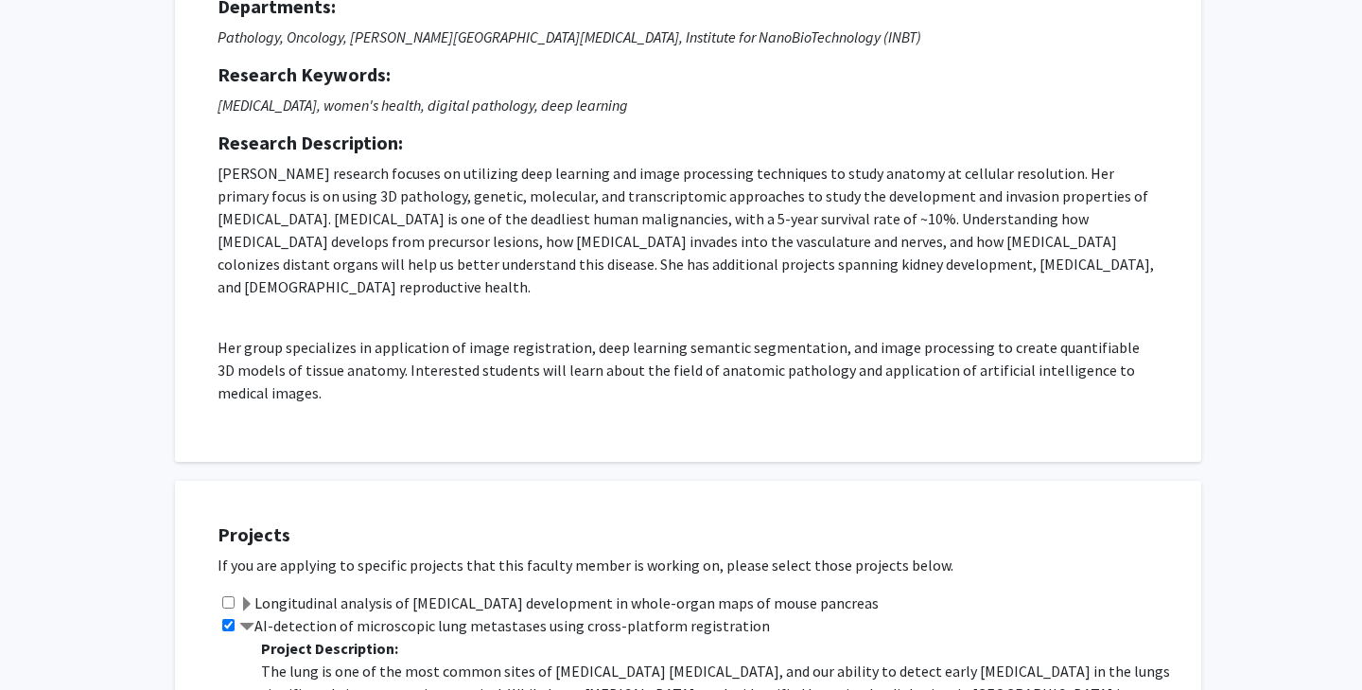
scroll to position [182, 0]
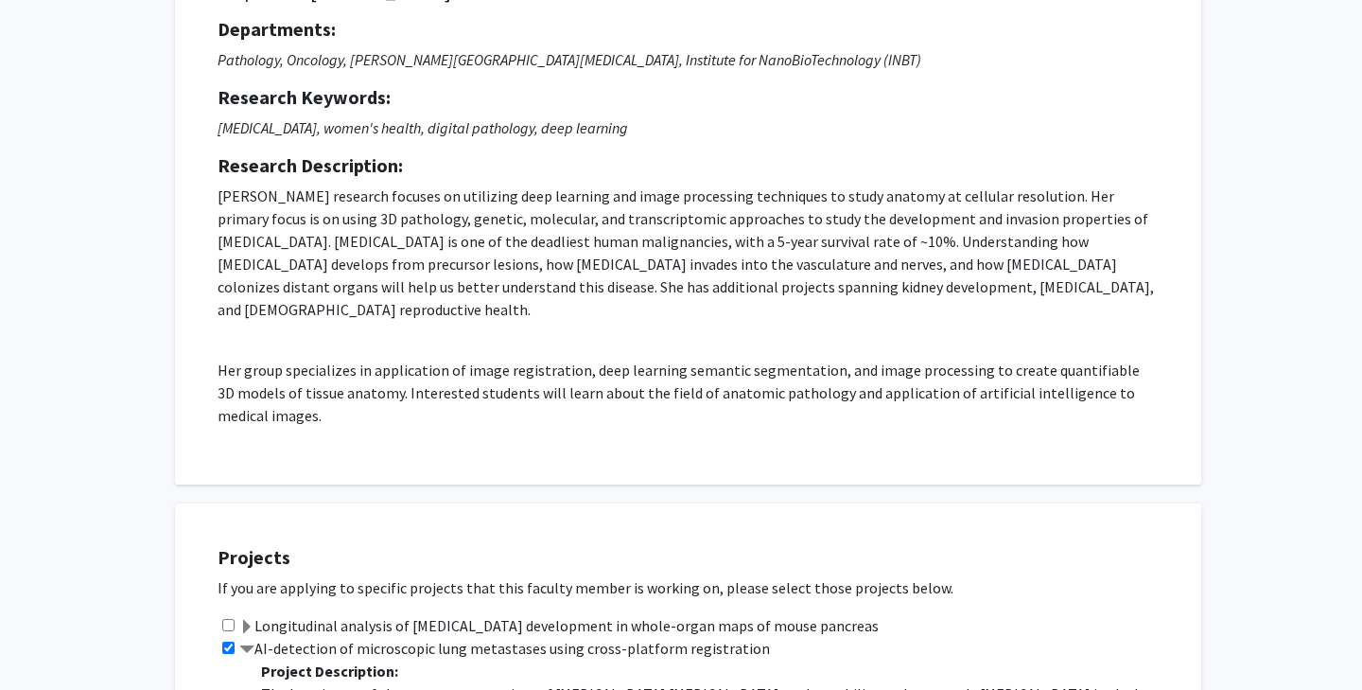
click at [604, 231] on p "Prof. Kiemen's research focuses on utilizing deep learning and image processing…" at bounding box center [688, 252] width 941 height 136
click at [680, 385] on p "Her group specializes in application of image registration, deep learning seman…" at bounding box center [688, 393] width 941 height 68
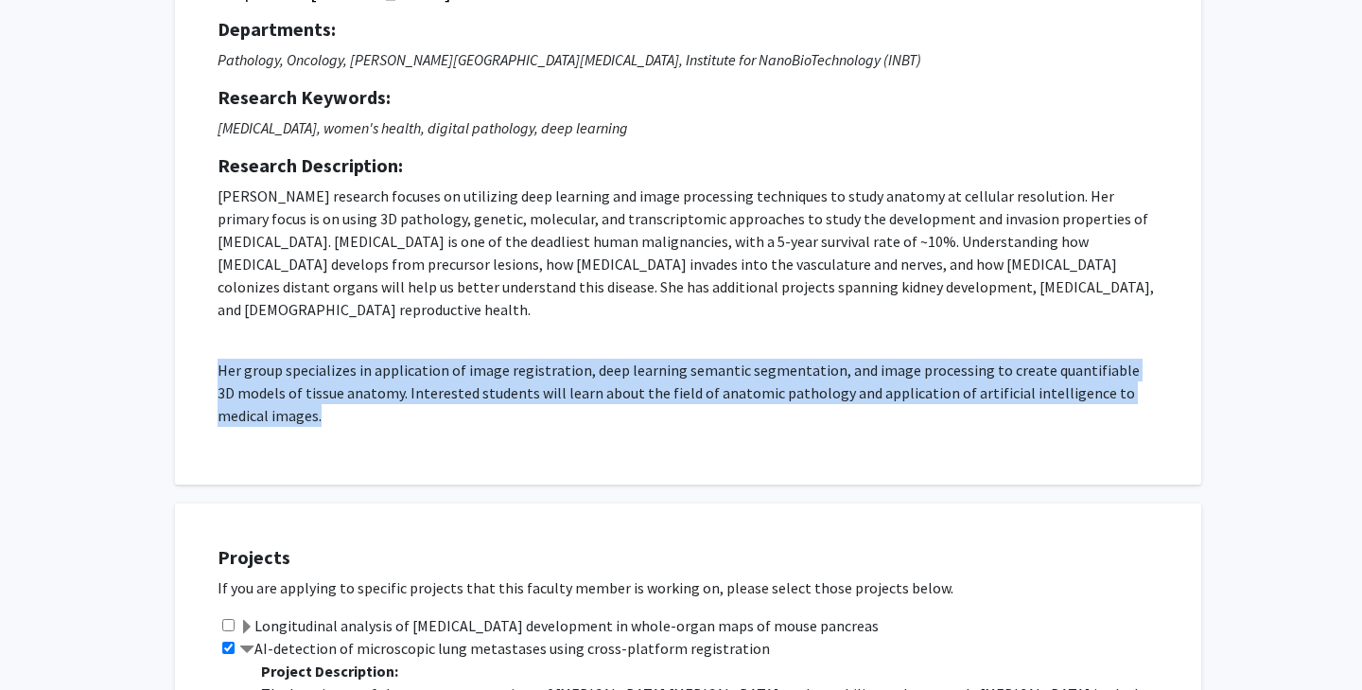
click at [680, 385] on p "Her group specializes in application of image registration, deep learning seman…" at bounding box center [688, 393] width 941 height 68
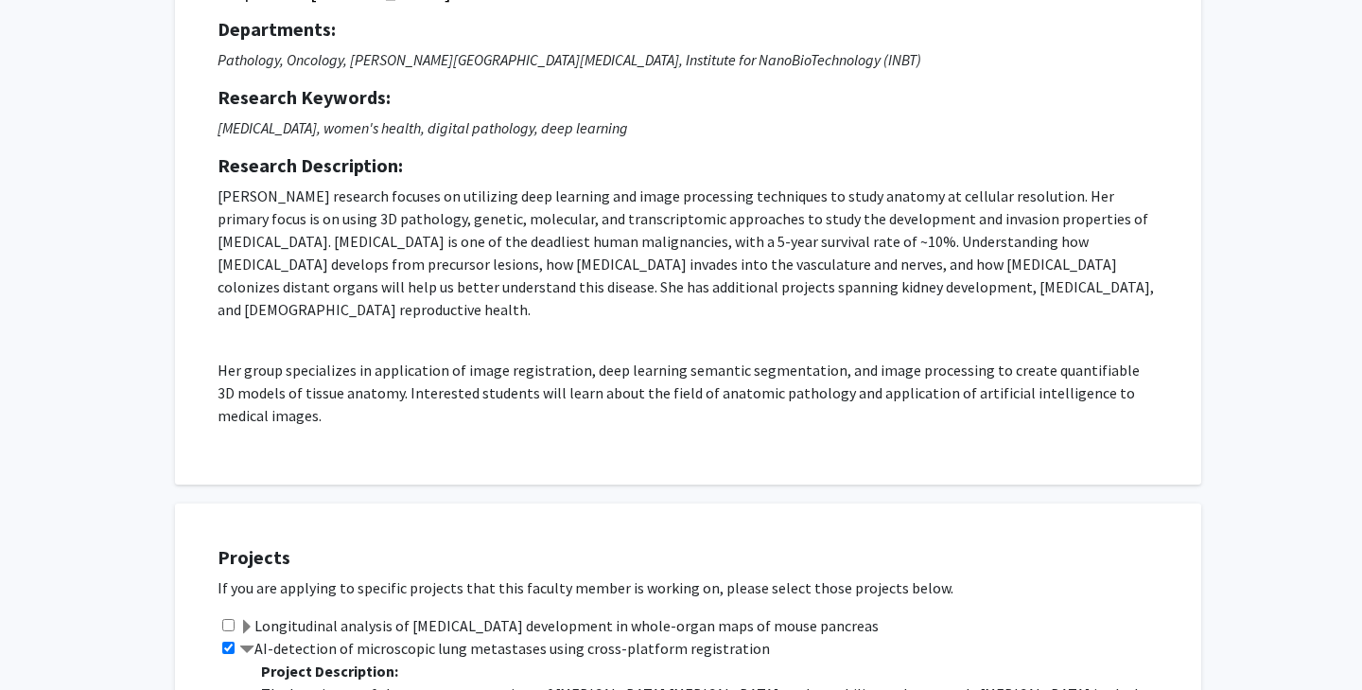
click at [695, 251] on p "Prof. Kiemen's research focuses on utilizing deep learning and image processing…" at bounding box center [688, 252] width 941 height 136
click at [695, 304] on p "Prof. Kiemen's research focuses on utilizing deep learning and image processing…" at bounding box center [688, 305] width 941 height 242
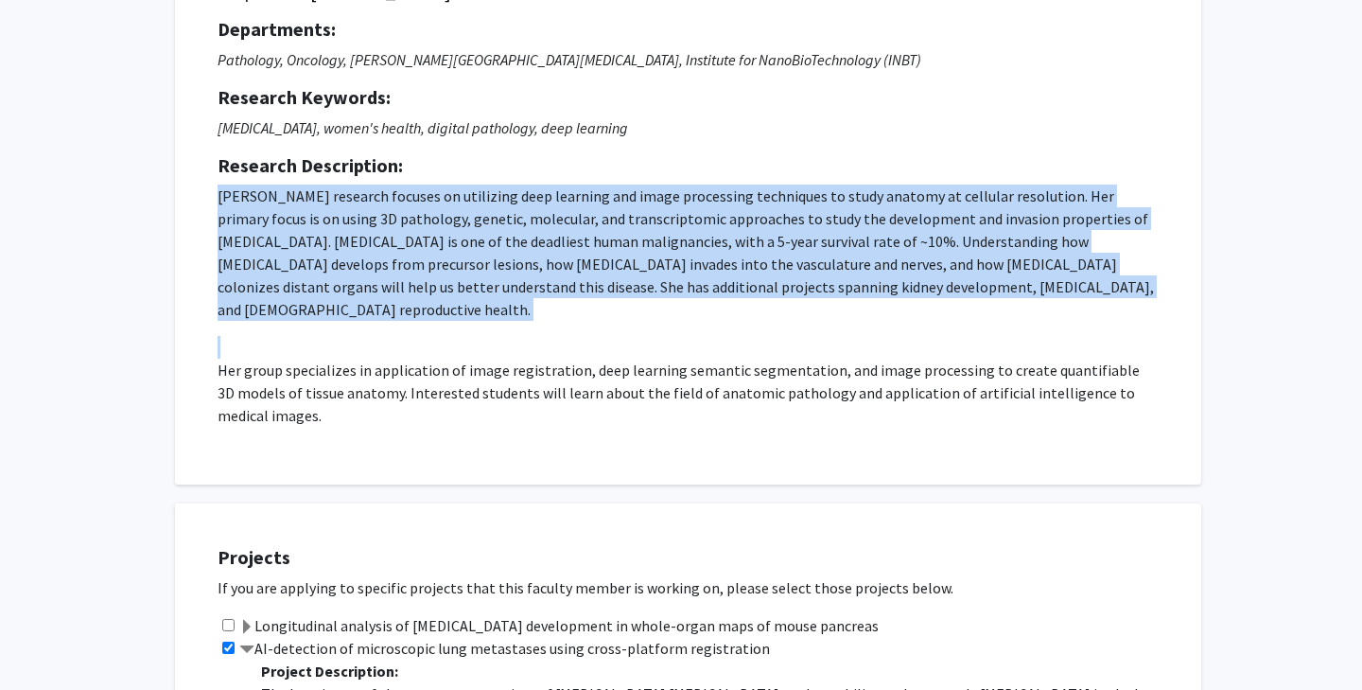
click at [695, 304] on p "Prof. Kiemen's research focuses on utilizing deep learning and image processing…" at bounding box center [688, 305] width 941 height 242
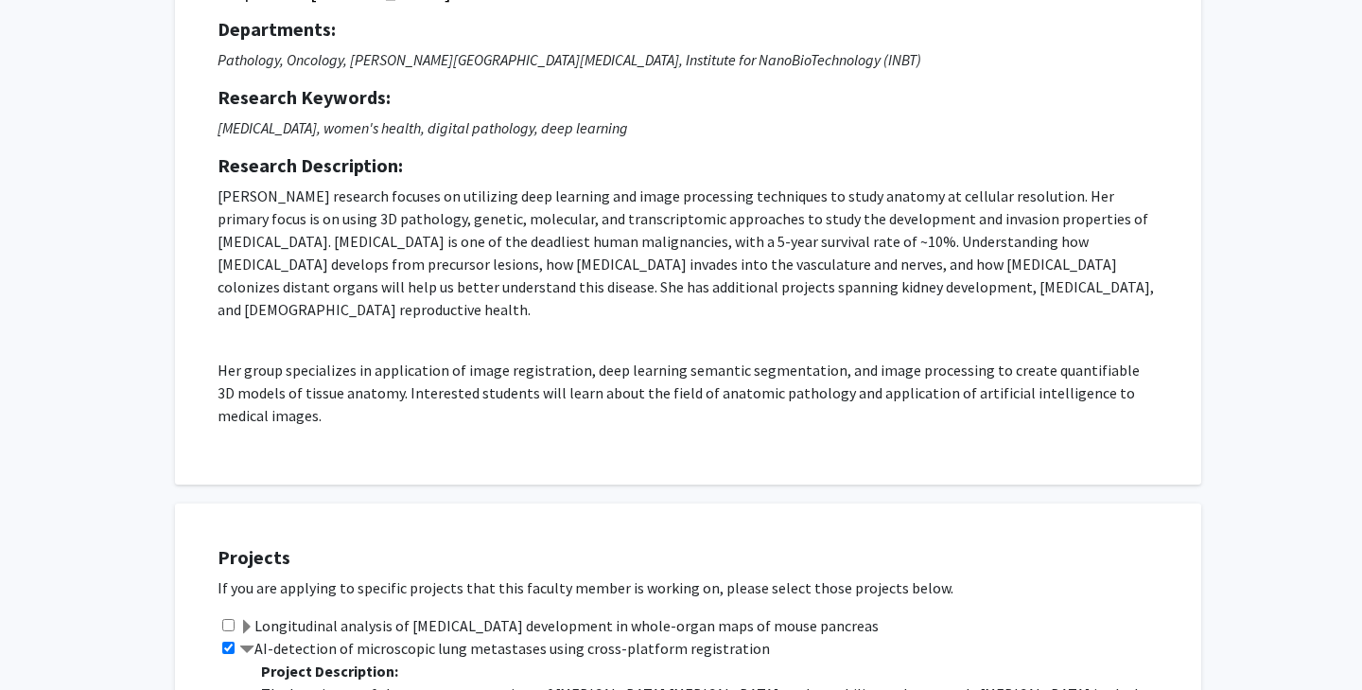
click at [695, 248] on p "Prof. Kiemen's research focuses on utilizing deep learning and image processing…" at bounding box center [688, 252] width 941 height 136
click at [496, 117] on p "Pancreatic cancer, women's health, digital pathology, deep learning" at bounding box center [688, 127] width 941 height 23
click at [496, 118] on icon "Pancreatic cancer, women's health, digital pathology, deep learning" at bounding box center [423, 127] width 411 height 19
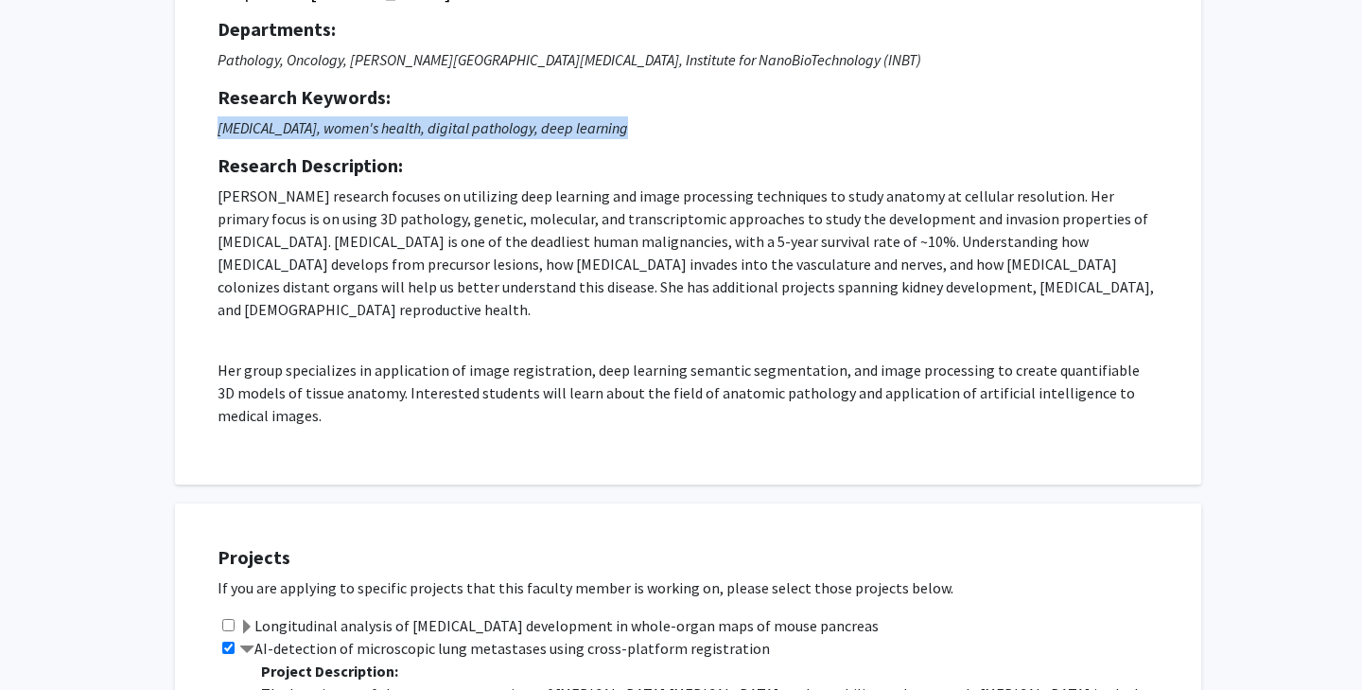
click at [496, 118] on icon "Pancreatic cancer, women's health, digital pathology, deep learning" at bounding box center [423, 127] width 411 height 19
click at [519, 54] on icon "Pathology, Oncology, Sidney Kimmel Comprehensive Cancer Center, Institute for N…" at bounding box center [570, 59] width 704 height 19
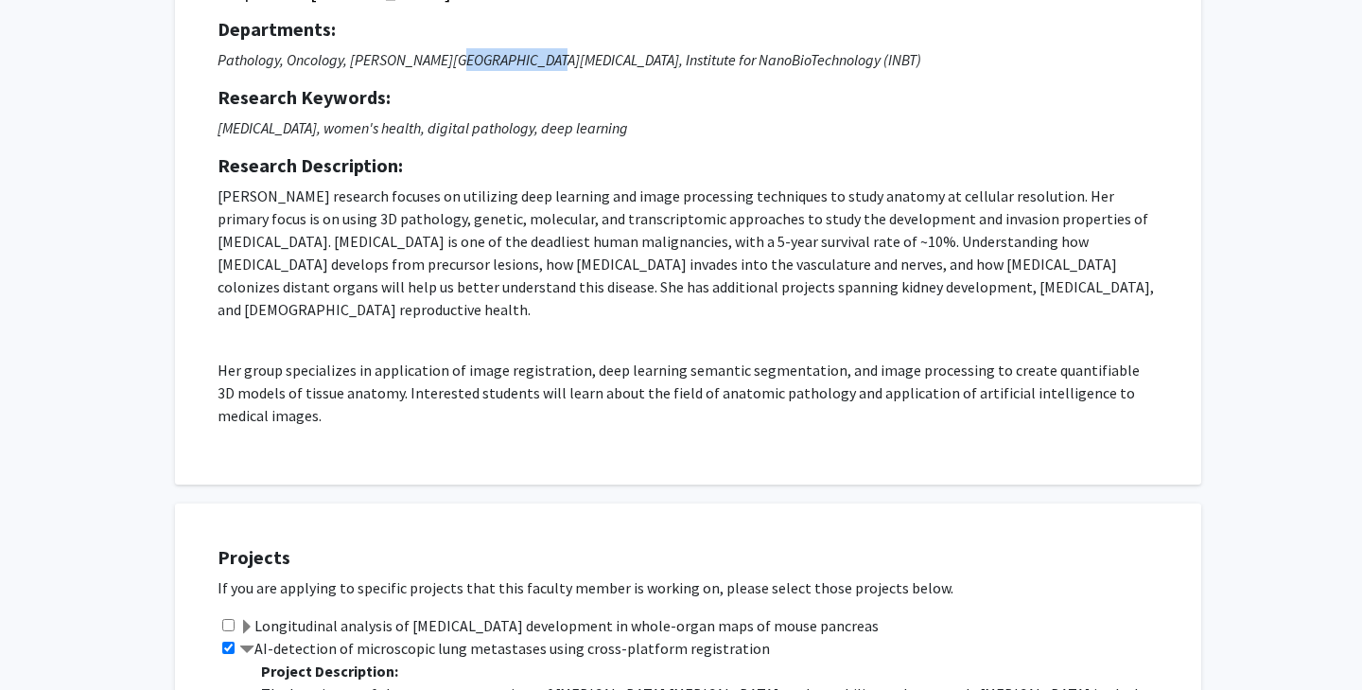
click at [519, 54] on icon "Pathology, Oncology, Sidney Kimmel Comprehensive Cancer Center, Institute for N…" at bounding box center [570, 59] width 704 height 19
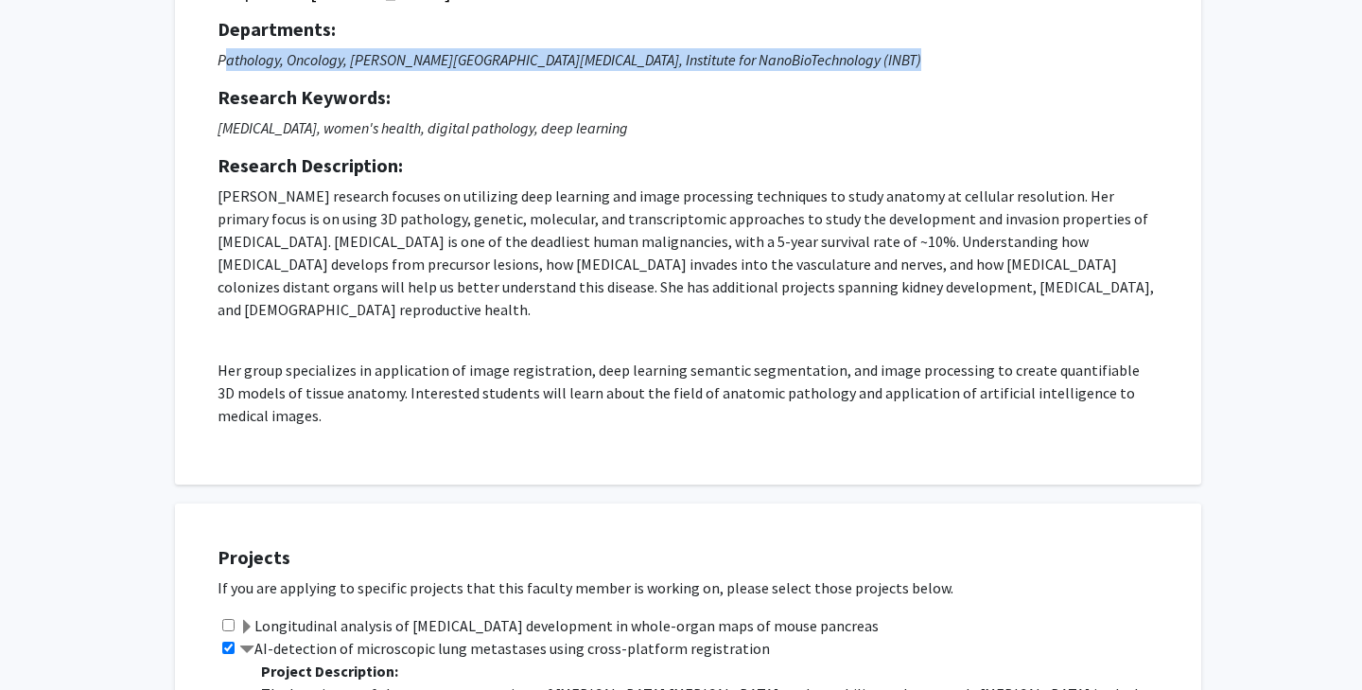
click at [519, 54] on icon "Pathology, Oncology, Sidney Kimmel Comprehensive Cancer Center, Institute for N…" at bounding box center [570, 59] width 704 height 19
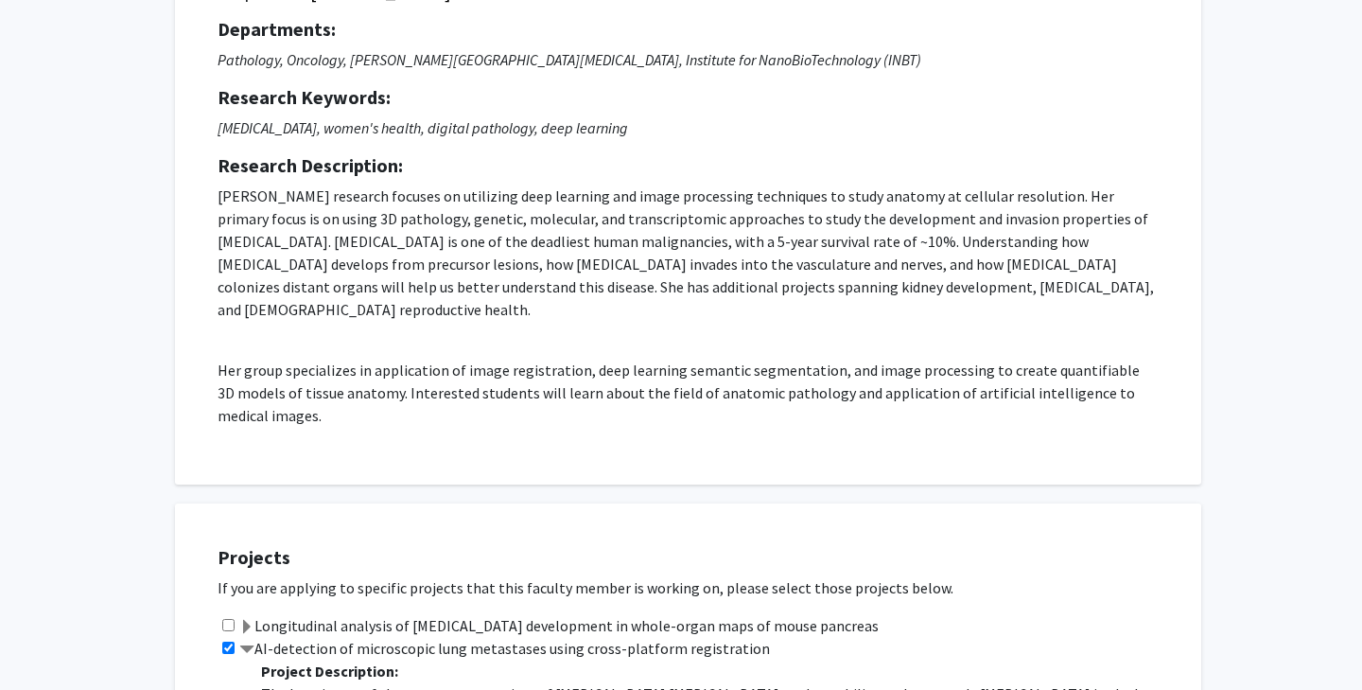
click at [475, 121] on icon "Pancreatic cancer, women's health, digital pathology, deep learning" at bounding box center [423, 127] width 411 height 19
click at [678, 245] on p "Prof. Kiemen's research focuses on utilizing deep learning and image processing…" at bounding box center [688, 252] width 941 height 136
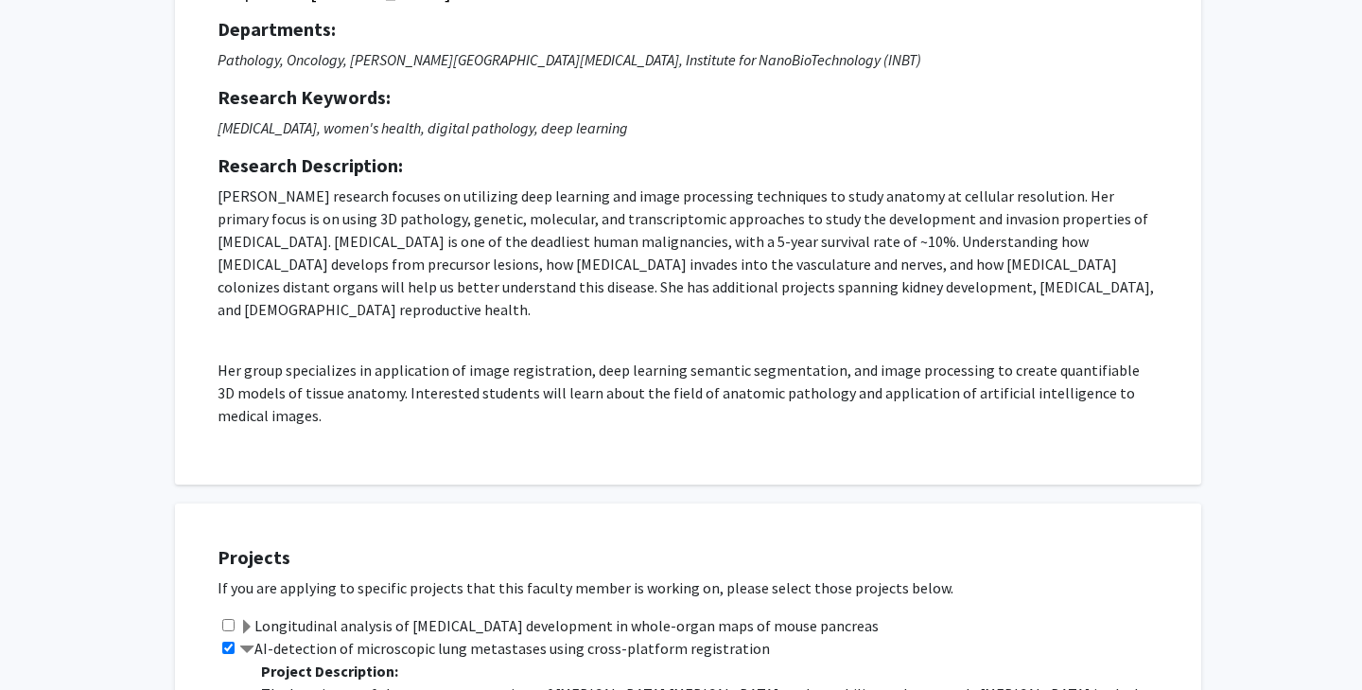
click at [678, 245] on p "Prof. Kiemen's research focuses on utilizing deep learning and image processing…" at bounding box center [688, 252] width 941 height 136
click at [687, 359] on p "Her group specializes in application of image registration, deep learning seman…" at bounding box center [688, 393] width 941 height 68
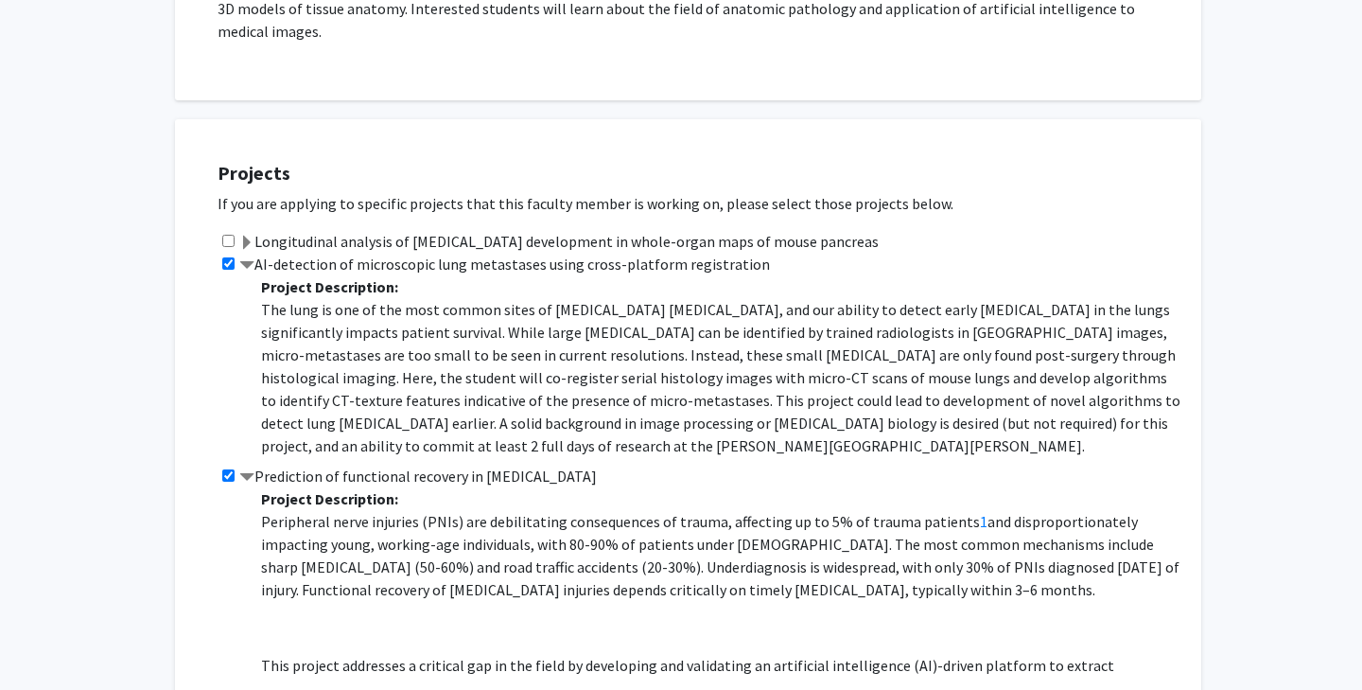
scroll to position [600, 0]
